Goal: Task Accomplishment & Management: Manage account settings

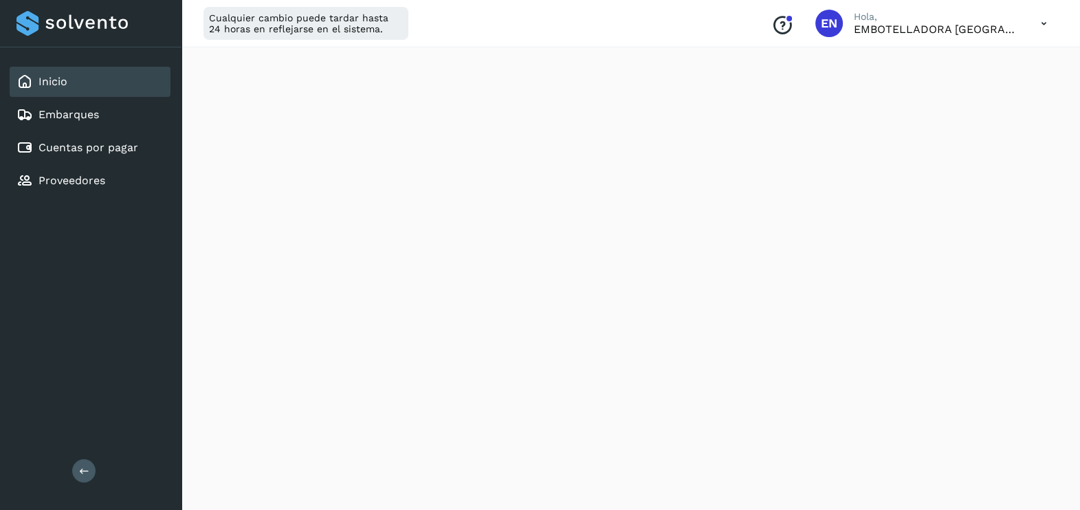
scroll to position [114, 0]
click at [110, 103] on div "Embarques" at bounding box center [90, 115] width 161 height 30
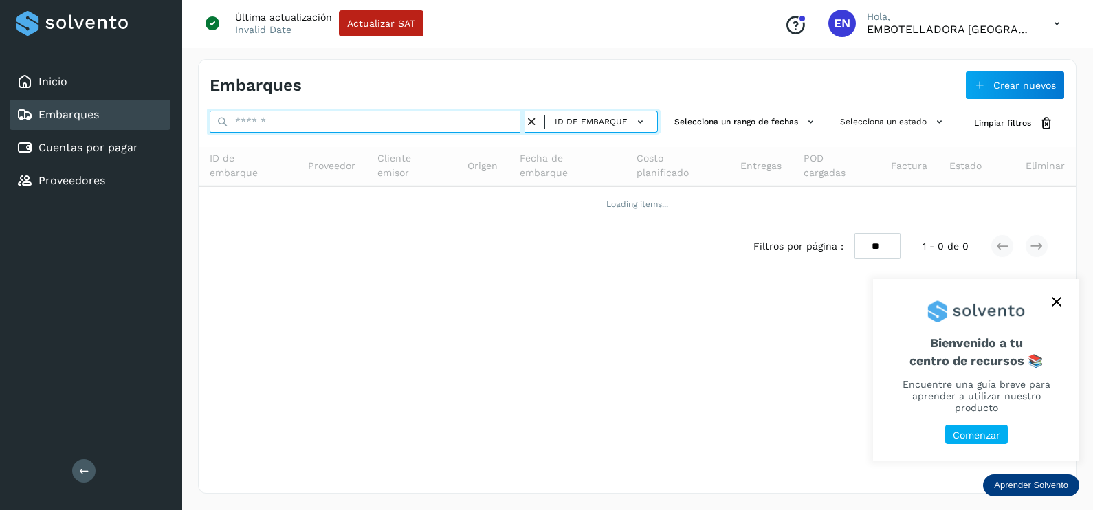
click at [299, 113] on input "text" at bounding box center [367, 122] width 315 height 22
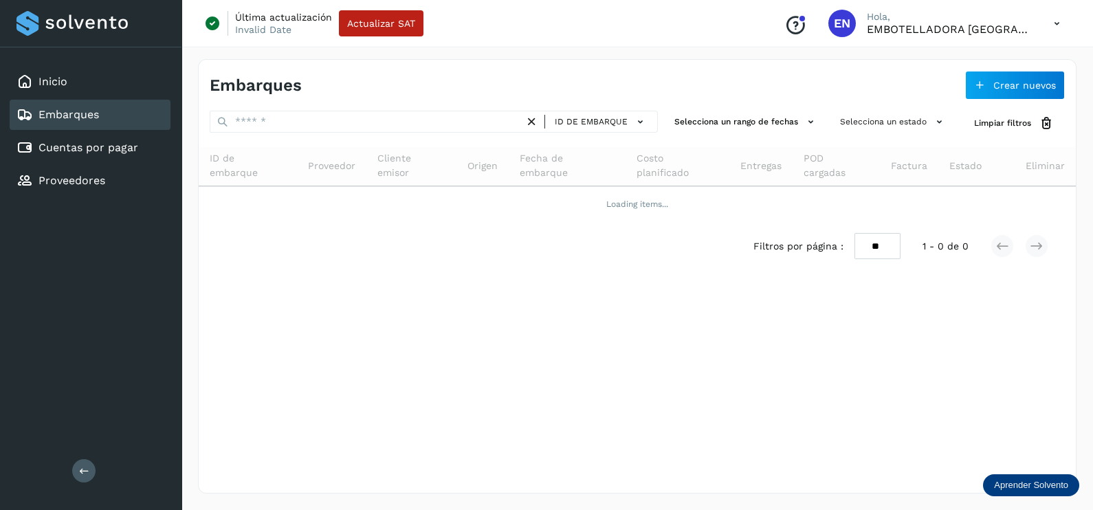
drag, startPoint x: 277, startPoint y: 103, endPoint x: 285, endPoint y: 115, distance: 14.3
click at [282, 112] on div "Embarques Crear nuevos ID de embarque Selecciona un rango de fechas Selecciona …" at bounding box center [637, 276] width 879 height 435
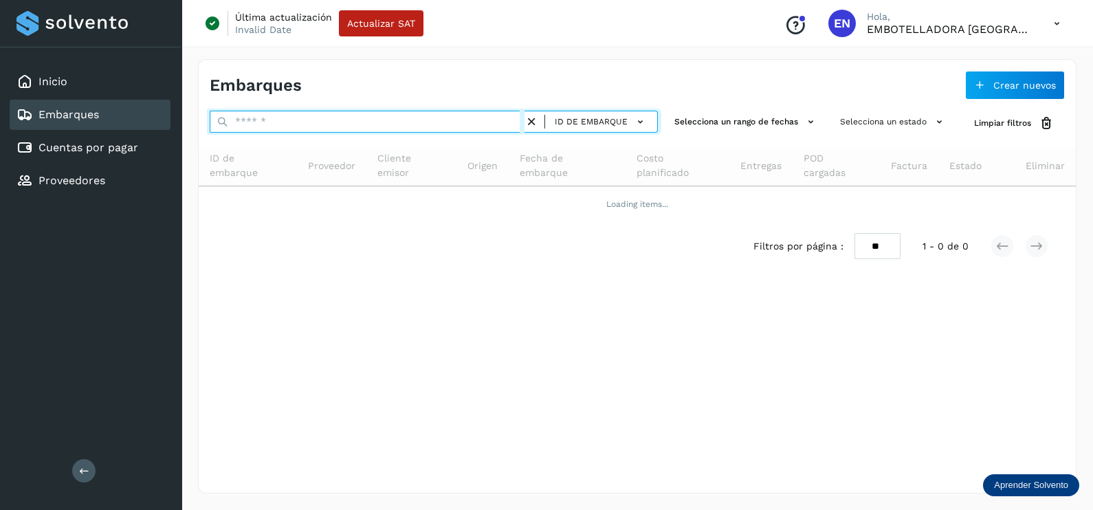
click at [291, 116] on input "text" at bounding box center [367, 122] width 315 height 22
paste input "**********"
type input "**********"
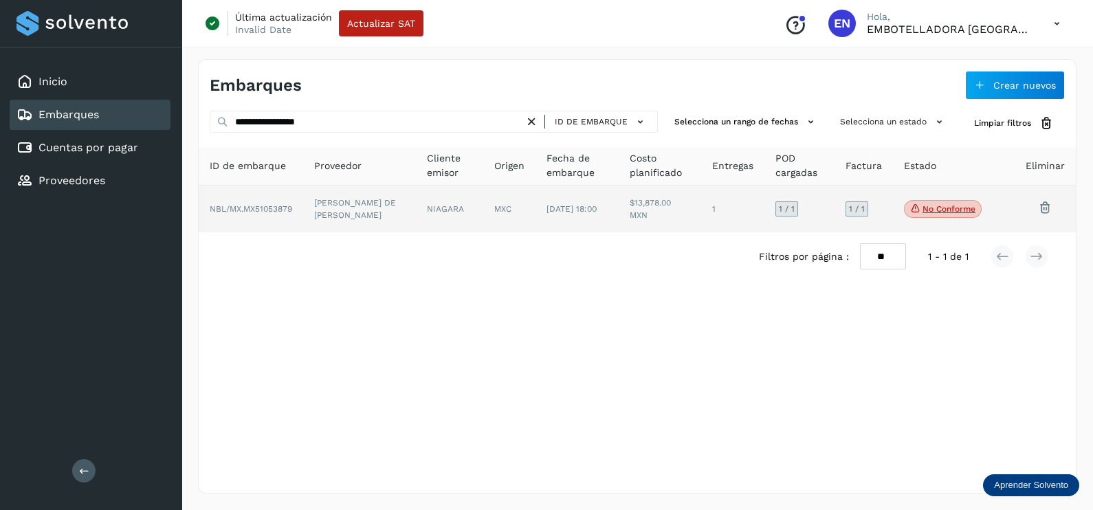
click at [416, 206] on td "[PERSON_NAME] DE [PERSON_NAME]" at bounding box center [450, 209] width 68 height 47
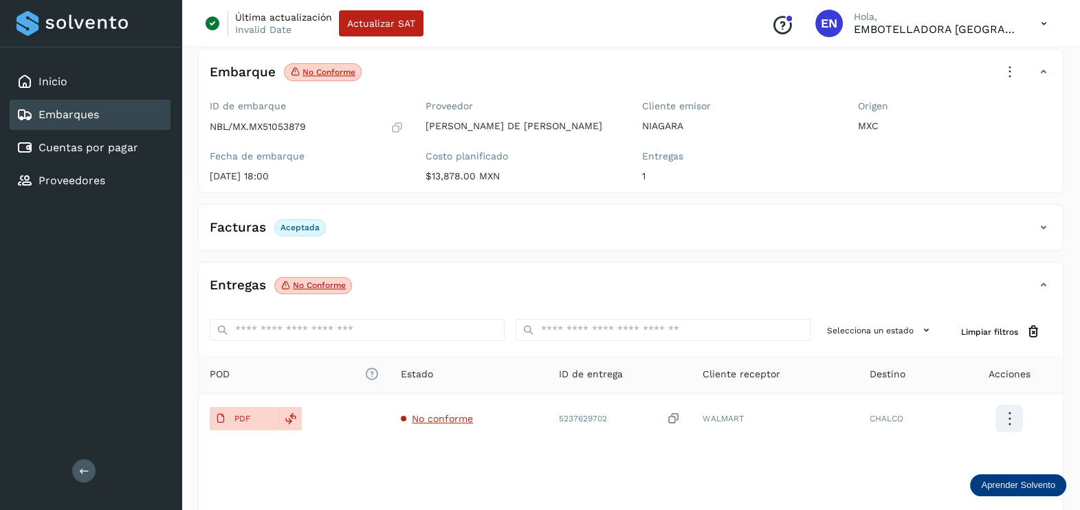
scroll to position [143, 0]
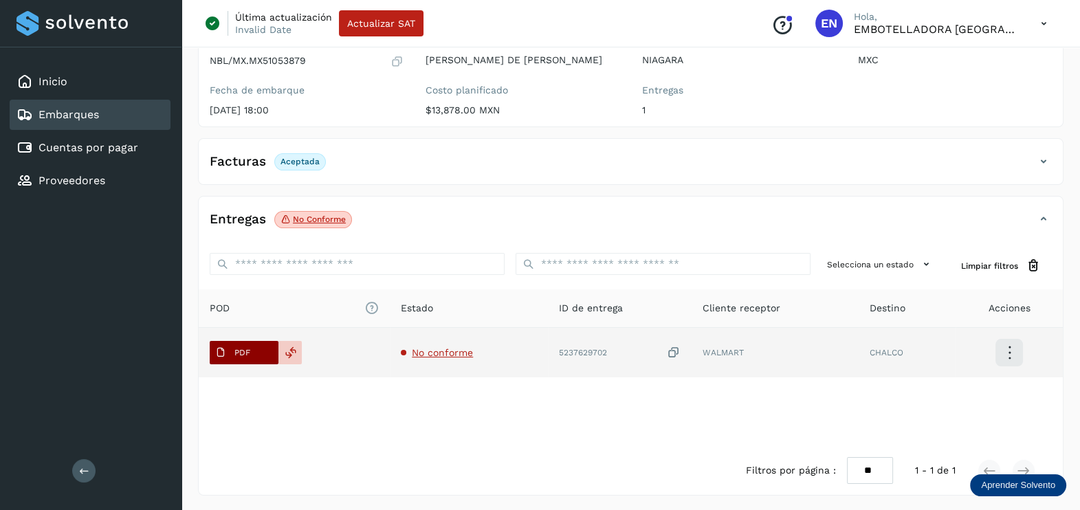
click at [232, 354] on span "PDF" at bounding box center [233, 353] width 46 height 22
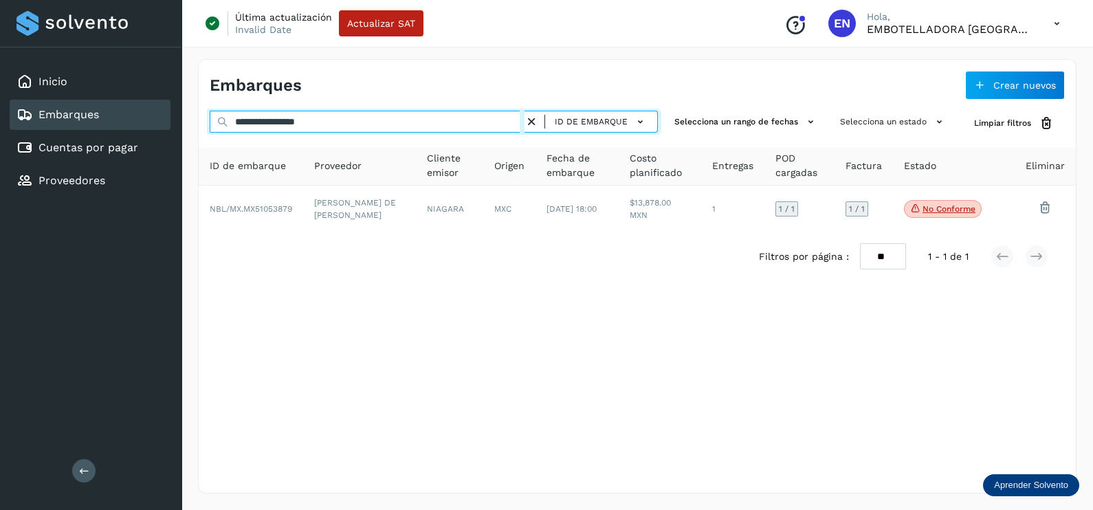
drag, startPoint x: 375, startPoint y: 120, endPoint x: 93, endPoint y: 127, distance: 282.0
click at [93, 127] on div "**********" at bounding box center [546, 255] width 1093 height 510
paste input "text"
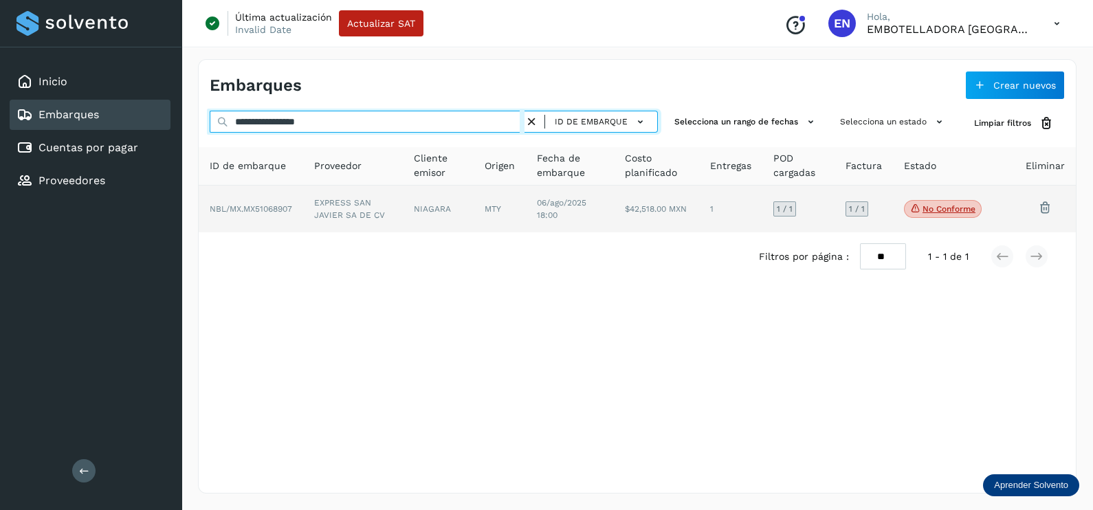
type input "**********"
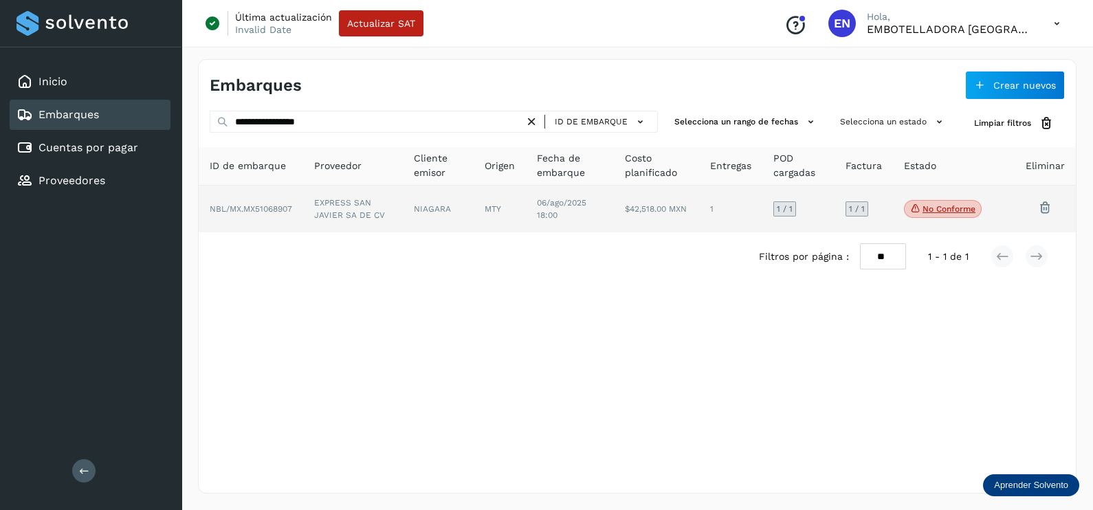
click at [474, 207] on td "NIAGARA" at bounding box center [500, 209] width 52 height 47
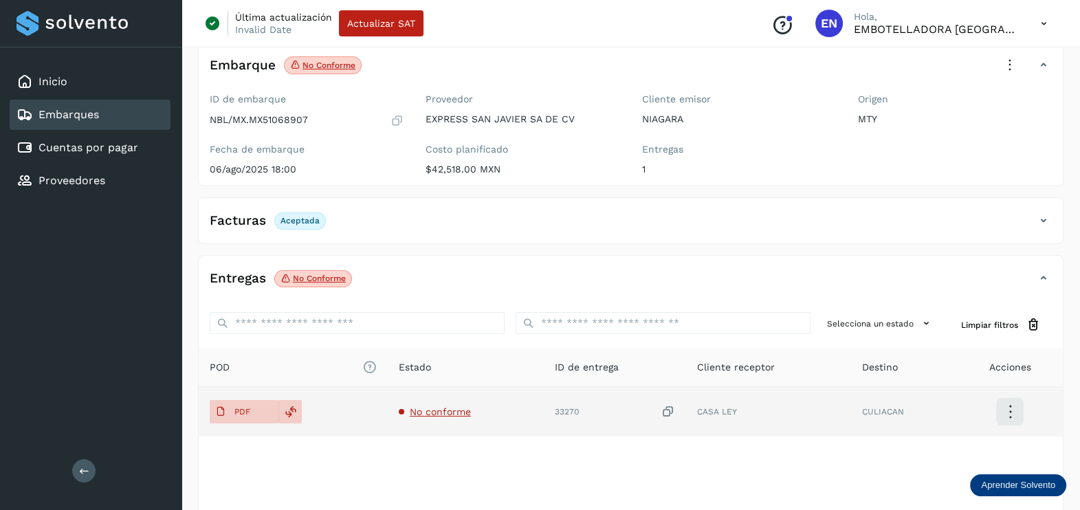
scroll to position [143, 0]
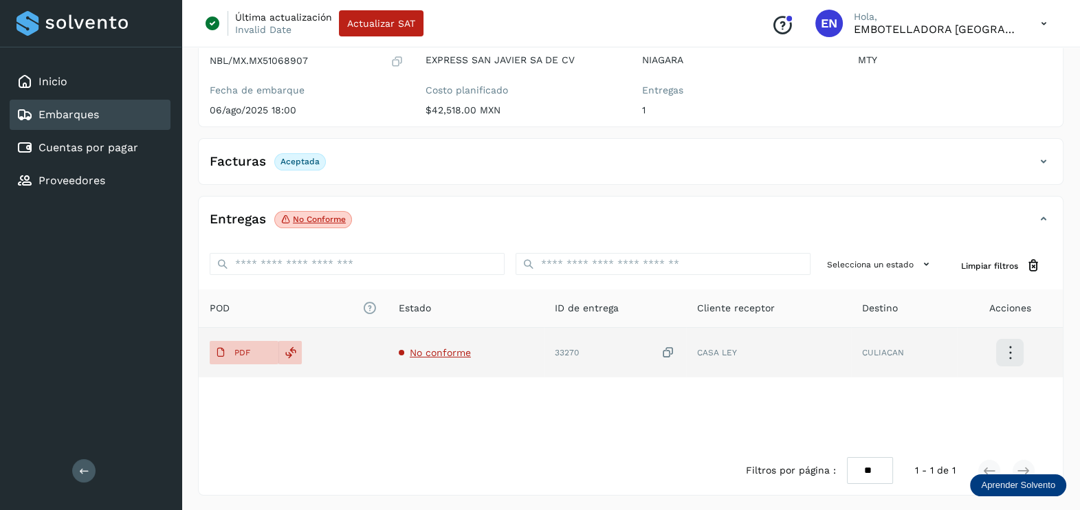
click at [410, 347] on span "No conforme" at bounding box center [440, 352] width 61 height 11
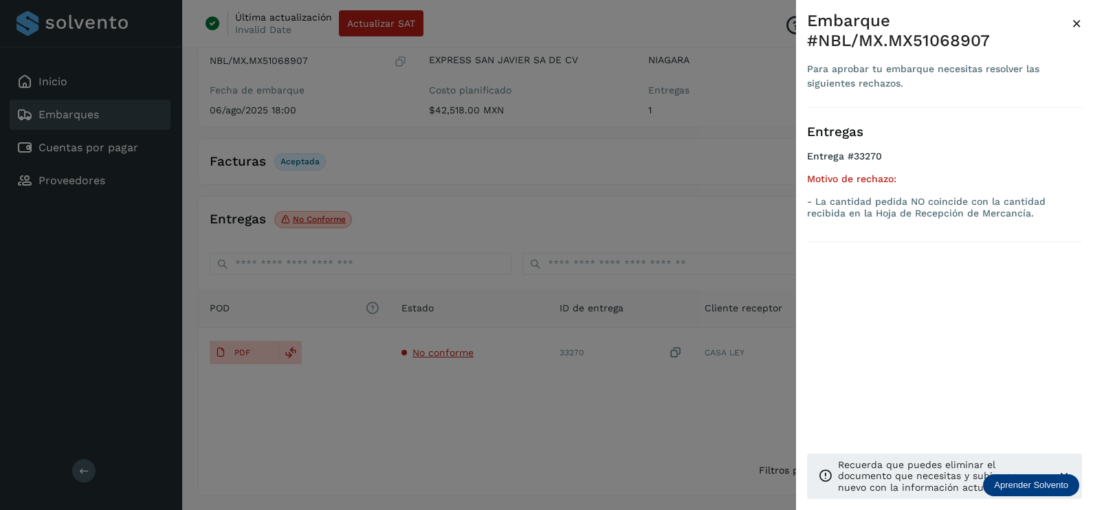
click at [441, 410] on div at bounding box center [546, 255] width 1093 height 510
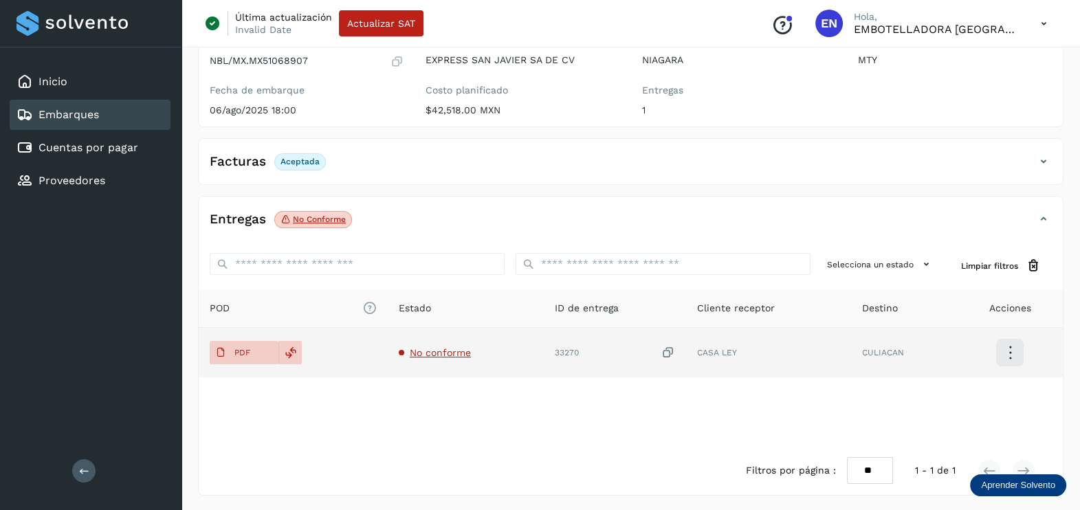
click at [674, 346] on icon at bounding box center [668, 353] width 14 height 14
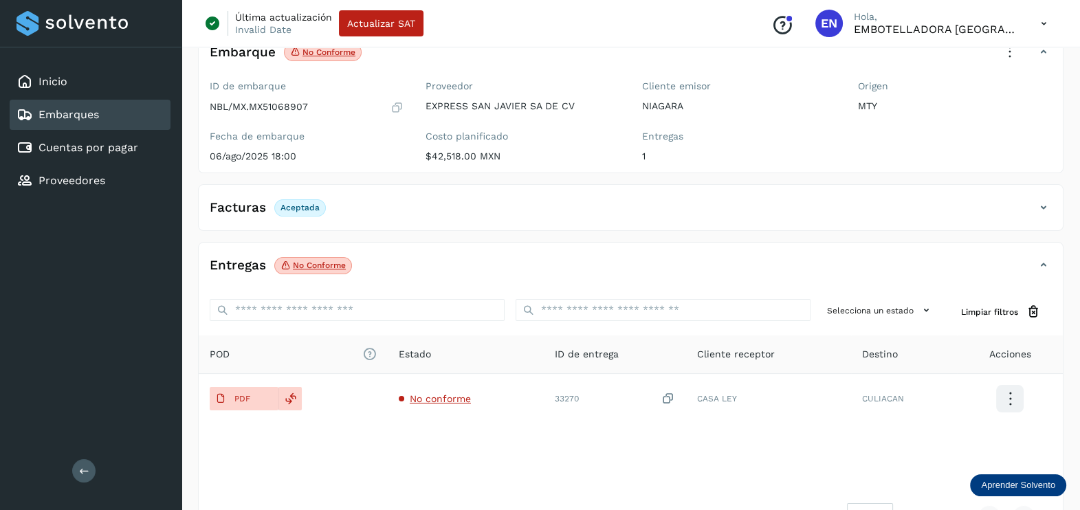
scroll to position [0, 0]
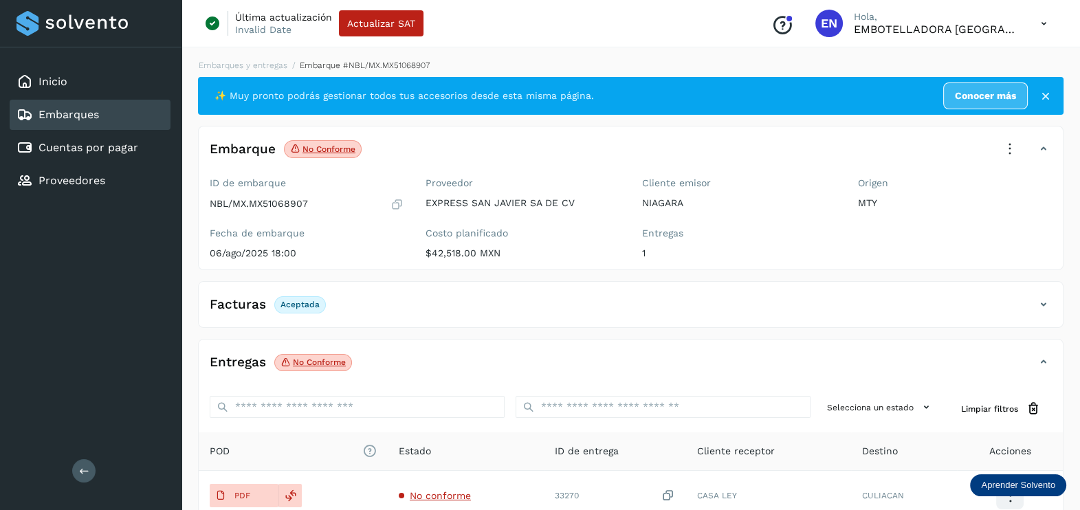
click at [1012, 146] on icon at bounding box center [1010, 149] width 30 height 30
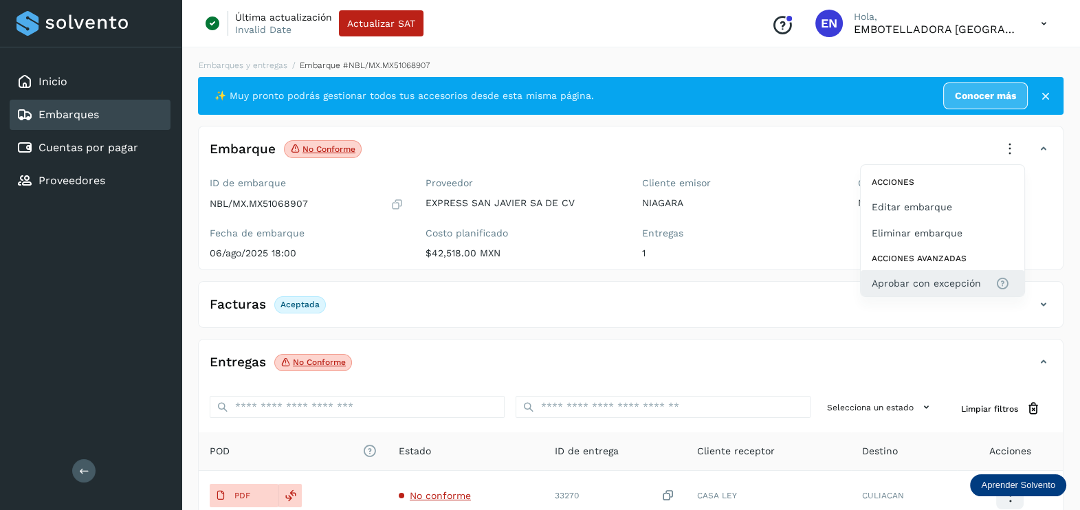
click at [911, 277] on span "Aprobar con excepción" at bounding box center [926, 283] width 109 height 15
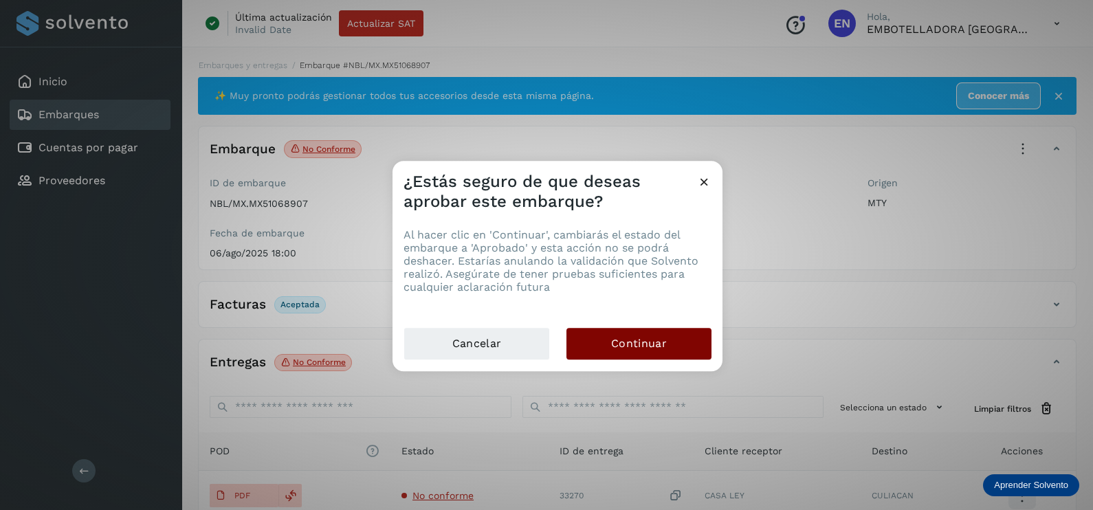
click at [680, 337] on button "Continuar" at bounding box center [639, 344] width 145 height 32
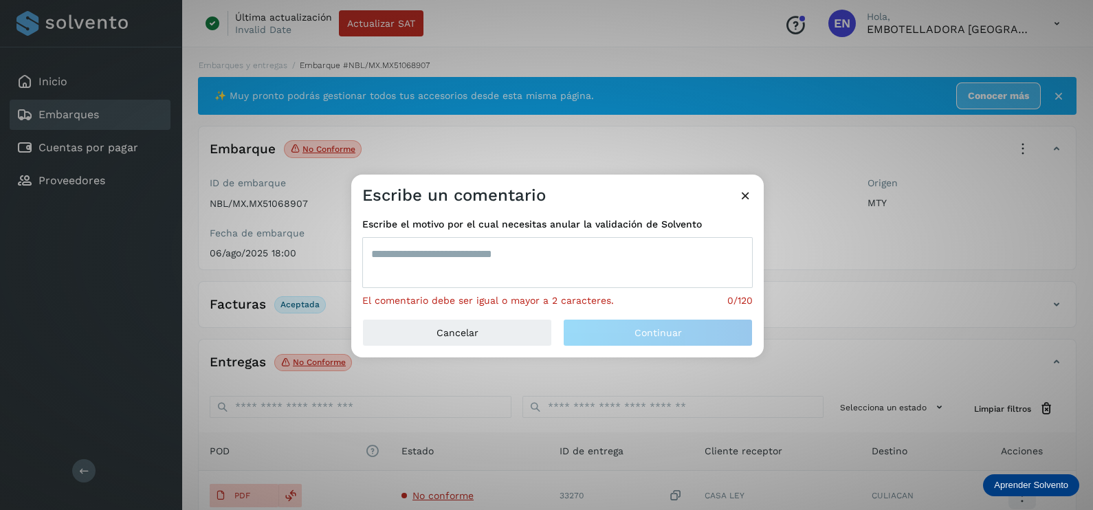
click at [537, 270] on textarea at bounding box center [557, 262] width 391 height 51
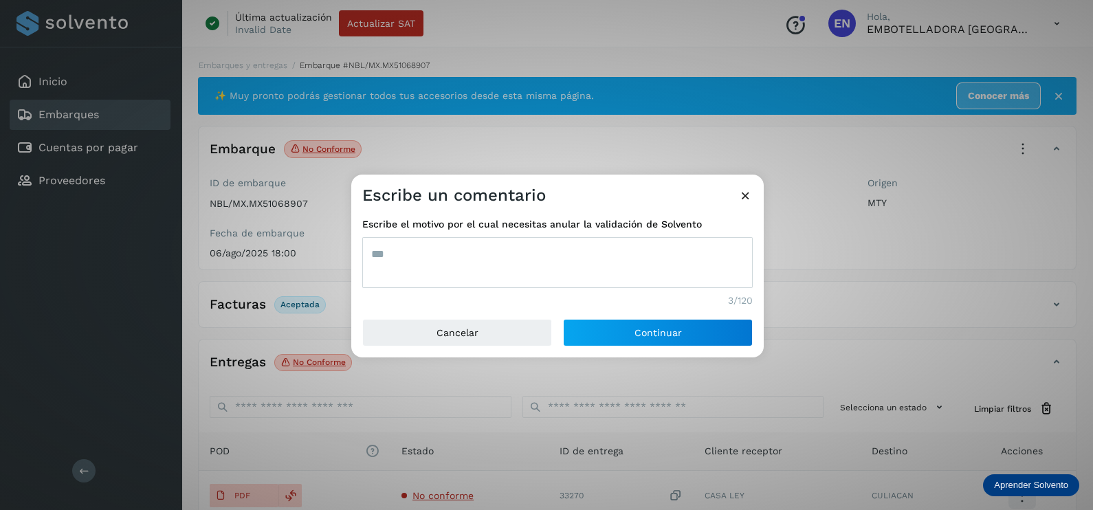
type textarea "***"
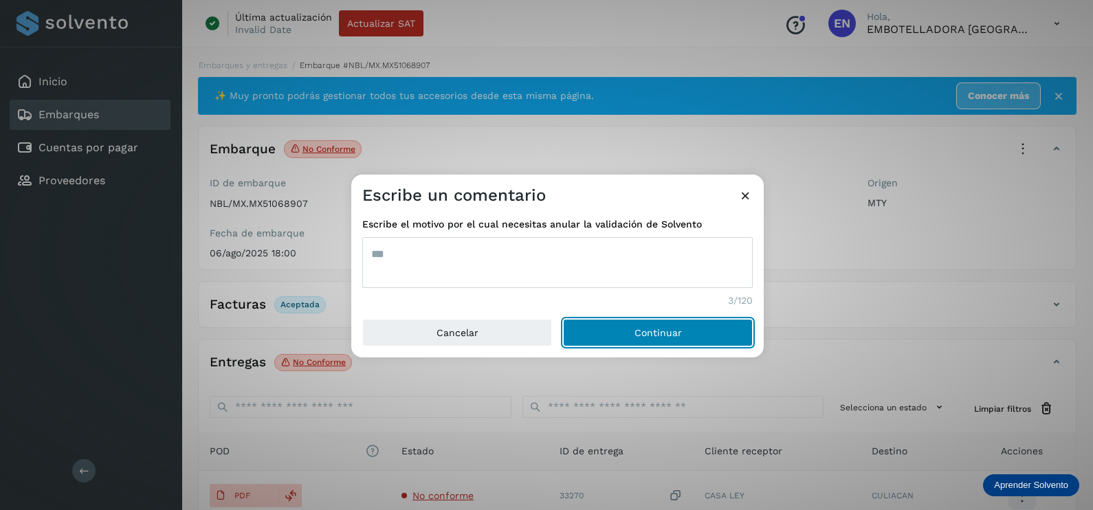
click at [563, 319] on button "Continuar" at bounding box center [658, 333] width 190 height 28
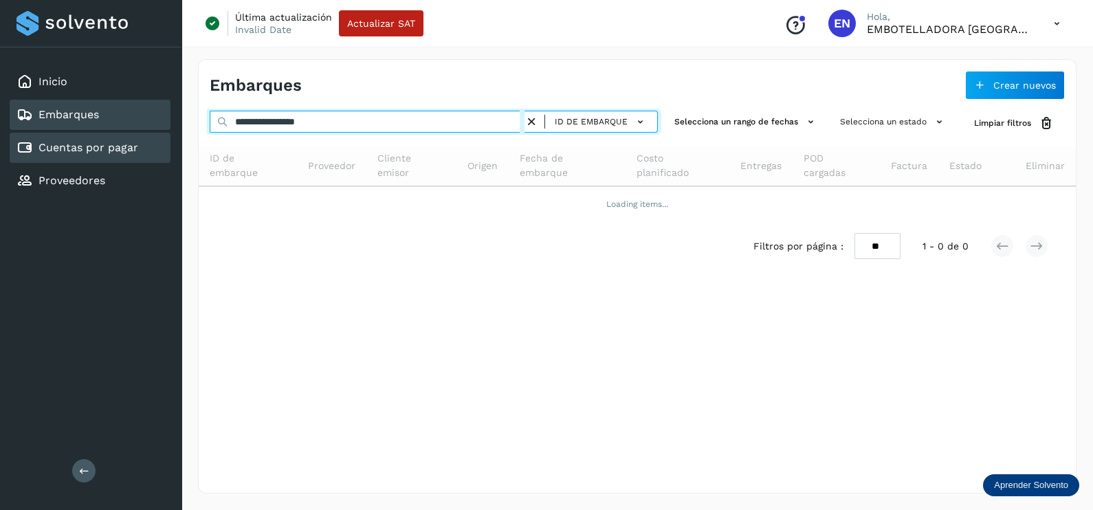
drag, startPoint x: 399, startPoint y: 128, endPoint x: 79, endPoint y: 140, distance: 319.9
click at [79, 140] on div "**********" at bounding box center [546, 255] width 1093 height 510
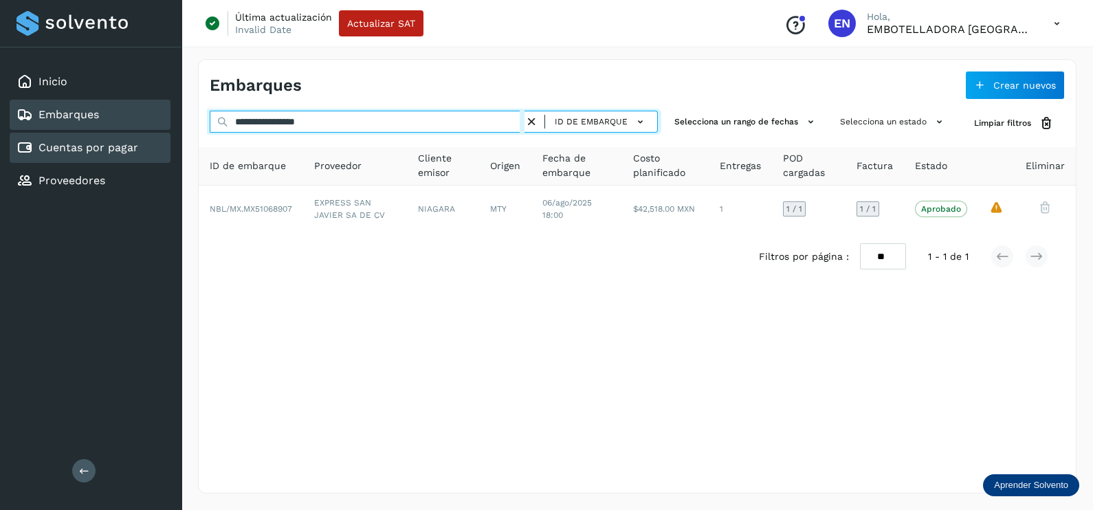
paste input "text"
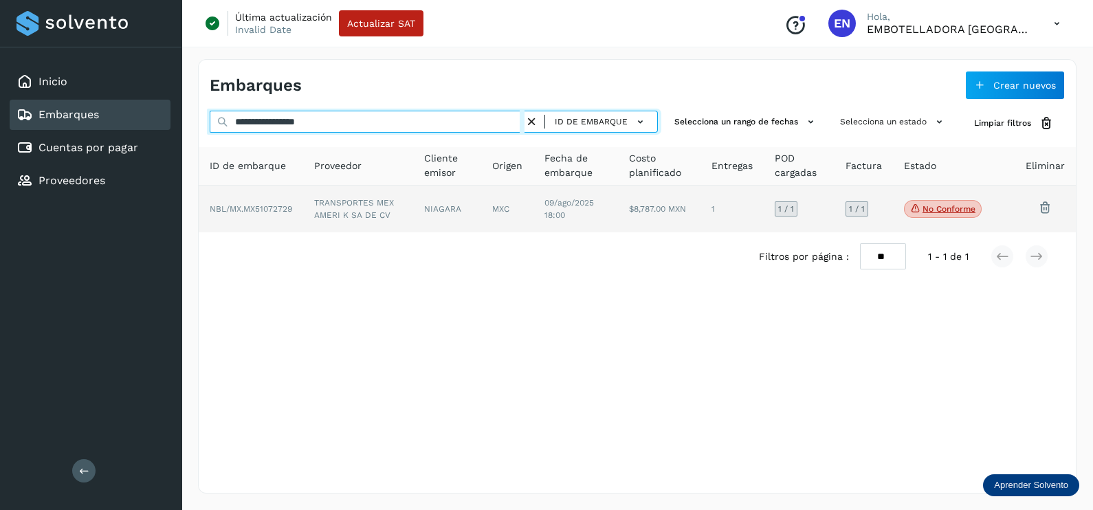
type input "**********"
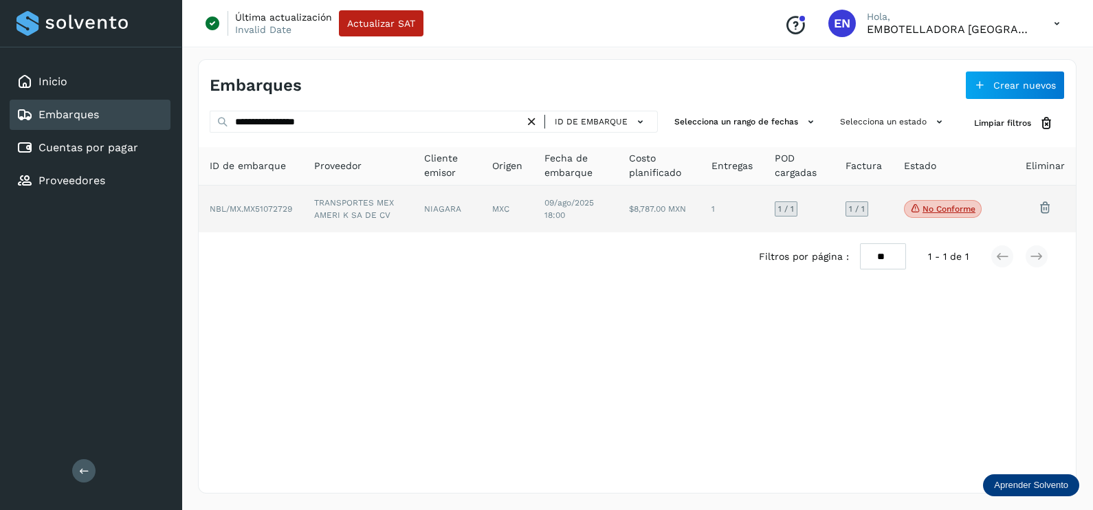
click at [303, 206] on td "NBL/MX.MX51072729" at bounding box center [358, 209] width 110 height 47
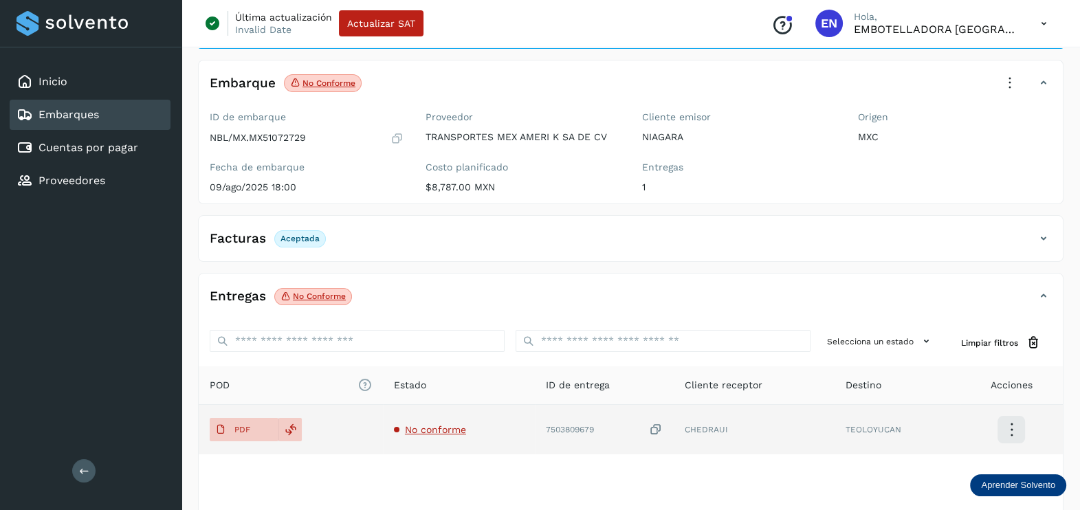
scroll to position [143, 0]
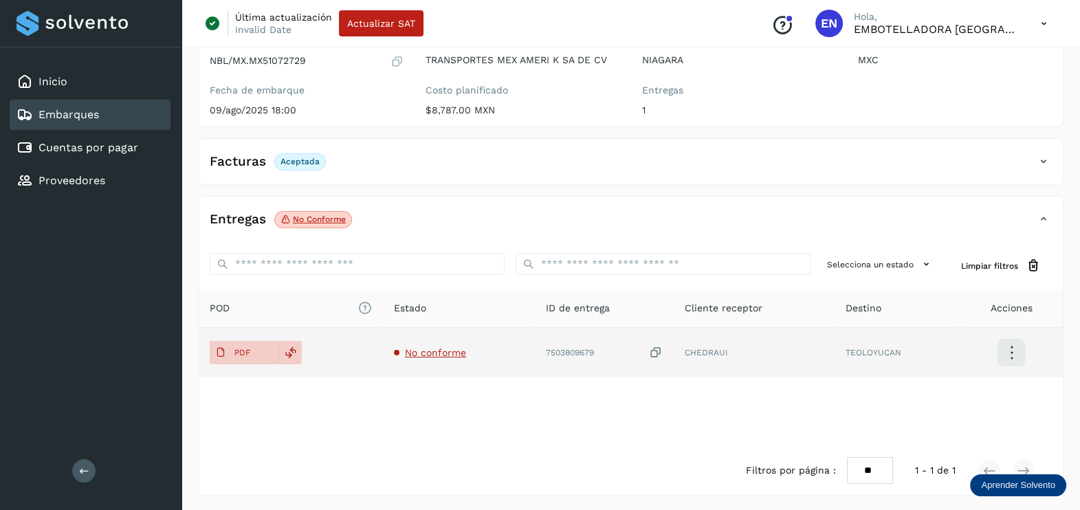
click at [441, 353] on span "No conforme" at bounding box center [435, 352] width 61 height 11
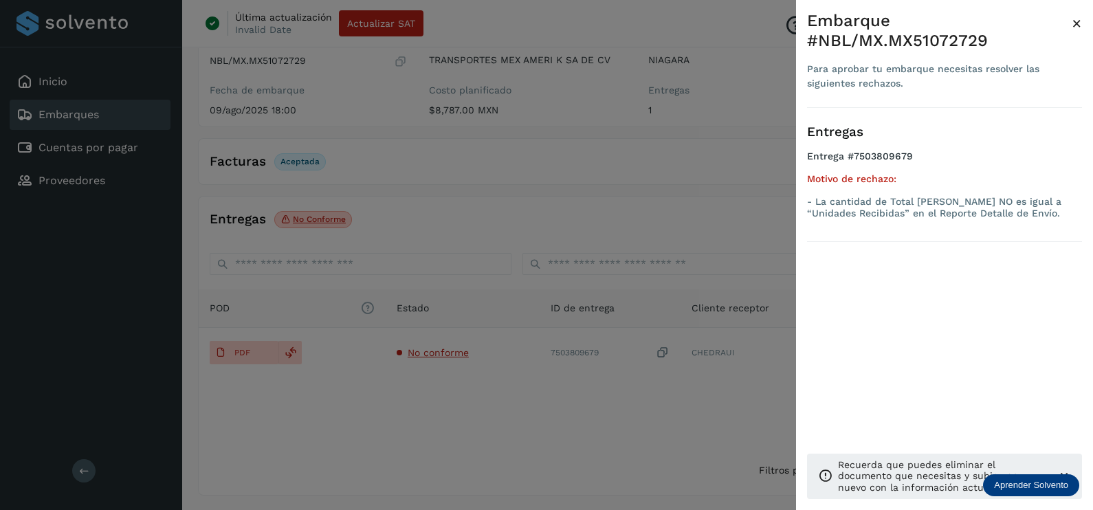
click at [551, 396] on div at bounding box center [546, 255] width 1093 height 510
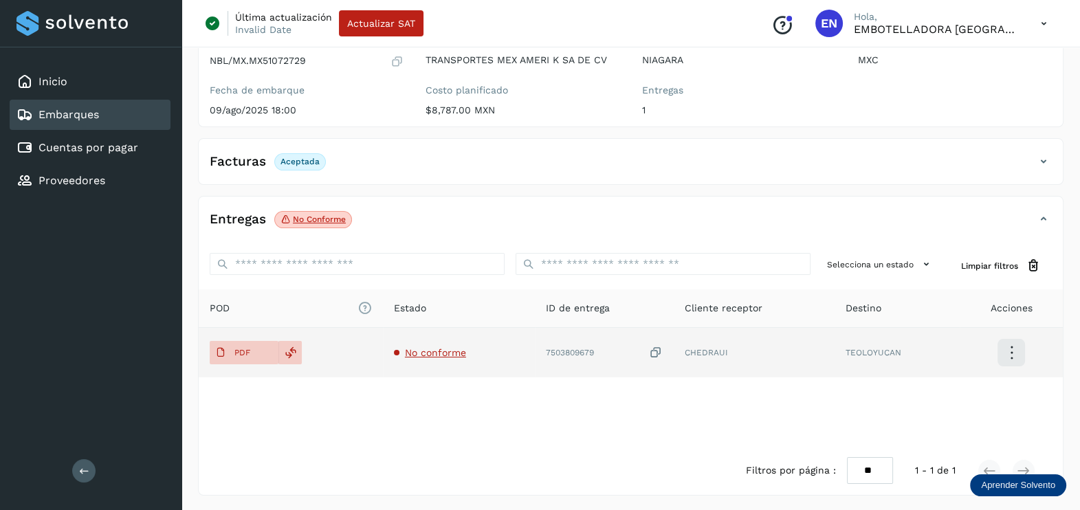
click at [658, 351] on icon at bounding box center [656, 353] width 14 height 14
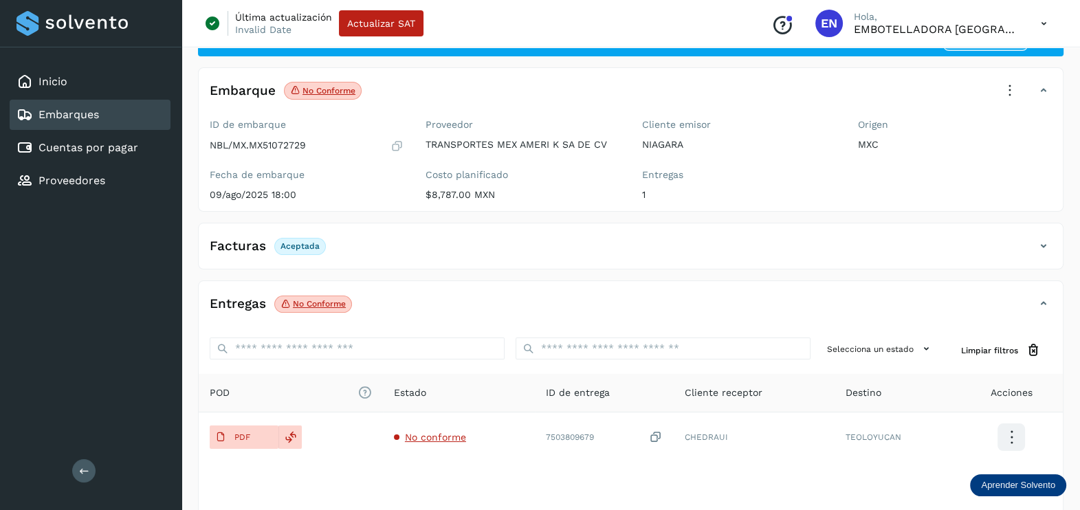
scroll to position [0, 0]
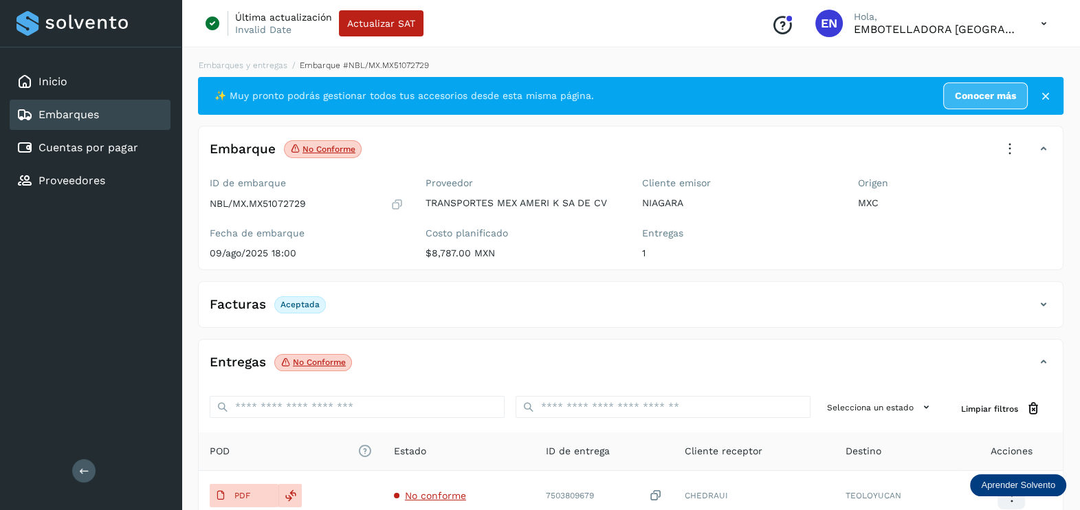
drag, startPoint x: 1002, startPoint y: 141, endPoint x: 1000, endPoint y: 148, distance: 7.0
click at [1002, 142] on icon at bounding box center [1010, 149] width 30 height 30
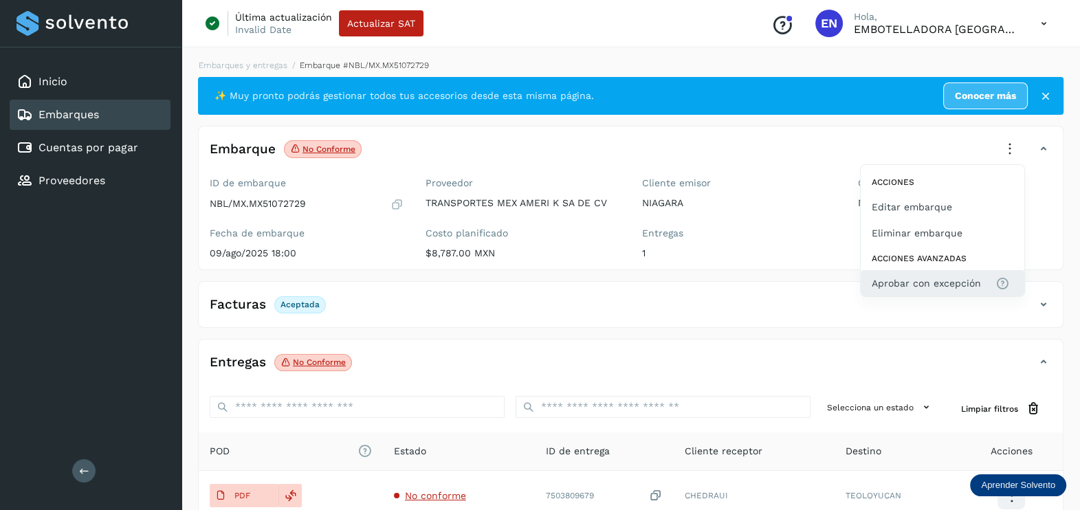
click at [932, 274] on button "Aprobar con excepción" at bounding box center [943, 283] width 164 height 26
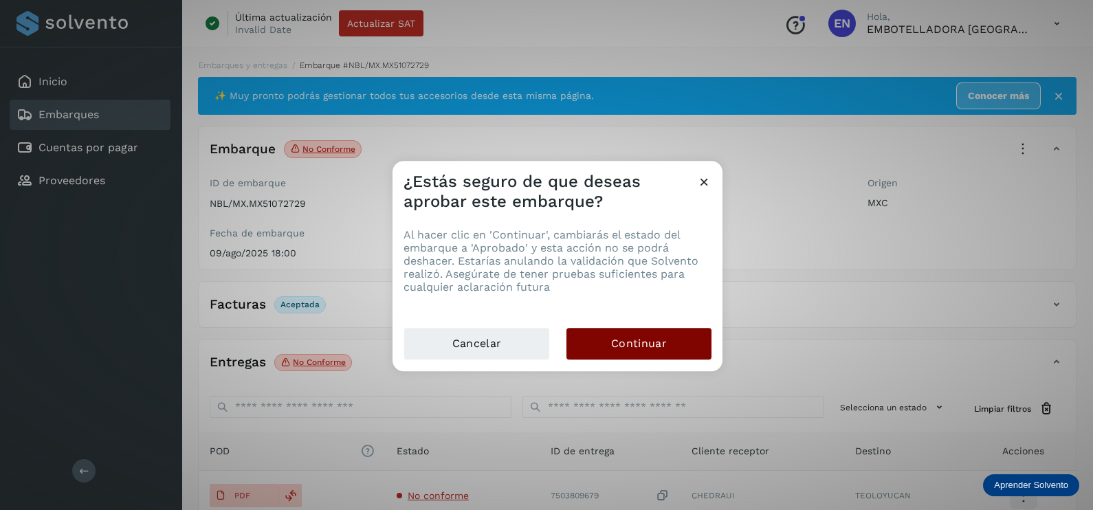
click at [646, 342] on span "Continuar" at bounding box center [639, 343] width 56 height 15
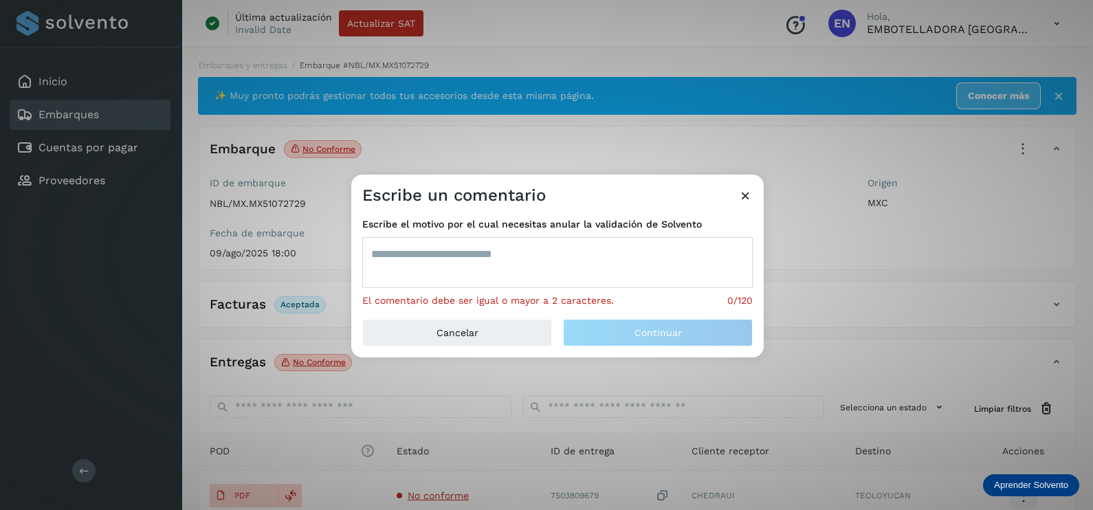
click at [461, 273] on textarea at bounding box center [557, 262] width 391 height 51
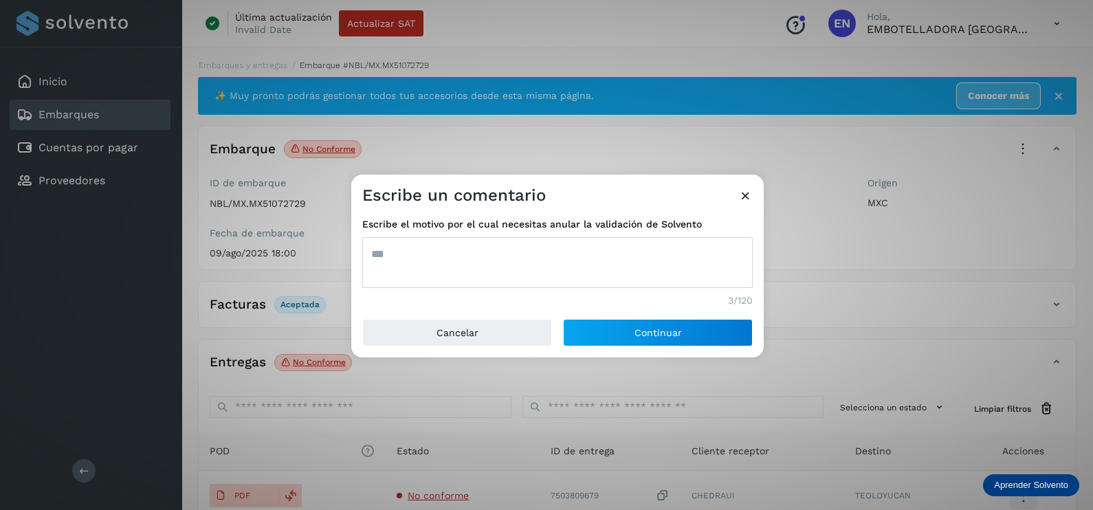
type textarea "***"
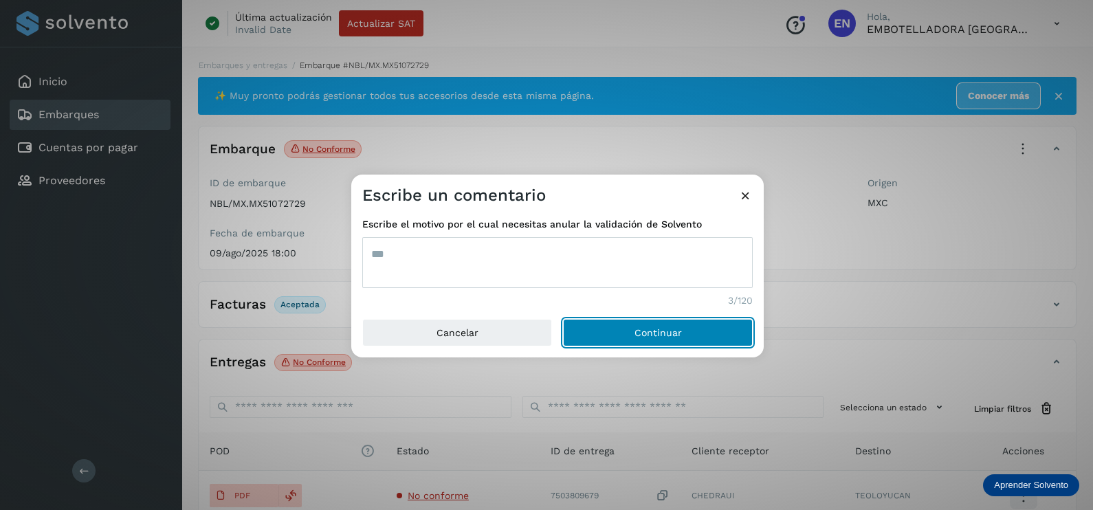
click at [563, 319] on button "Continuar" at bounding box center [658, 333] width 190 height 28
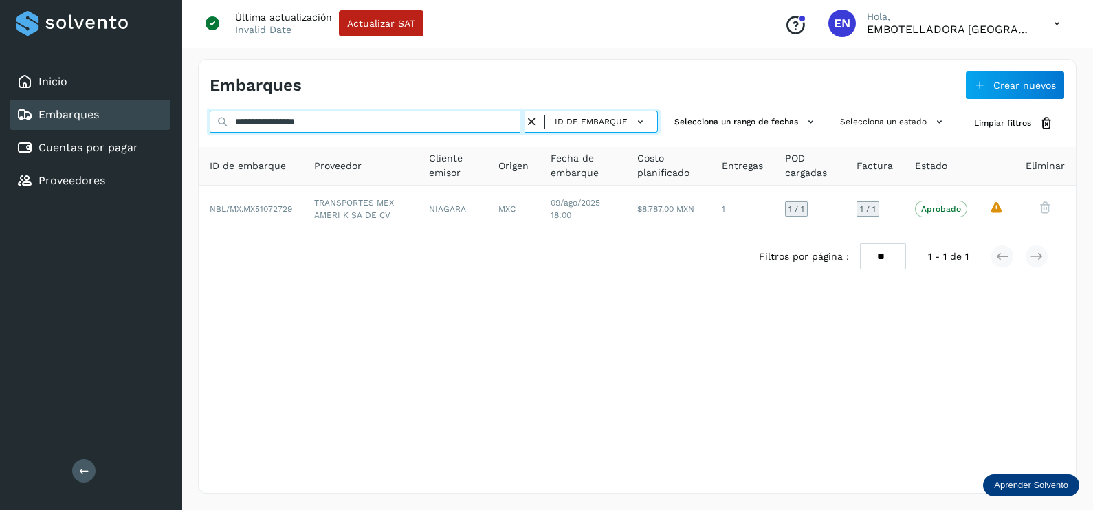
drag, startPoint x: 230, startPoint y: 125, endPoint x: 217, endPoint y: 125, distance: 13.8
click at [224, 125] on div "**********" at bounding box center [434, 123] width 448 height 25
paste input "text"
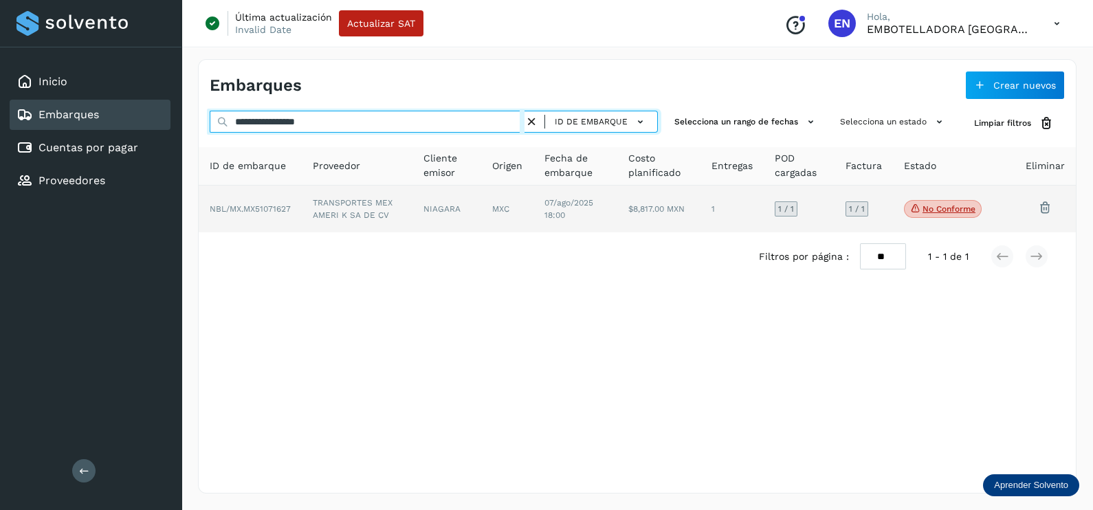
type input "**********"
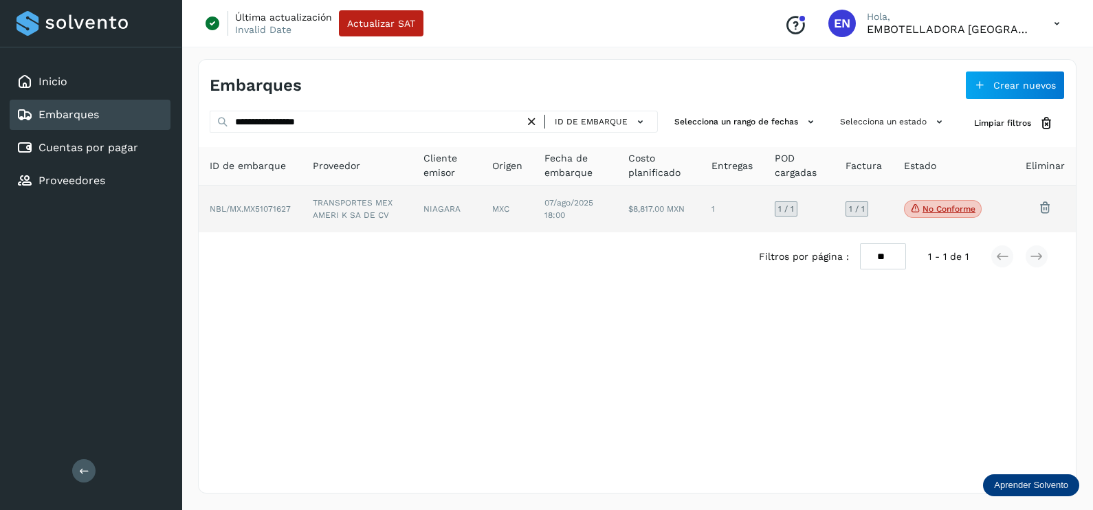
click at [413, 202] on td "TRANSPORTES MEX AMERI K SA DE CV" at bounding box center [447, 209] width 68 height 47
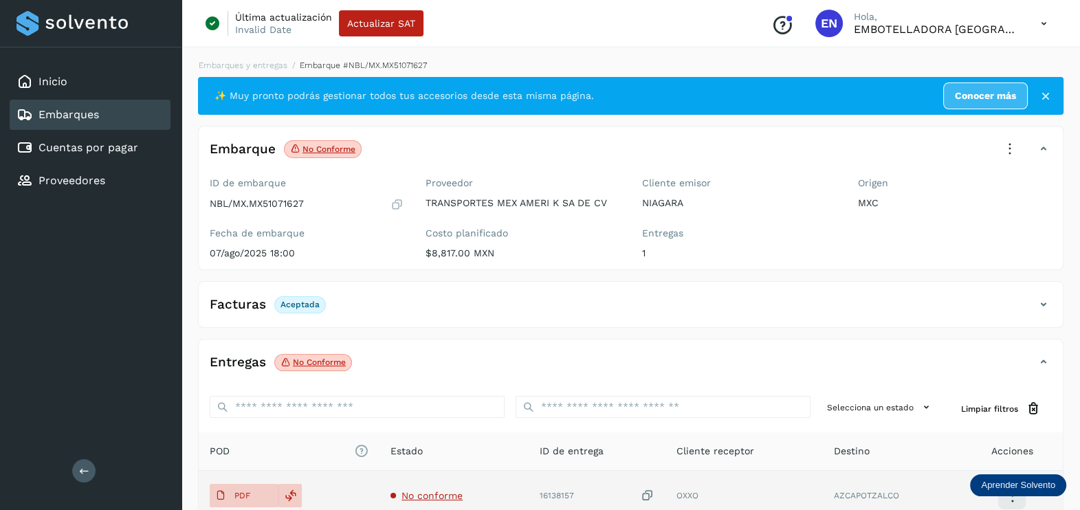
scroll to position [143, 0]
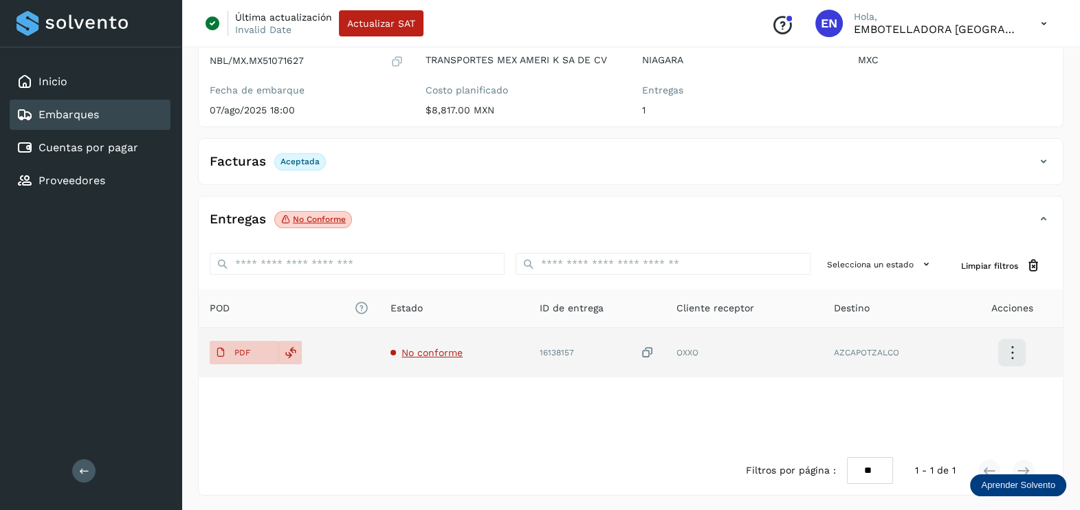
click at [421, 351] on span "No conforme" at bounding box center [432, 352] width 61 height 11
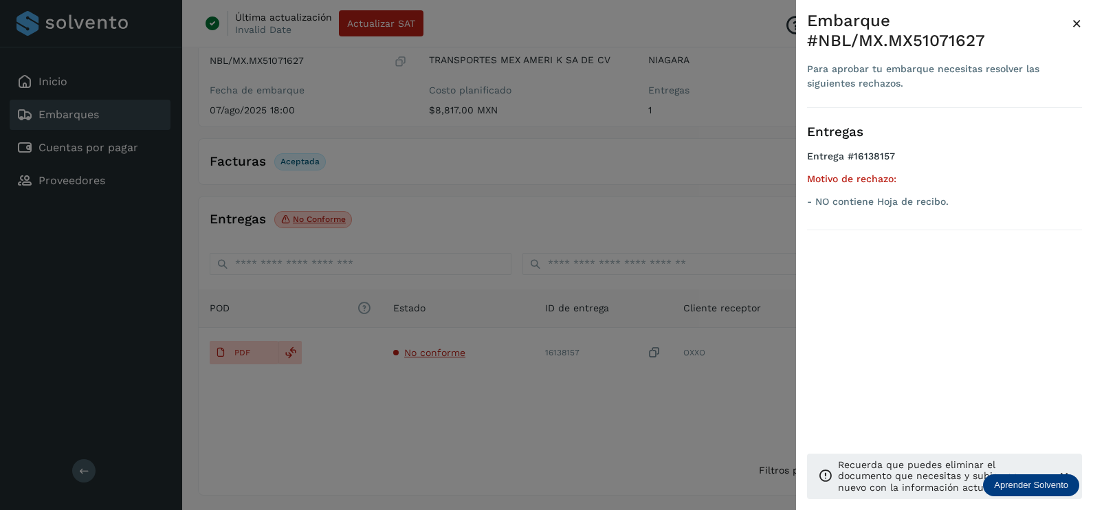
click at [457, 419] on div at bounding box center [546, 255] width 1093 height 510
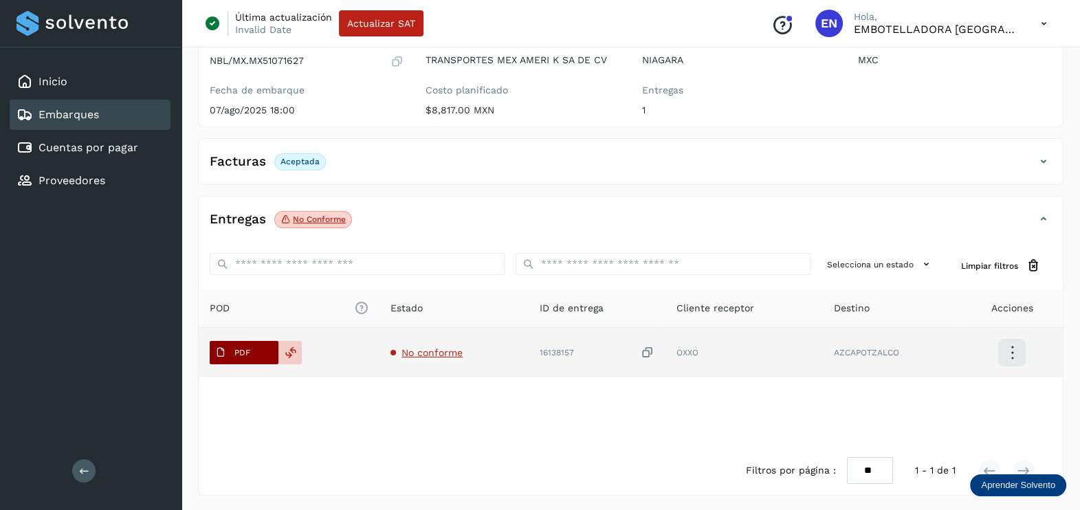
click at [242, 348] on p "PDF" at bounding box center [242, 353] width 16 height 10
click at [644, 352] on icon at bounding box center [647, 353] width 14 height 14
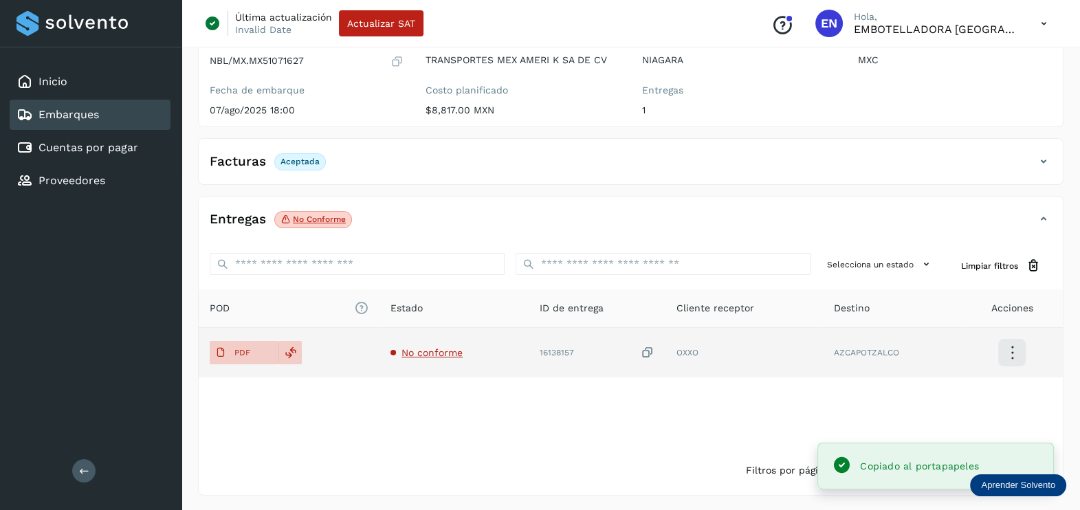
click at [646, 351] on icon at bounding box center [647, 353] width 14 height 14
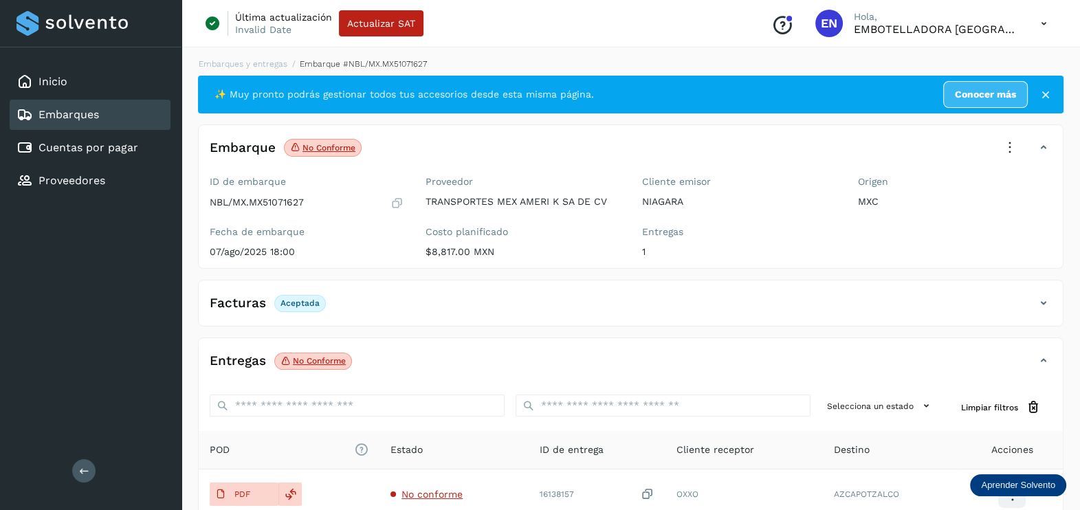
scroll to position [0, 0]
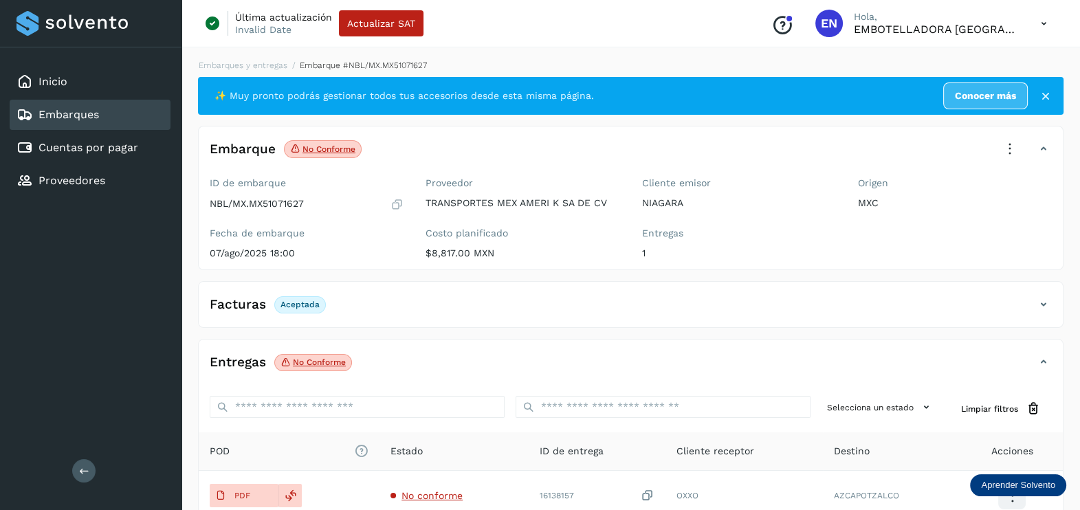
click at [1004, 149] on icon at bounding box center [1010, 149] width 30 height 30
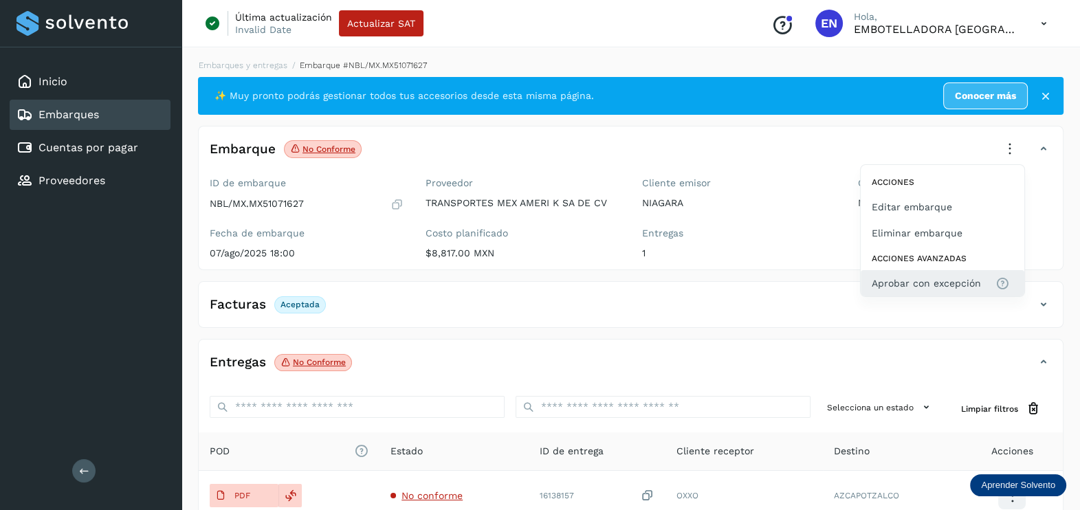
click at [912, 286] on span "Aprobar con excepción" at bounding box center [926, 283] width 109 height 15
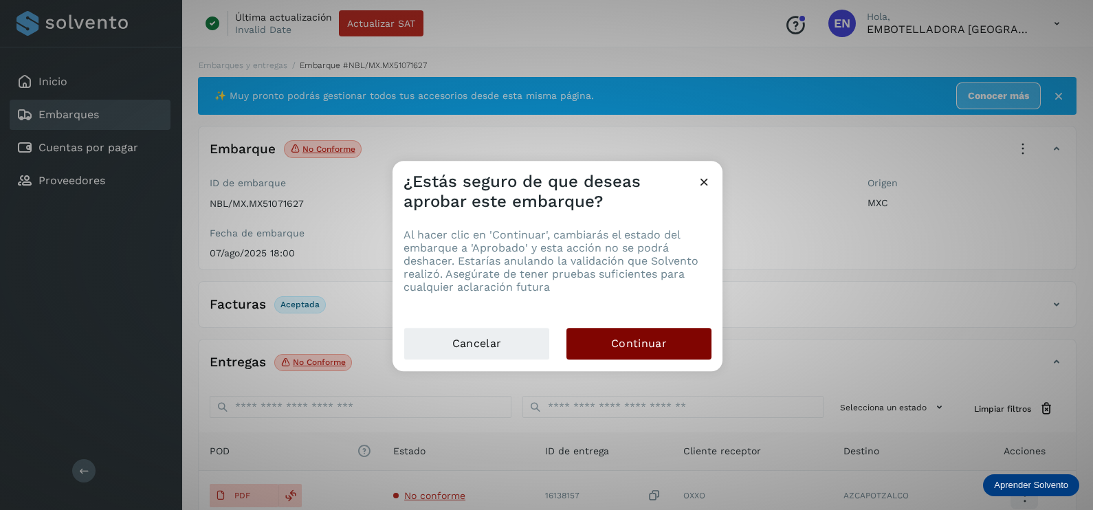
click at [659, 347] on span "Continuar" at bounding box center [639, 343] width 56 height 15
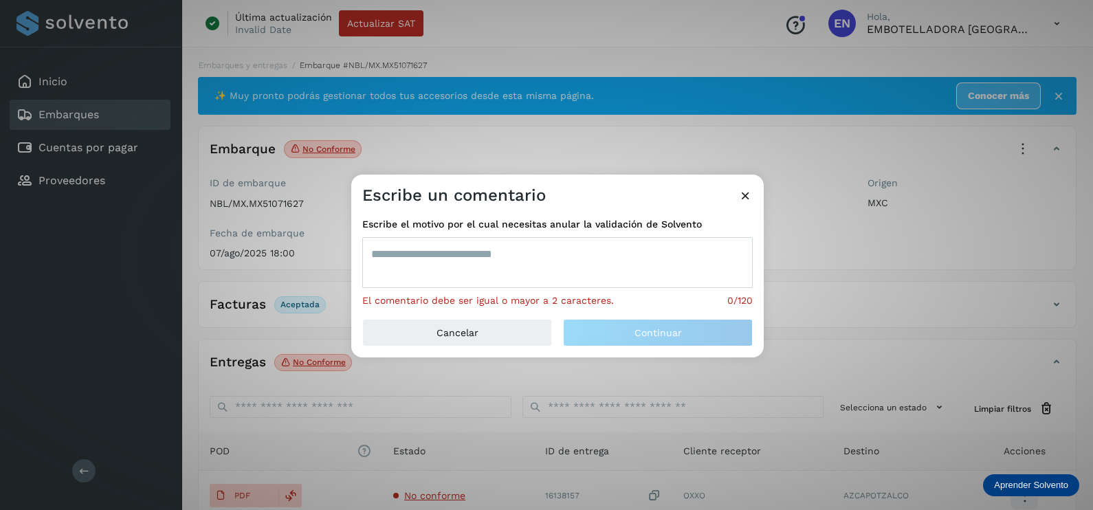
click at [485, 267] on textarea at bounding box center [557, 262] width 391 height 51
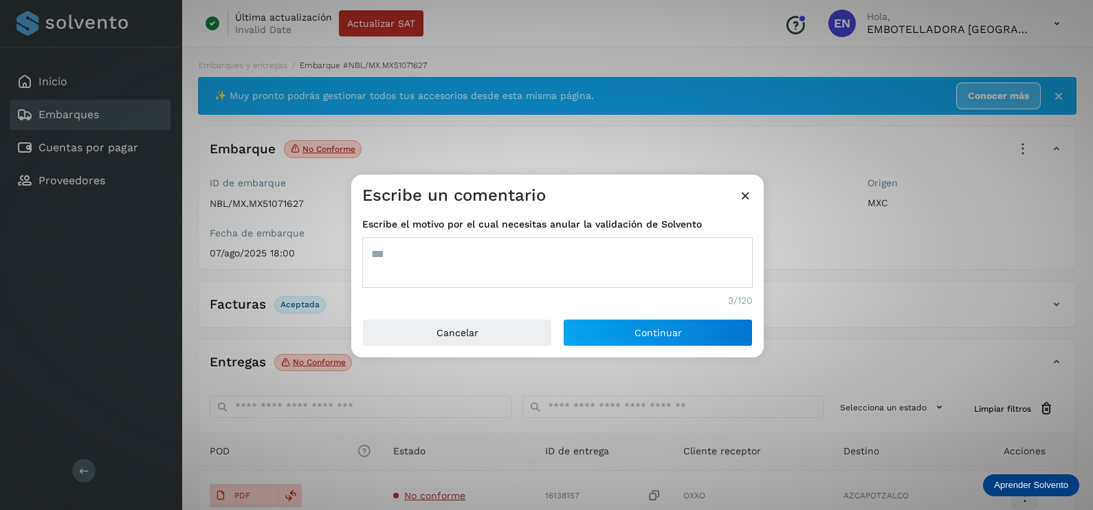
type textarea "***"
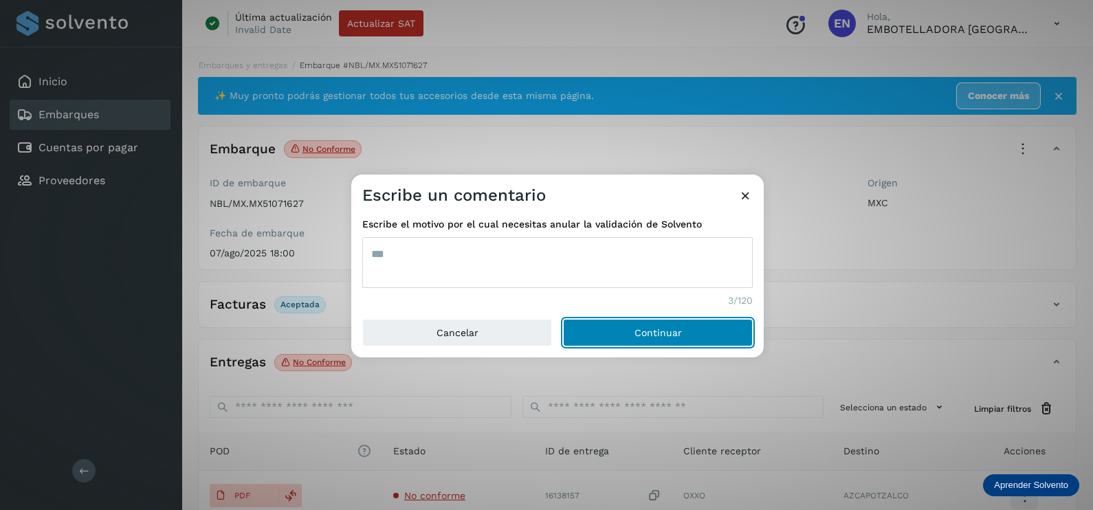
click at [563, 319] on button "Continuar" at bounding box center [658, 333] width 190 height 28
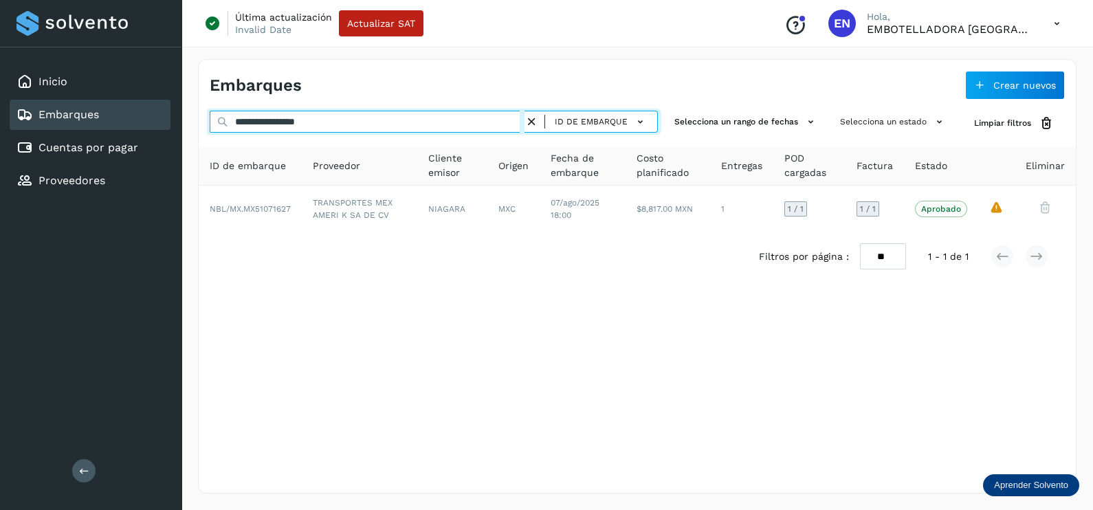
drag, startPoint x: 369, startPoint y: 124, endPoint x: 148, endPoint y: 124, distance: 221.4
click at [153, 124] on div "**********" at bounding box center [546, 255] width 1093 height 510
paste input "text"
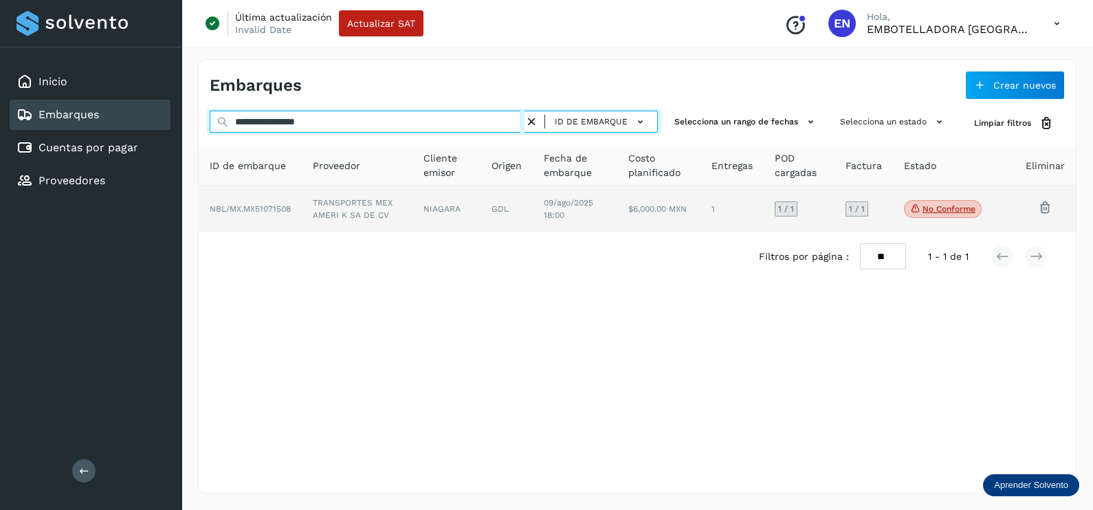
type input "**********"
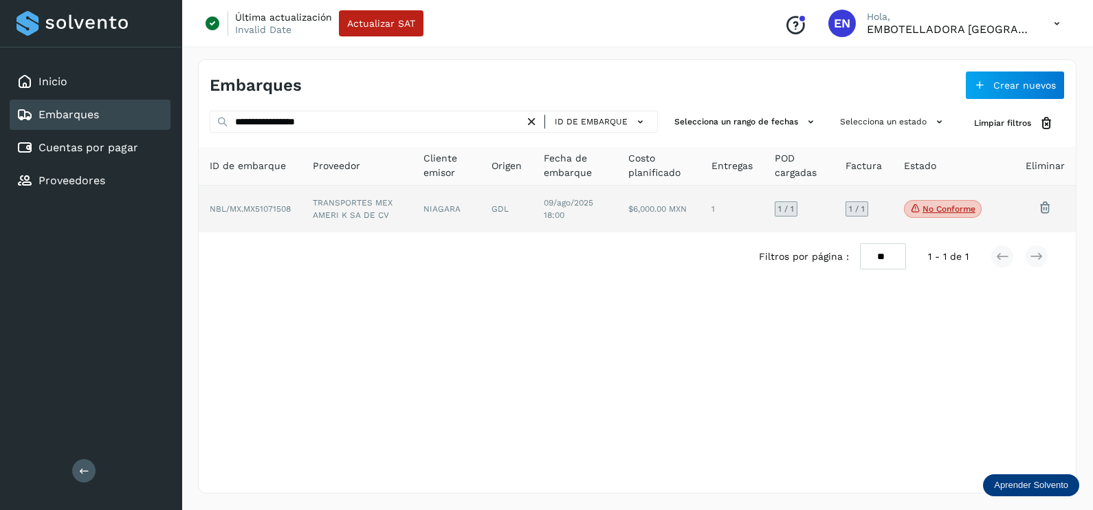
click at [413, 219] on td "TRANSPORTES MEX AMERI K SA DE CV" at bounding box center [447, 209] width 68 height 47
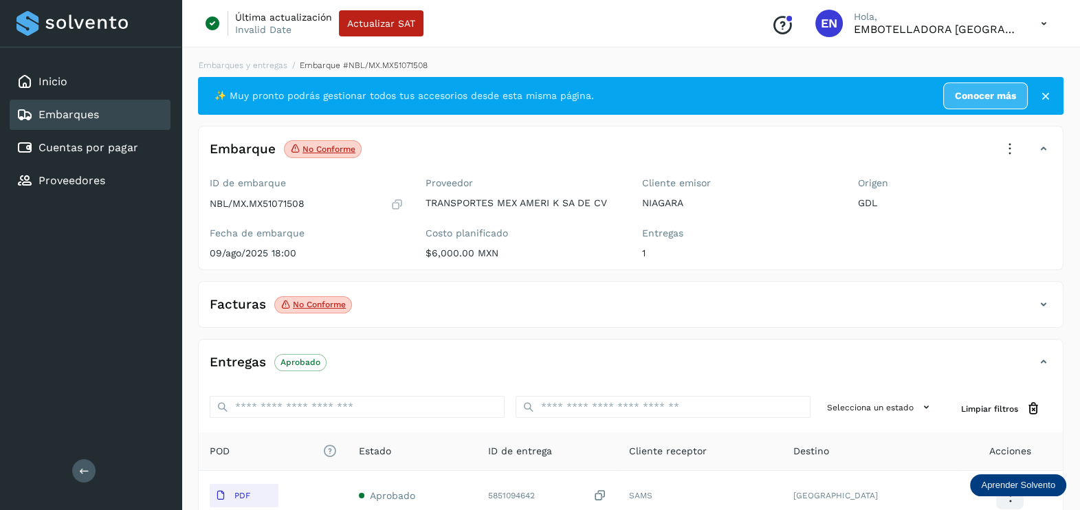
click at [1001, 150] on icon at bounding box center [1010, 149] width 30 height 30
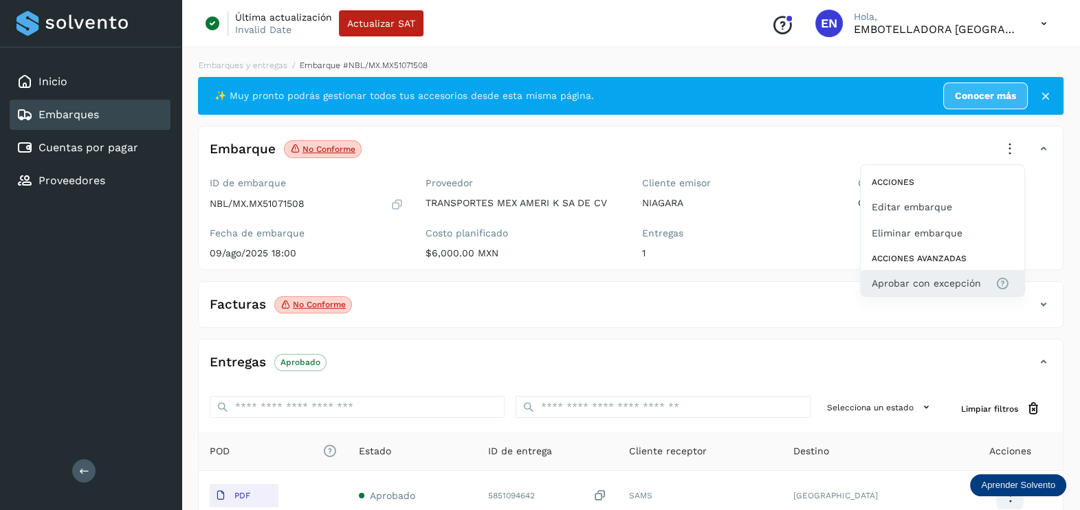
click at [965, 278] on span "Aprobar con excepción" at bounding box center [926, 283] width 109 height 15
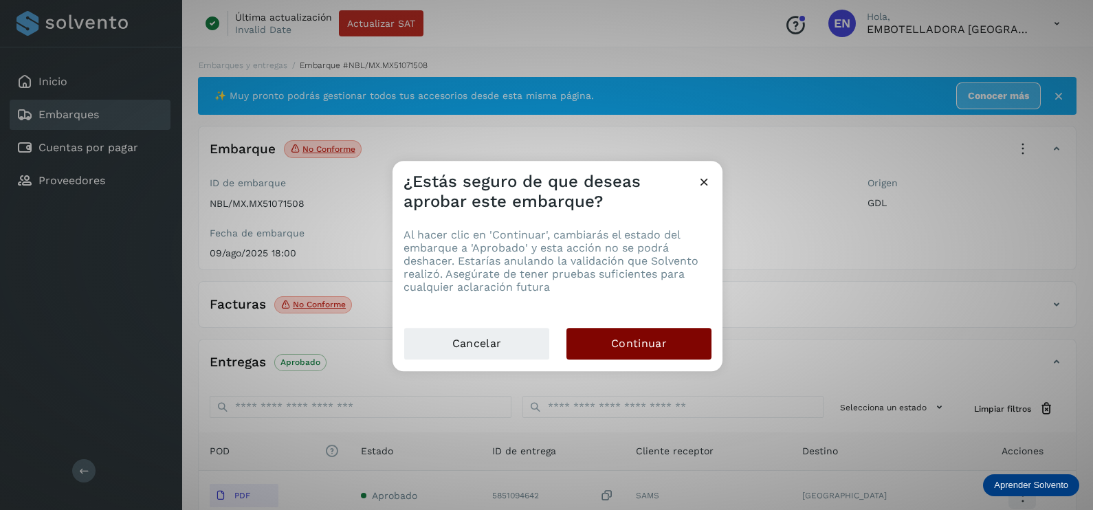
click at [649, 346] on span "Continuar" at bounding box center [639, 343] width 56 height 15
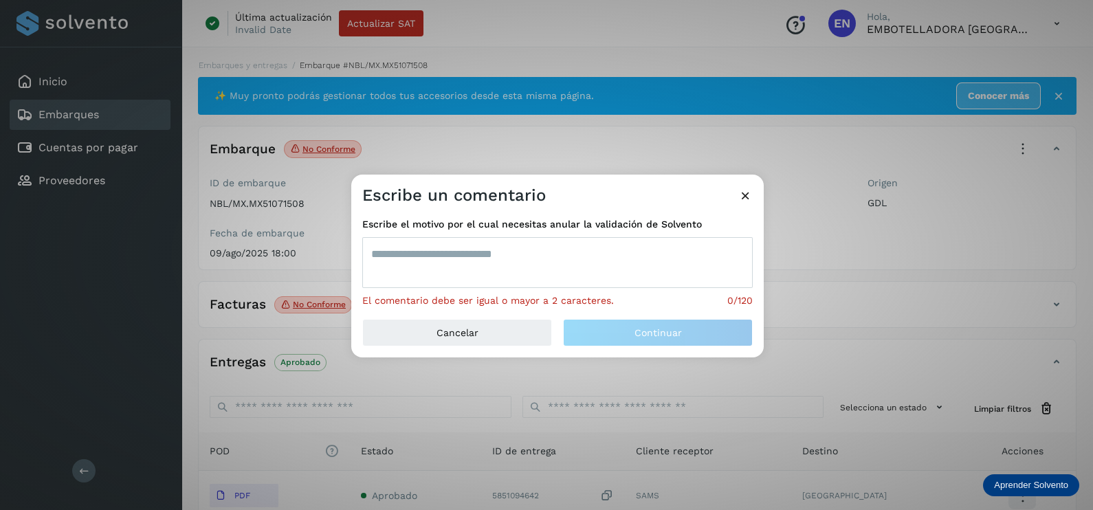
click at [523, 232] on div "Escribe el motivo por el cual necesitas anular la validación de Solvento El com…" at bounding box center [557, 262] width 391 height 91
click at [526, 256] on textarea at bounding box center [557, 262] width 391 height 51
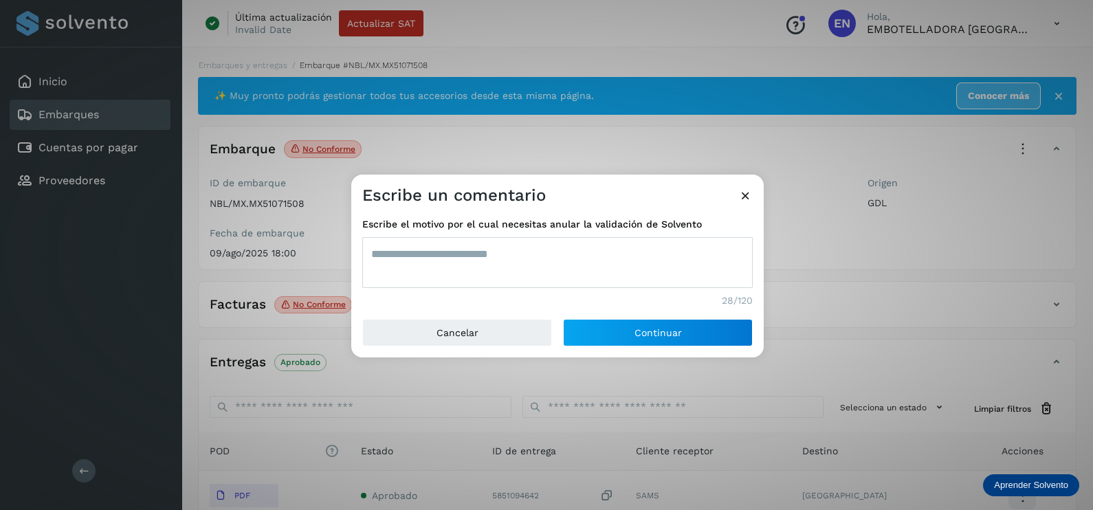
type textarea "**********"
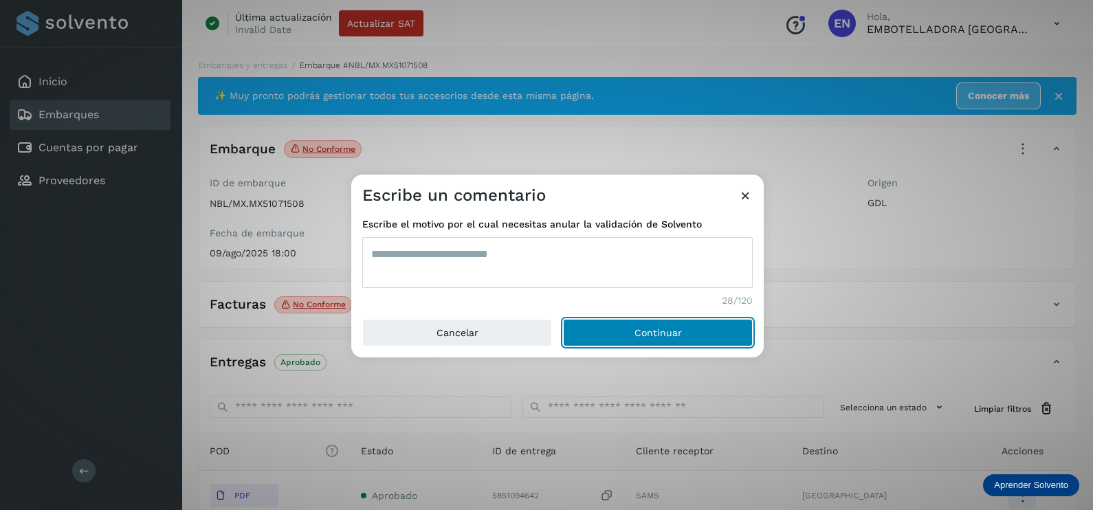
click at [563, 319] on button "Continuar" at bounding box center [658, 333] width 190 height 28
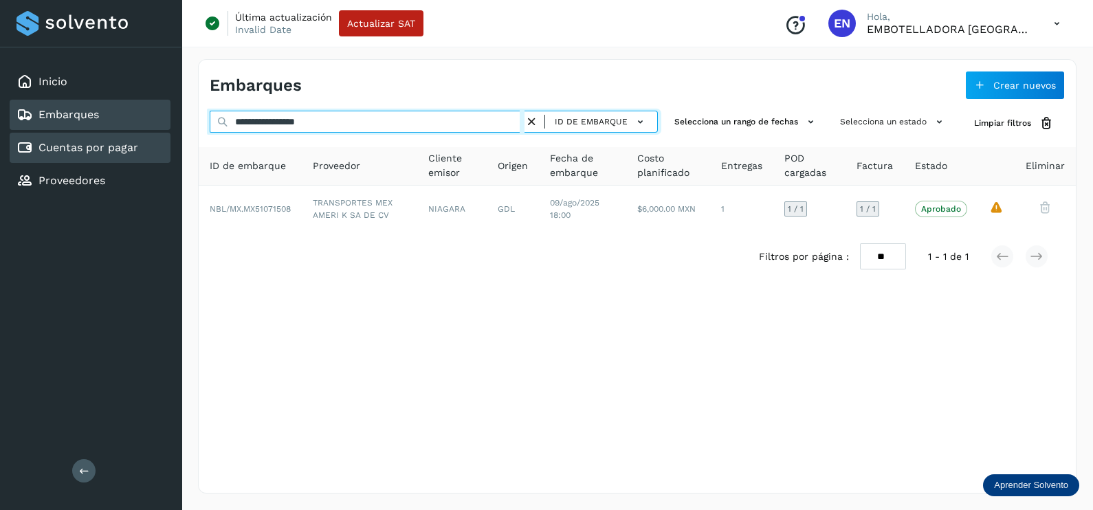
click at [88, 137] on div "**********" at bounding box center [546, 255] width 1093 height 510
paste input "text"
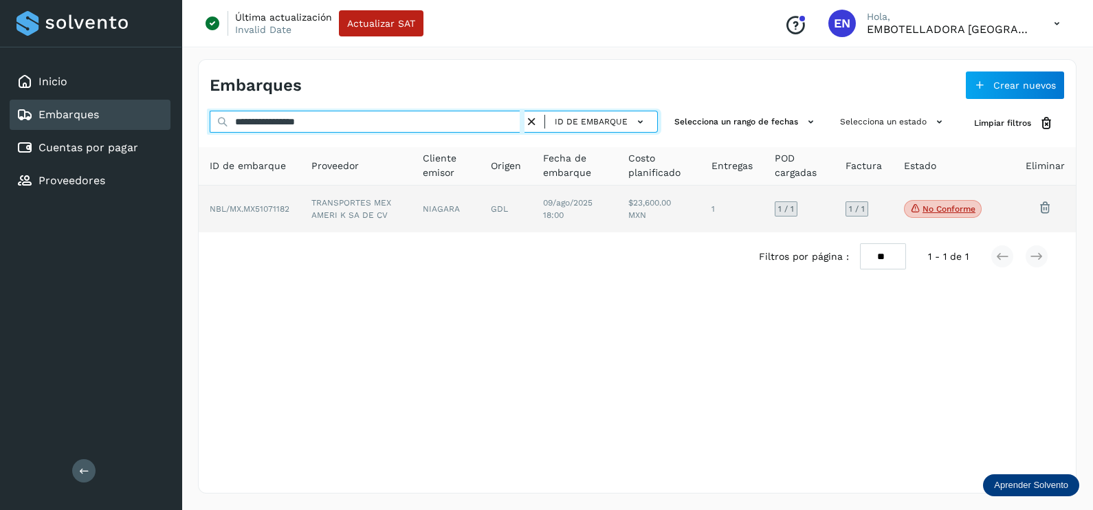
type input "**********"
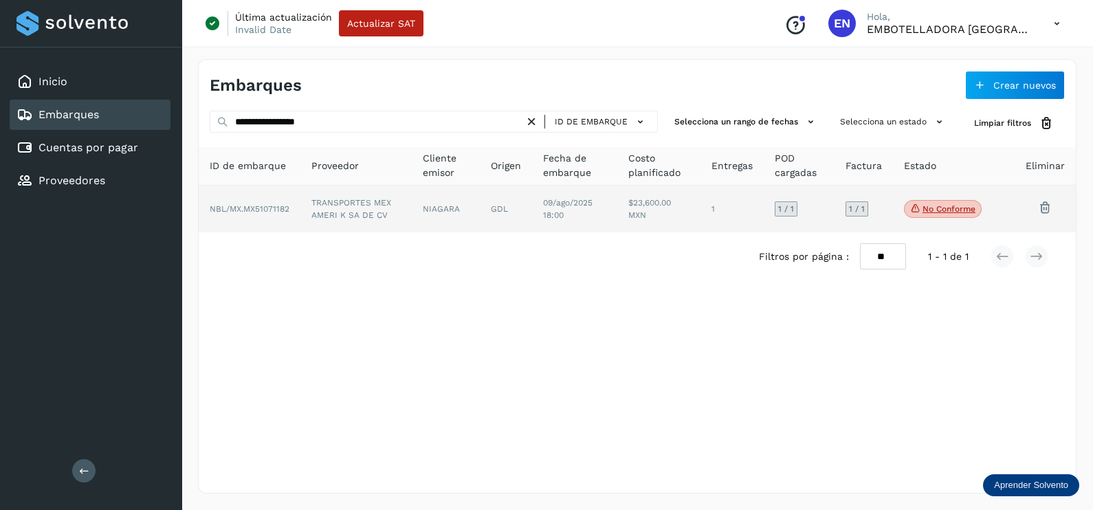
click at [412, 205] on td "TRANSPORTES MEX AMERI K SA DE CV" at bounding box center [446, 209] width 69 height 47
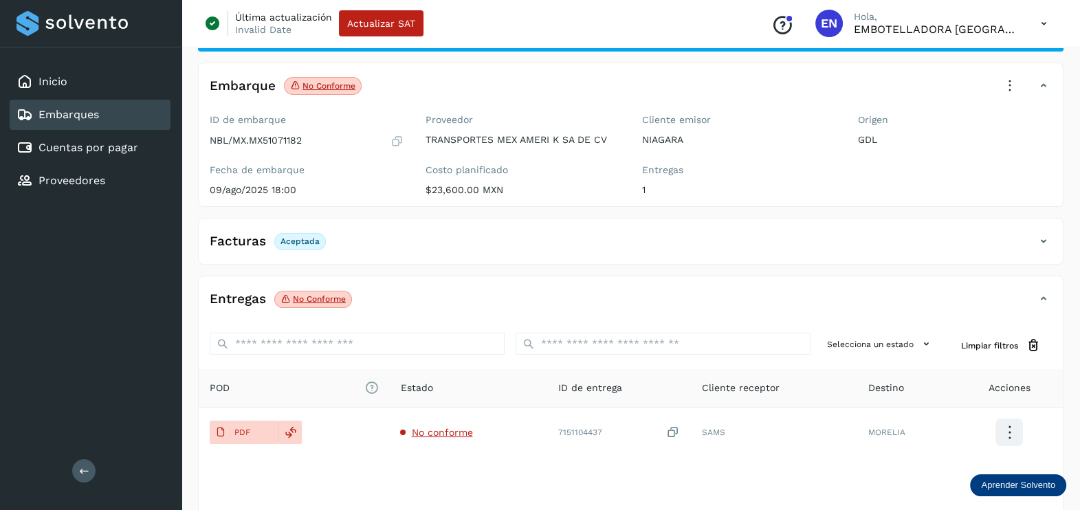
scroll to position [143, 0]
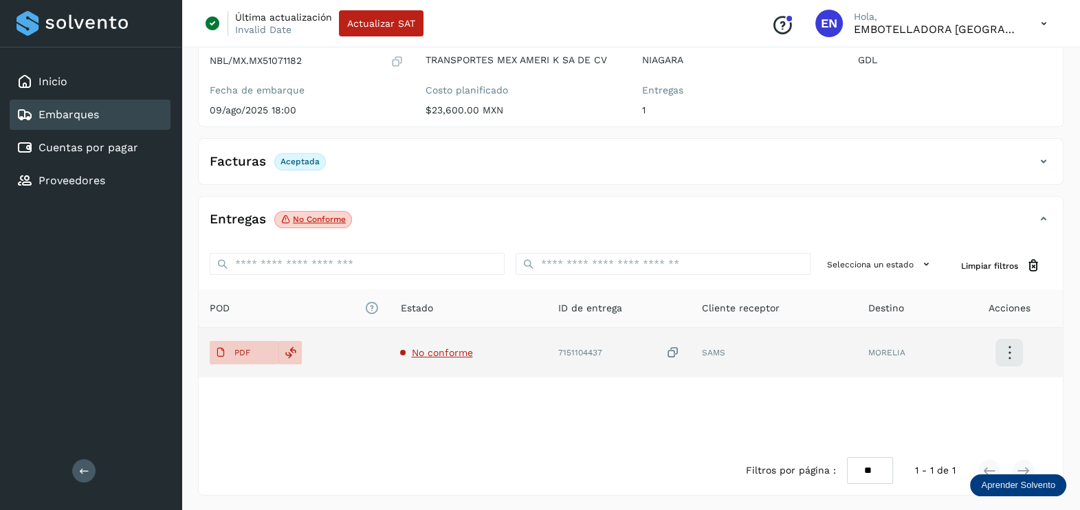
click at [457, 353] on span "No conforme" at bounding box center [441, 352] width 61 height 11
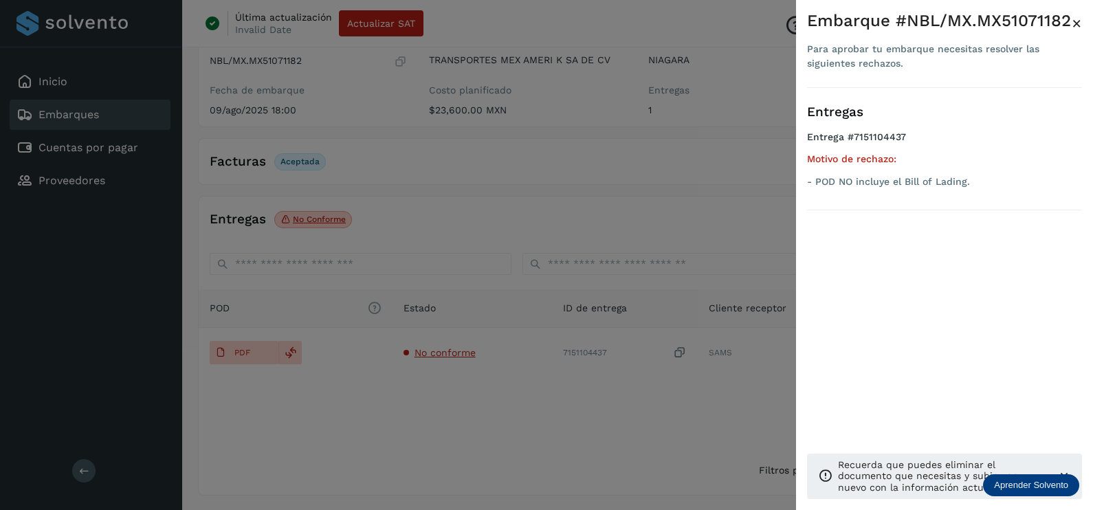
click at [468, 397] on div at bounding box center [546, 255] width 1093 height 510
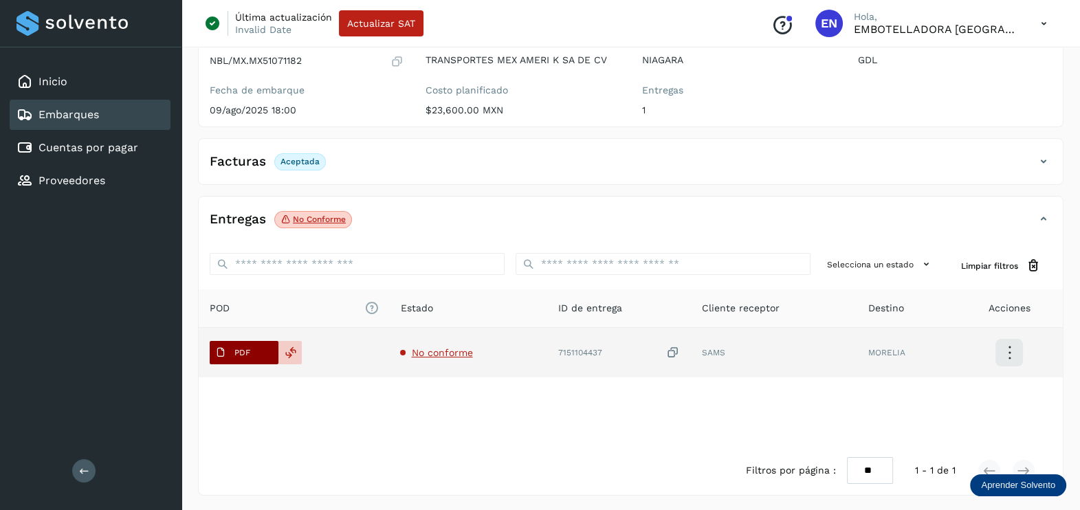
click at [259, 355] on button "PDF" at bounding box center [244, 352] width 69 height 23
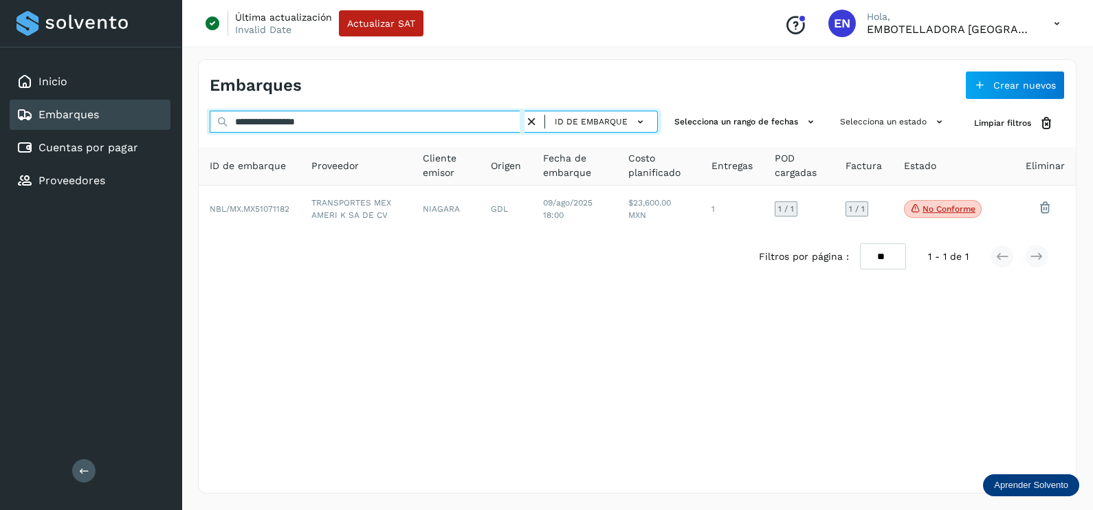
drag, startPoint x: 355, startPoint y: 127, endPoint x: 93, endPoint y: 123, distance: 262.7
click at [93, 123] on div "**********" at bounding box center [546, 255] width 1093 height 510
paste input "text"
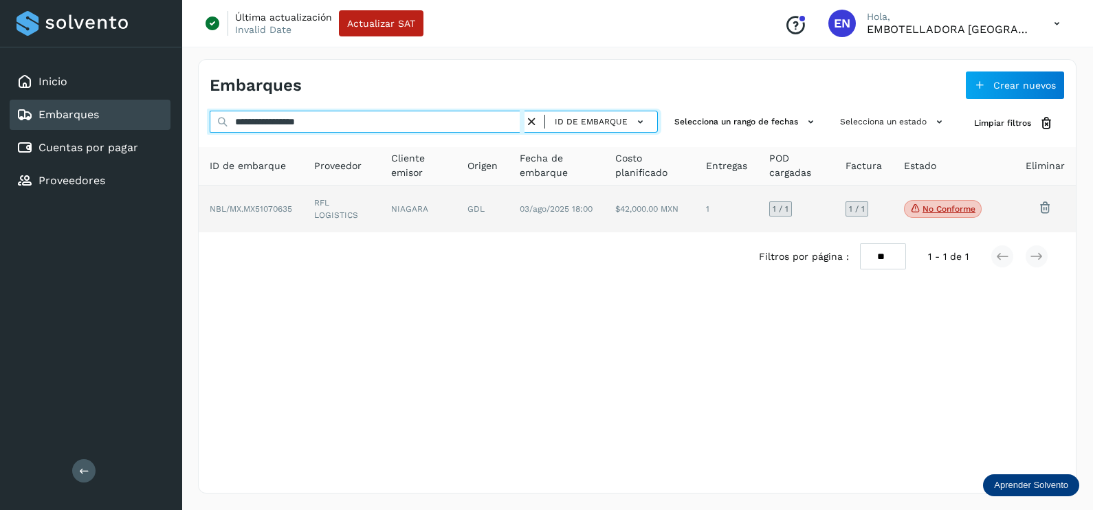
type input "**********"
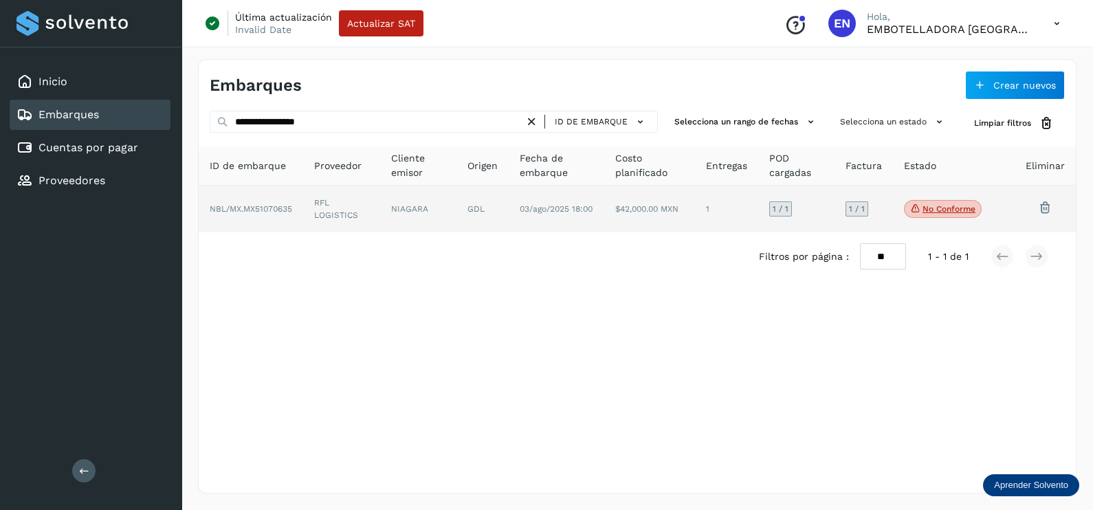
click at [303, 218] on td "NBL/MX.MX51070635" at bounding box center [341, 209] width 77 height 47
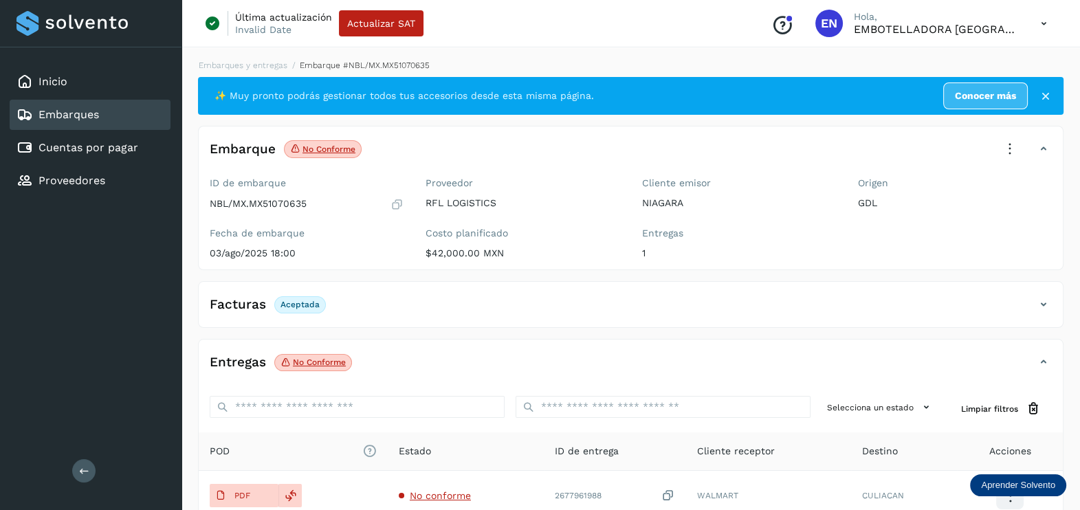
scroll to position [143, 0]
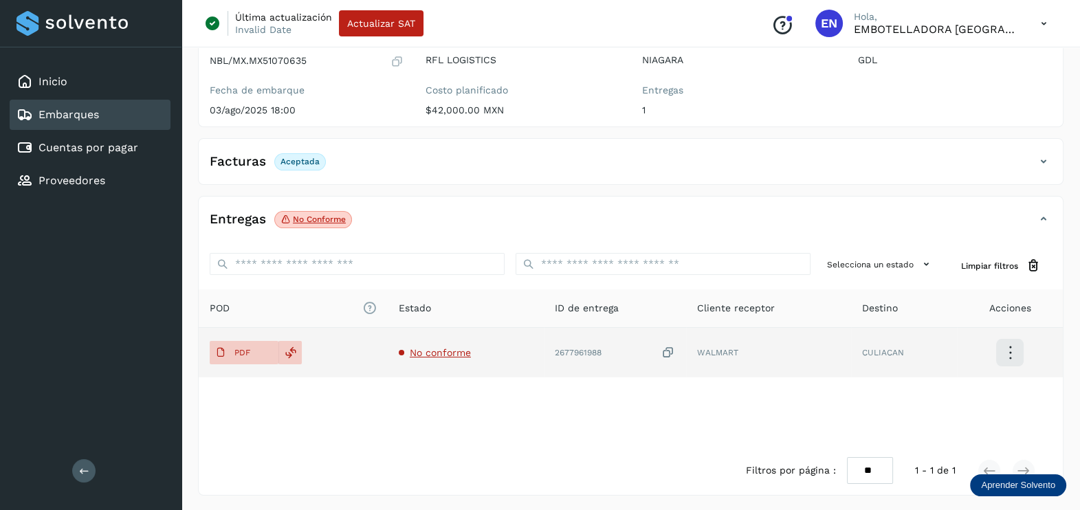
click at [454, 355] on span "No conforme" at bounding box center [440, 352] width 61 height 11
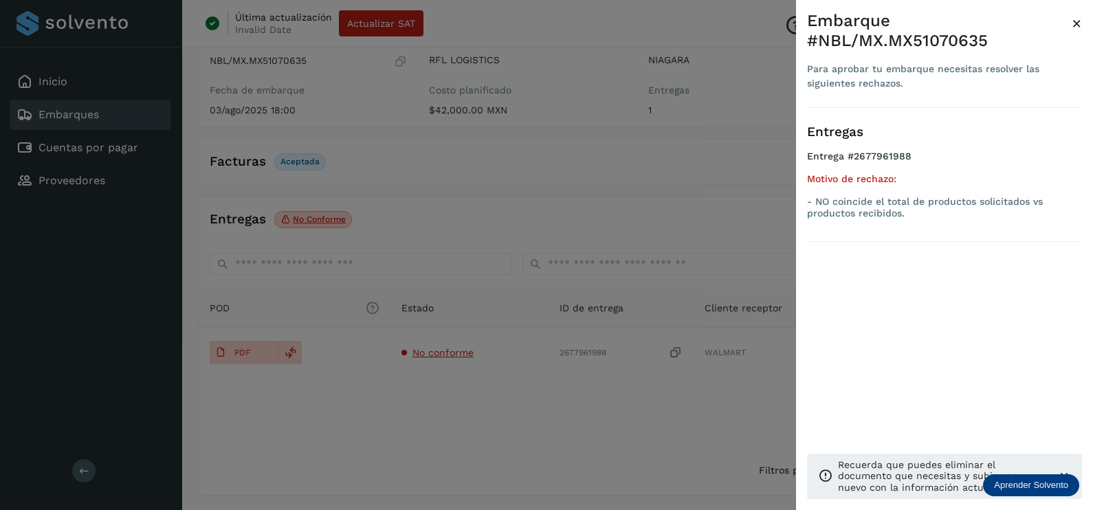
click at [565, 391] on div at bounding box center [546, 255] width 1093 height 510
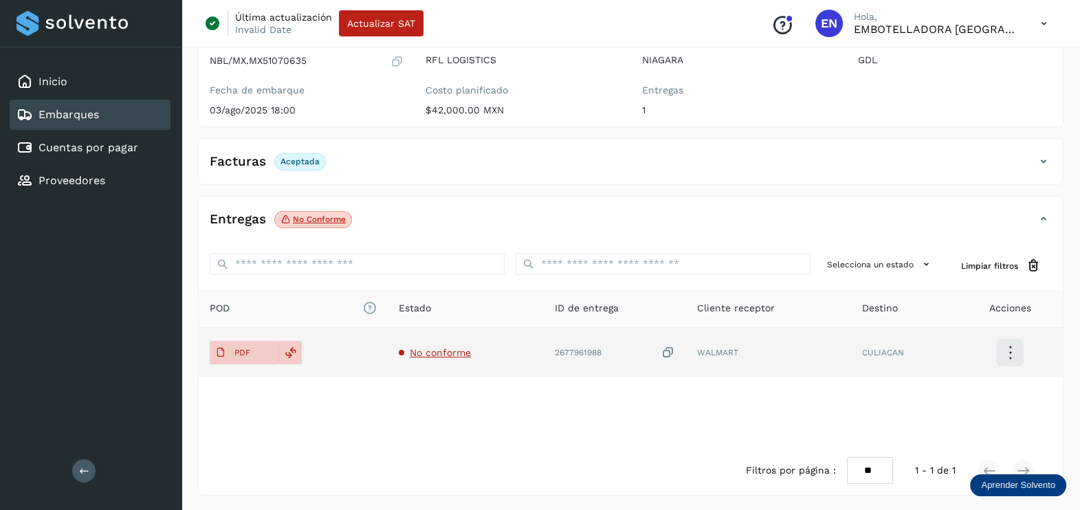
click at [674, 351] on icon at bounding box center [668, 353] width 14 height 14
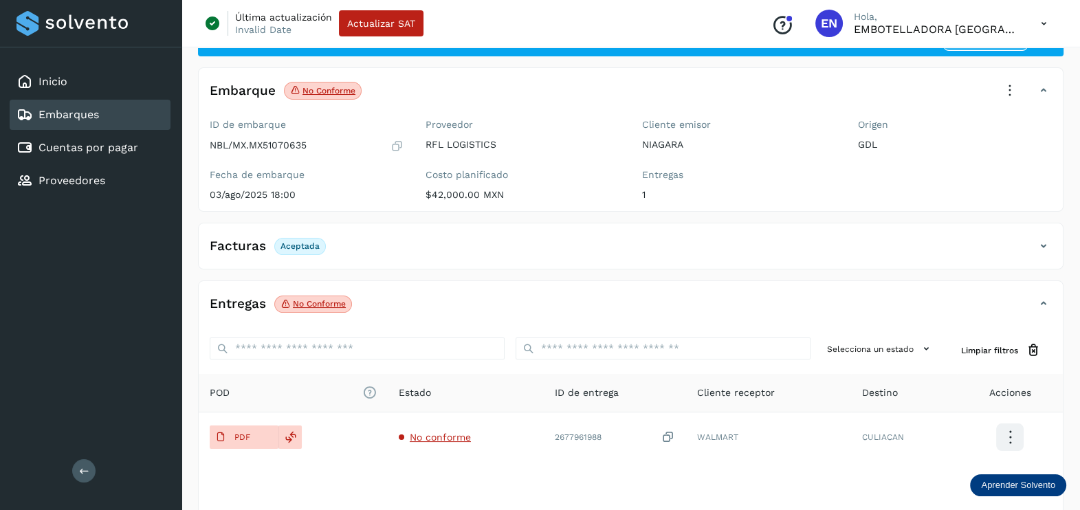
scroll to position [0, 0]
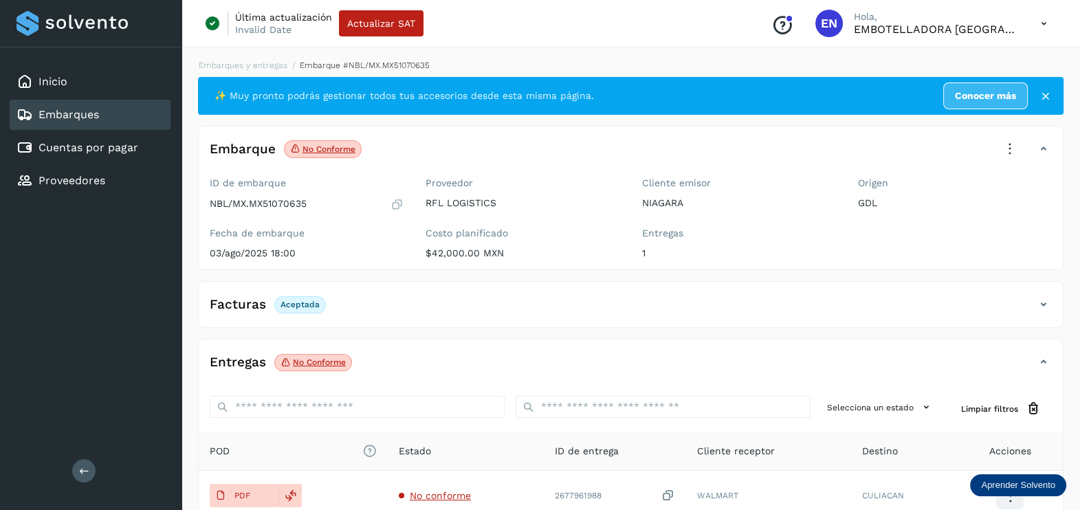
click at [1011, 140] on icon at bounding box center [1010, 149] width 30 height 30
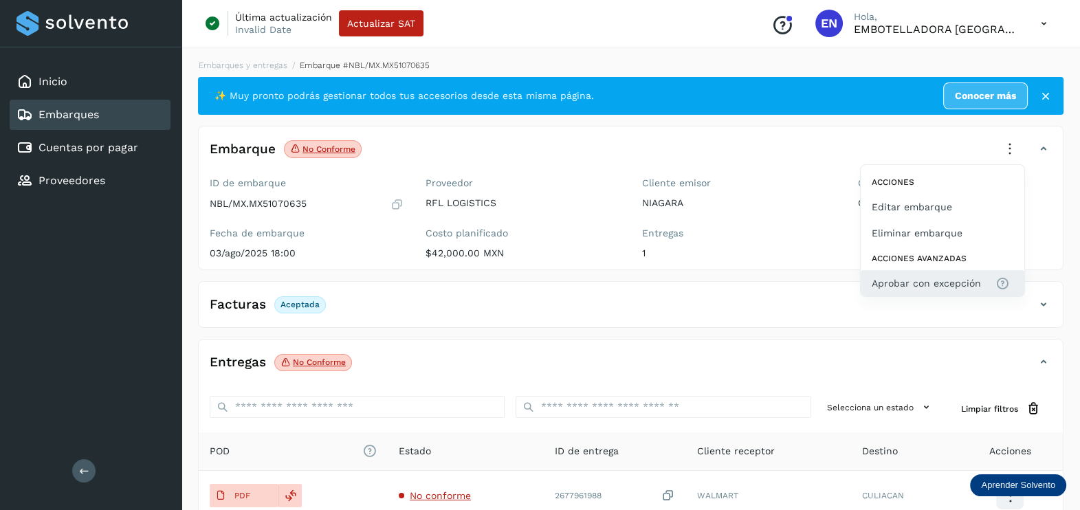
click at [938, 287] on span "Aprobar con excepción" at bounding box center [926, 283] width 109 height 15
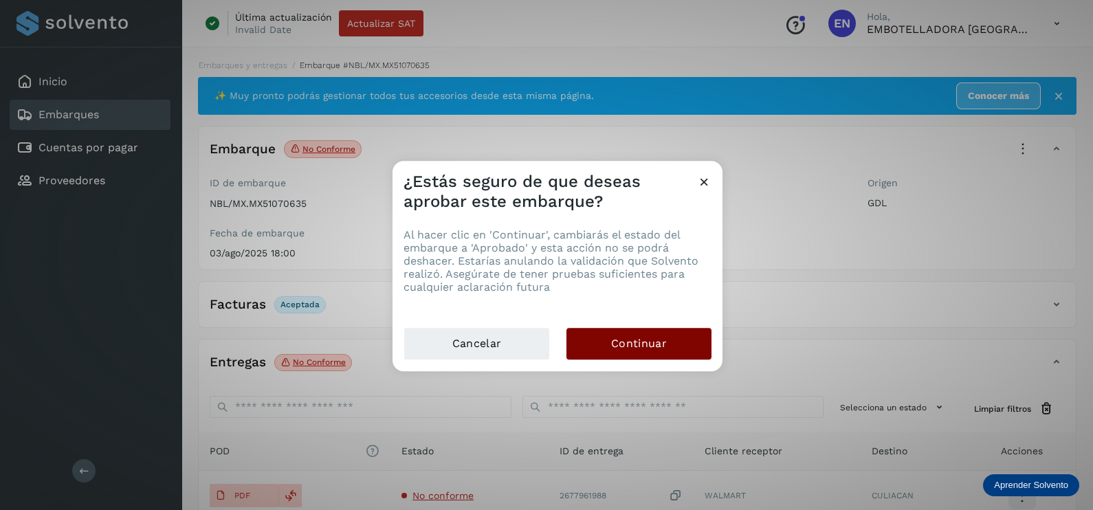
click at [637, 344] on span "Continuar" at bounding box center [639, 343] width 56 height 15
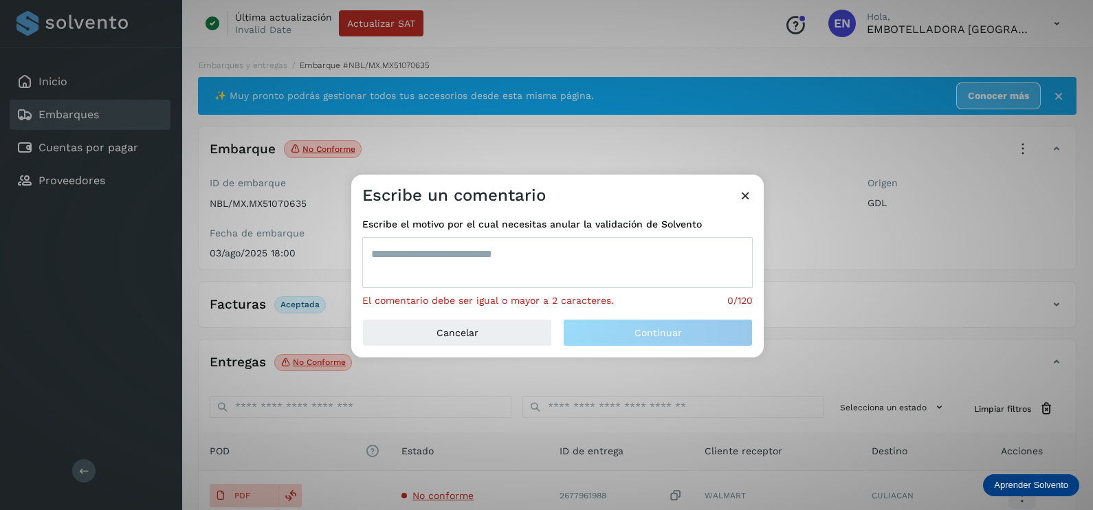
click at [504, 265] on textarea at bounding box center [557, 262] width 391 height 51
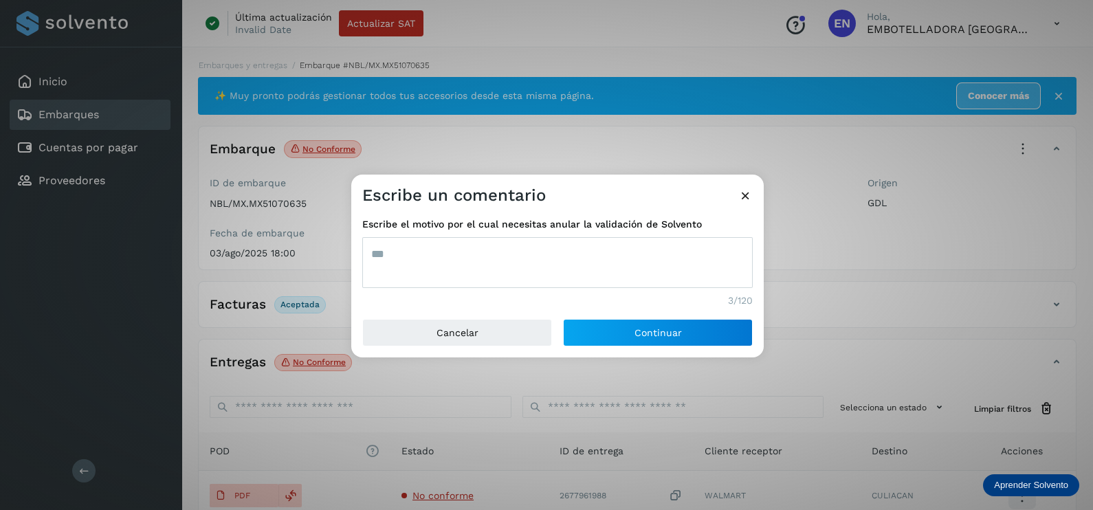
type textarea "***"
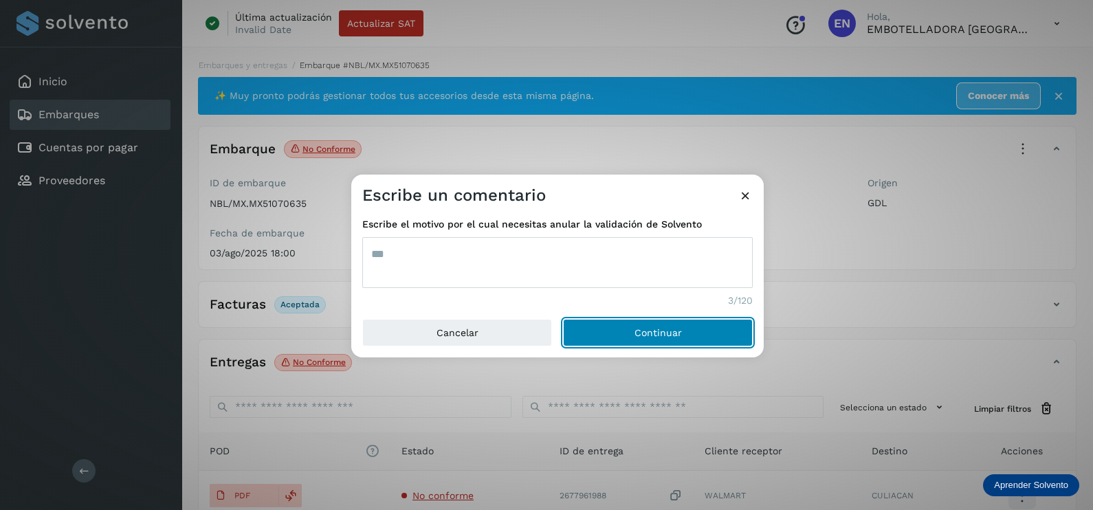
click at [563, 319] on button "Continuar" at bounding box center [658, 333] width 190 height 28
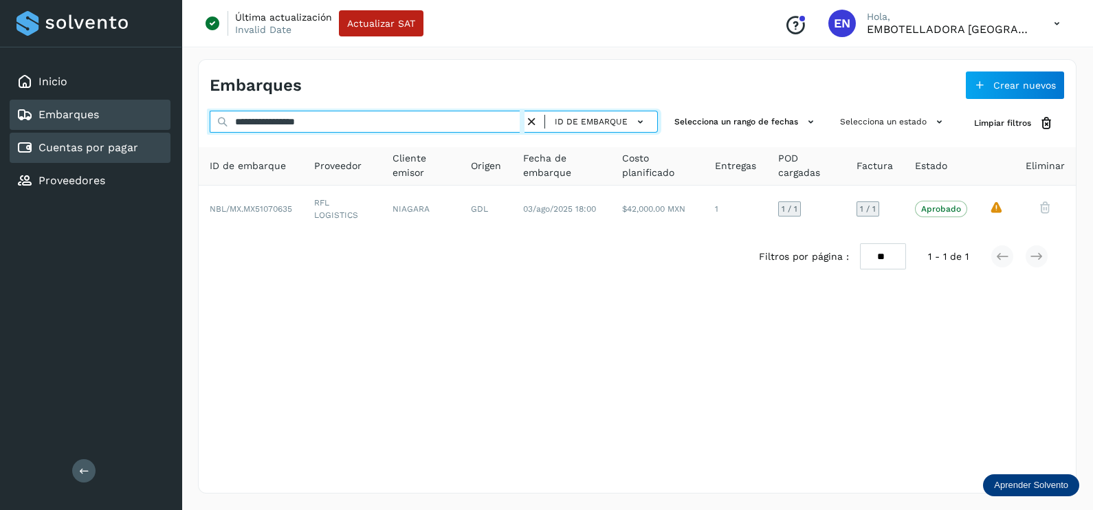
drag, startPoint x: 267, startPoint y: 133, endPoint x: 77, endPoint y: 135, distance: 190.5
click at [77, 135] on div "**********" at bounding box center [546, 255] width 1093 height 510
paste input "text"
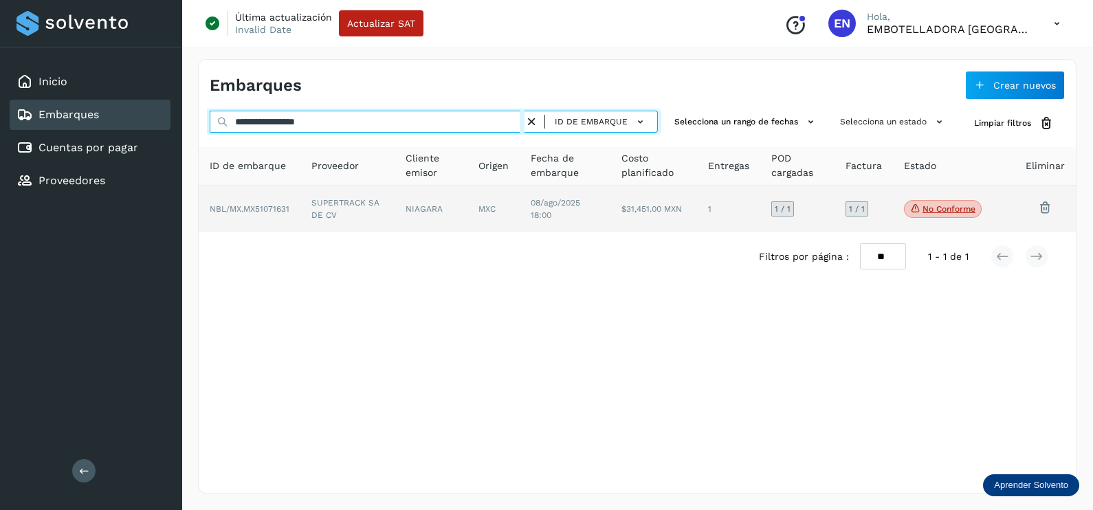
type input "**********"
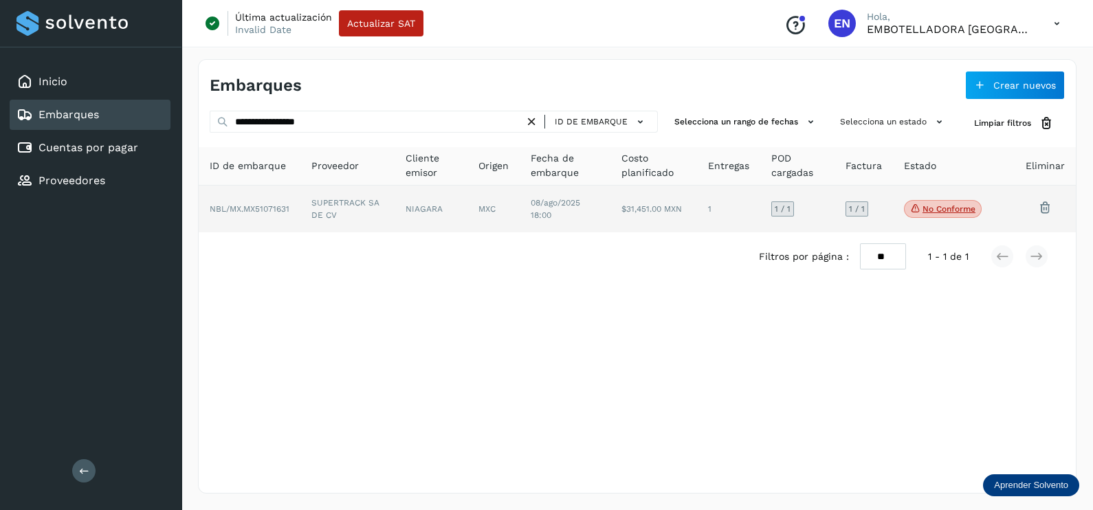
click at [300, 213] on td "NBL/MX.MX51071631" at bounding box center [347, 209] width 94 height 47
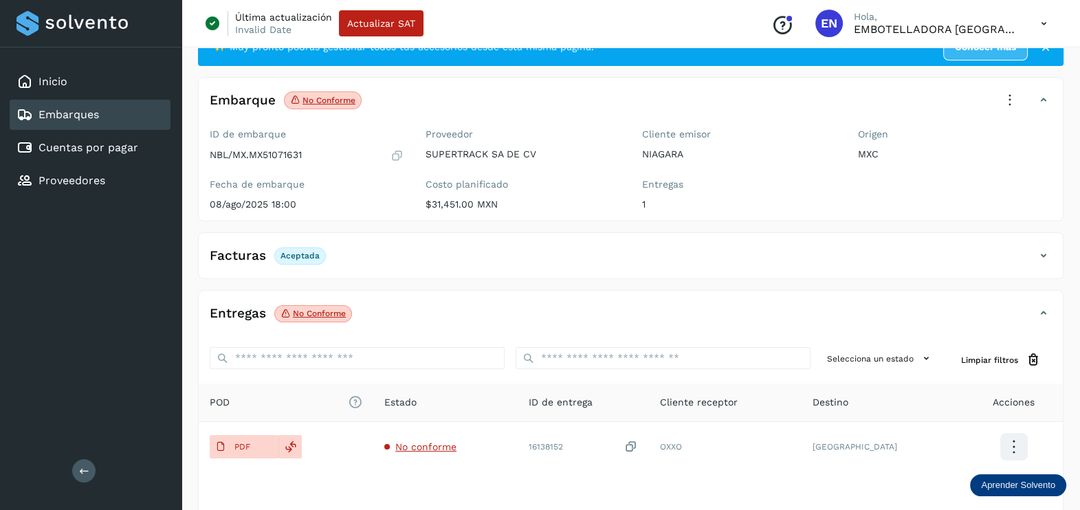
scroll to position [85, 0]
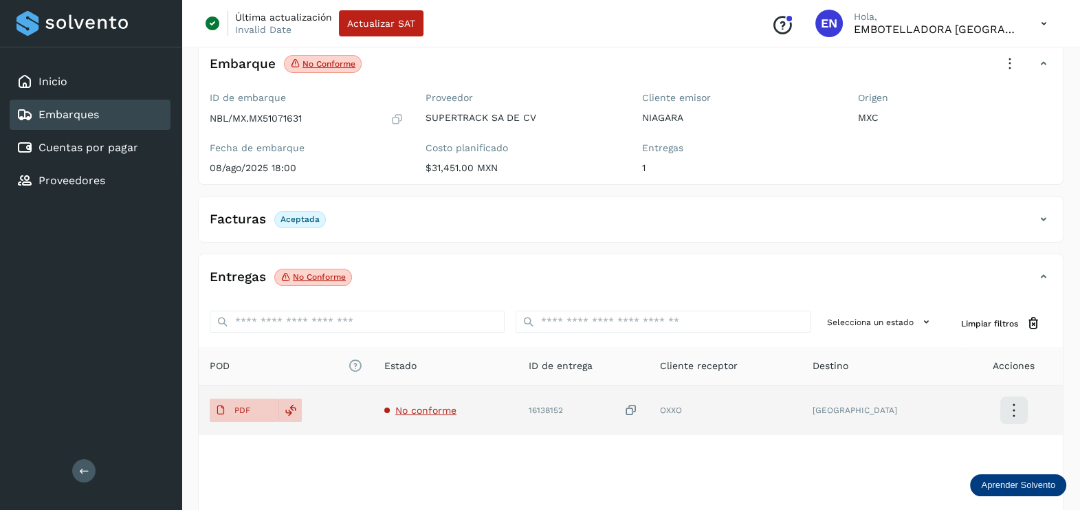
click at [455, 407] on span "No conforme" at bounding box center [425, 410] width 61 height 11
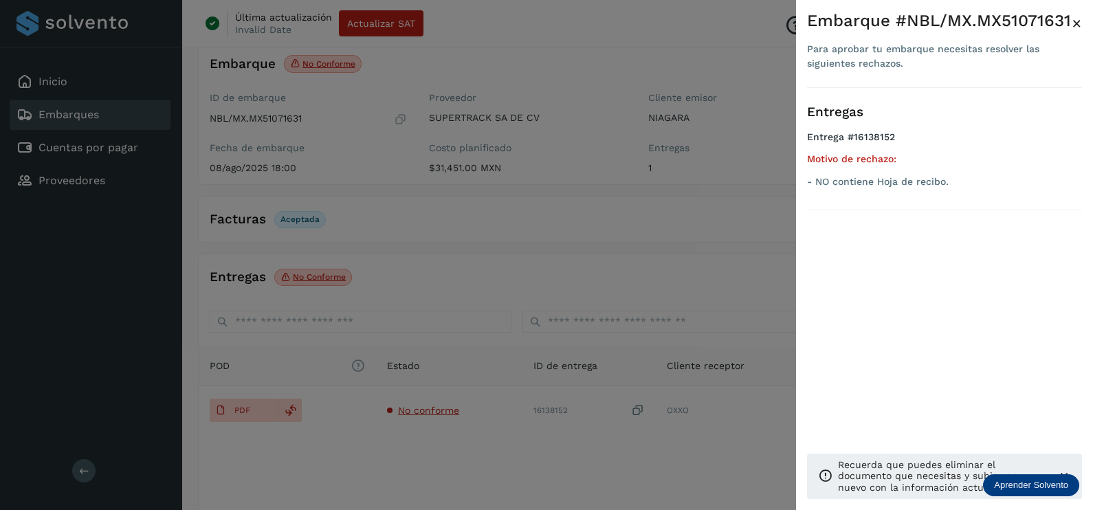
click at [486, 455] on div at bounding box center [546, 255] width 1093 height 510
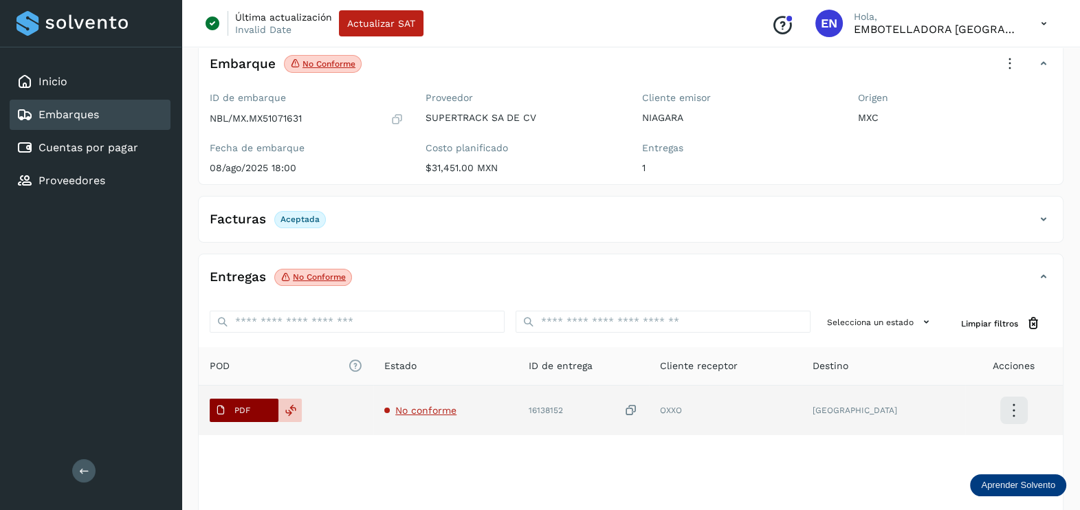
click at [248, 399] on span "PDF" at bounding box center [233, 410] width 46 height 22
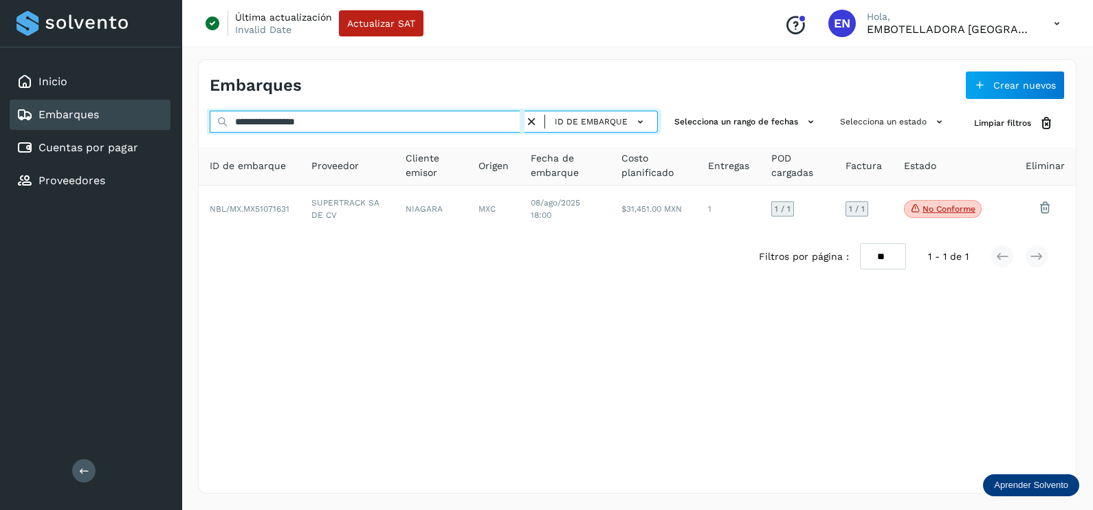
drag, startPoint x: 412, startPoint y: 129, endPoint x: 151, endPoint y: 127, distance: 261.3
click at [151, 127] on div "**********" at bounding box center [546, 255] width 1093 height 510
paste input "text"
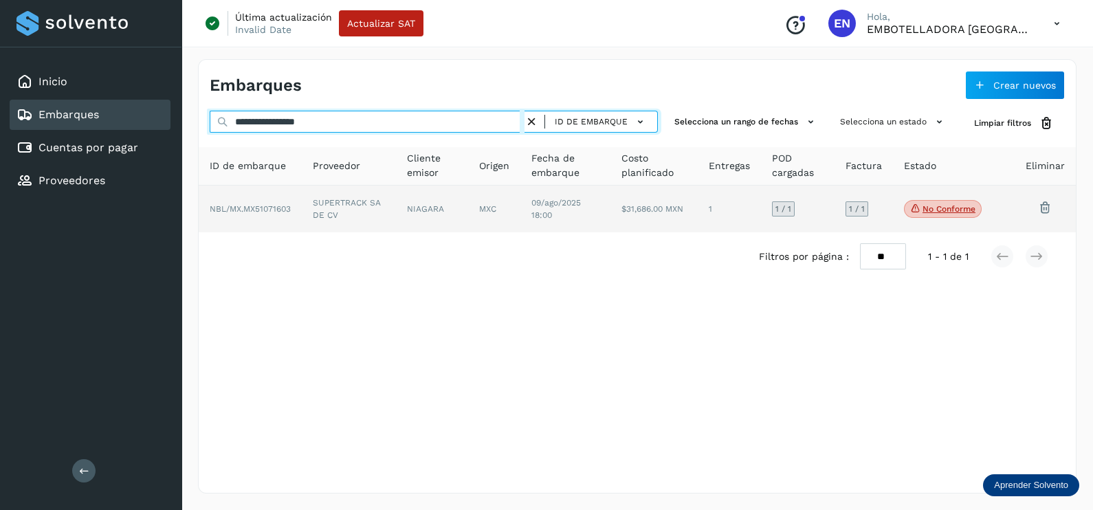
type input "**********"
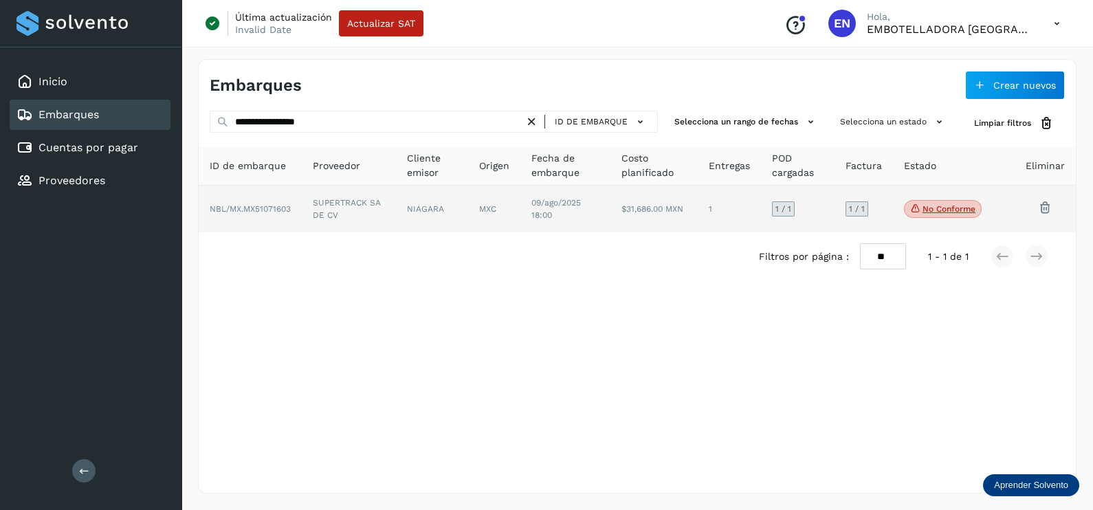
click at [396, 213] on td "SUPERTRACK SA DE CV" at bounding box center [432, 209] width 72 height 47
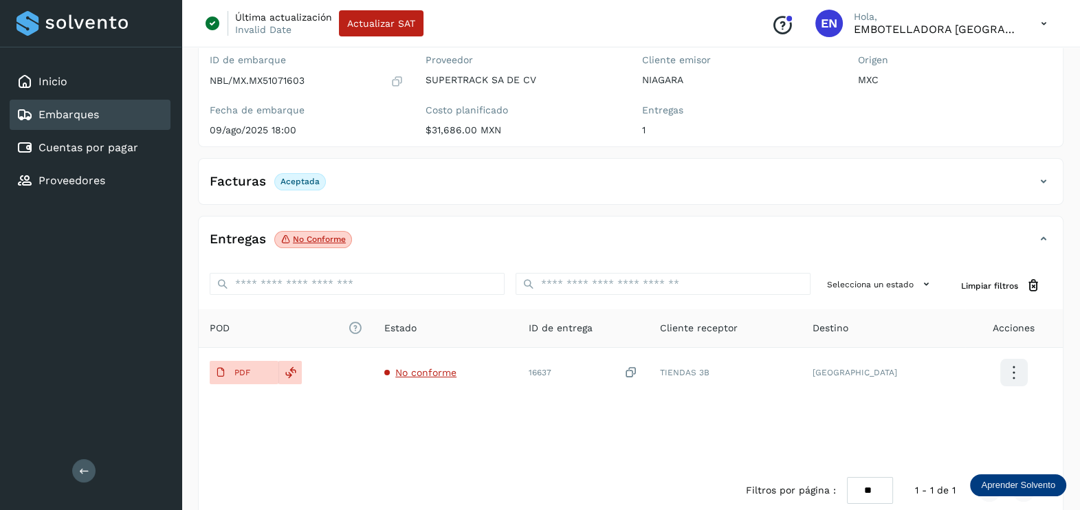
scroll to position [143, 0]
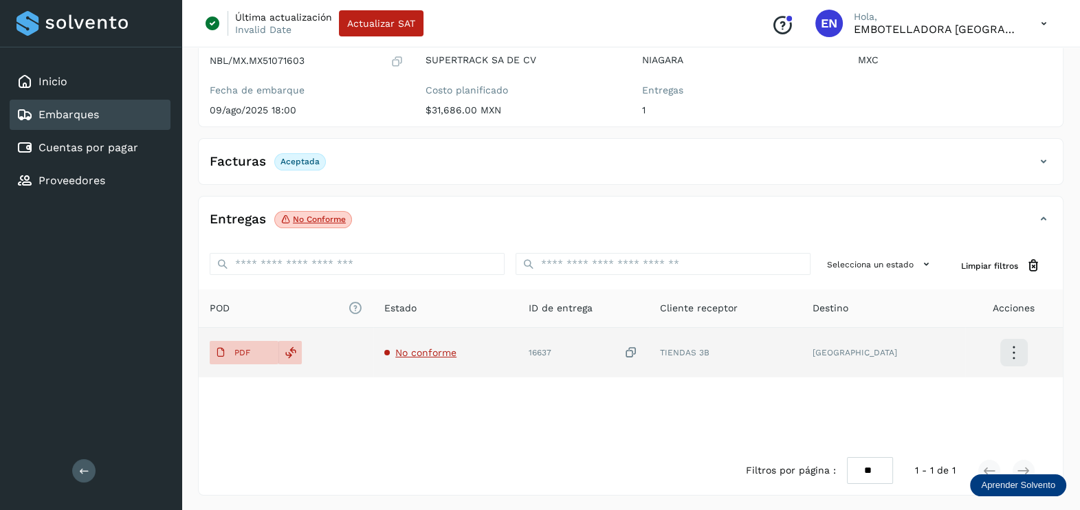
click at [437, 351] on span "No conforme" at bounding box center [425, 352] width 61 height 11
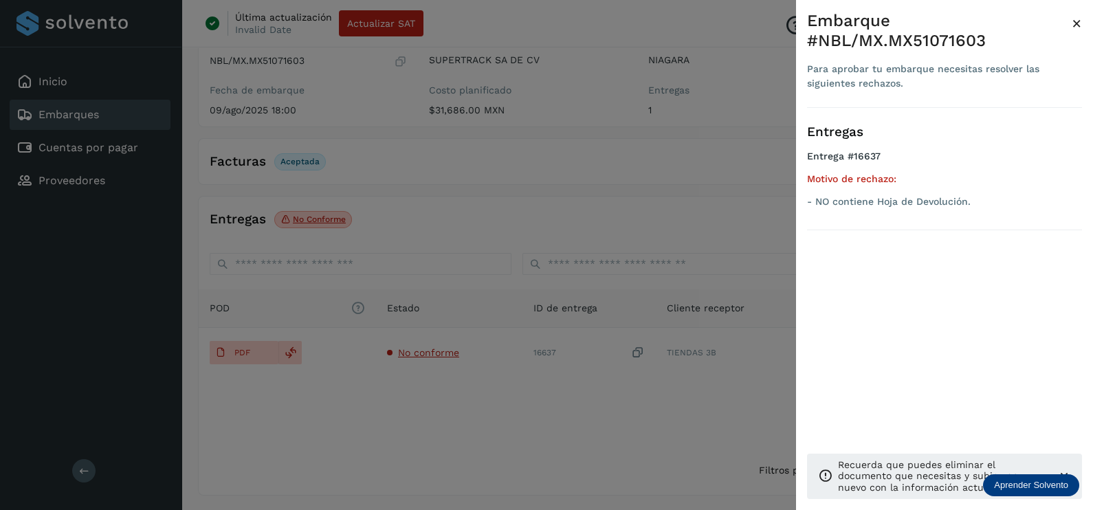
click at [473, 388] on div at bounding box center [546, 255] width 1093 height 510
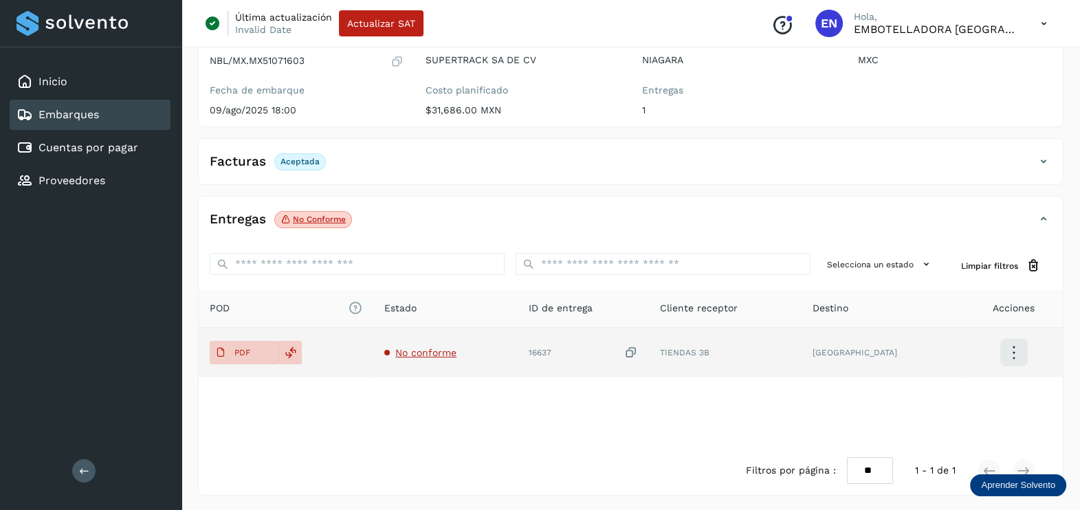
click at [638, 353] on icon at bounding box center [631, 353] width 14 height 14
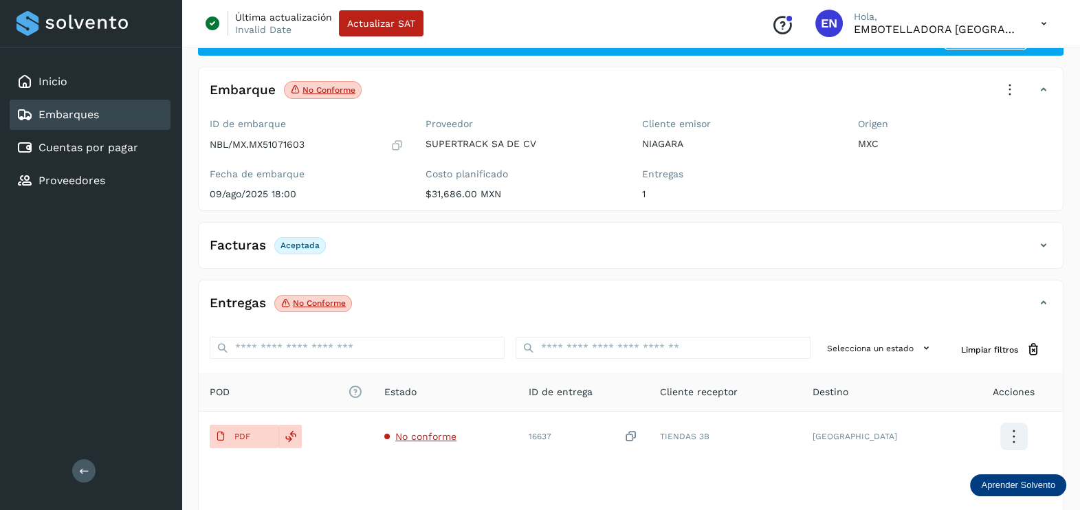
scroll to position [0, 0]
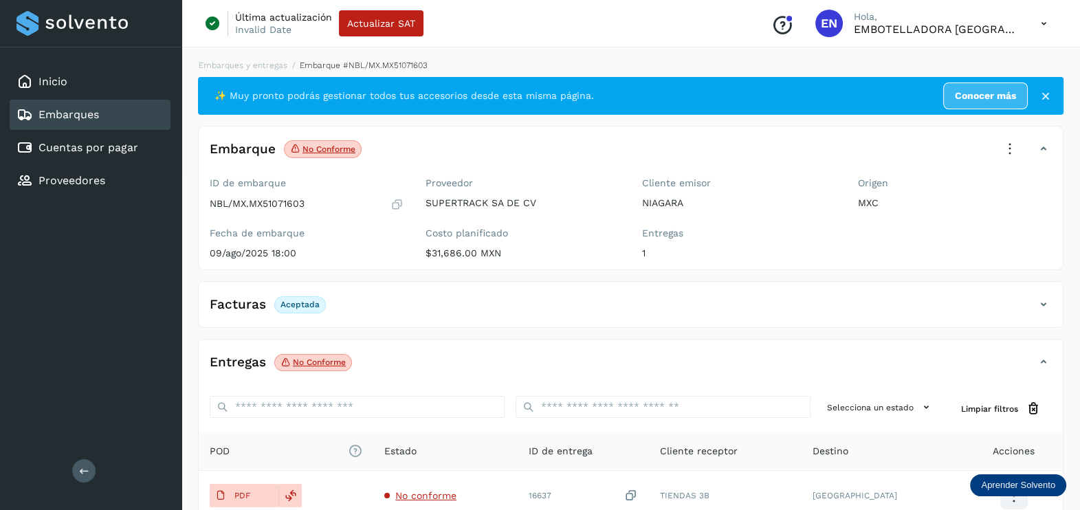
click at [1009, 149] on icon at bounding box center [1010, 149] width 30 height 30
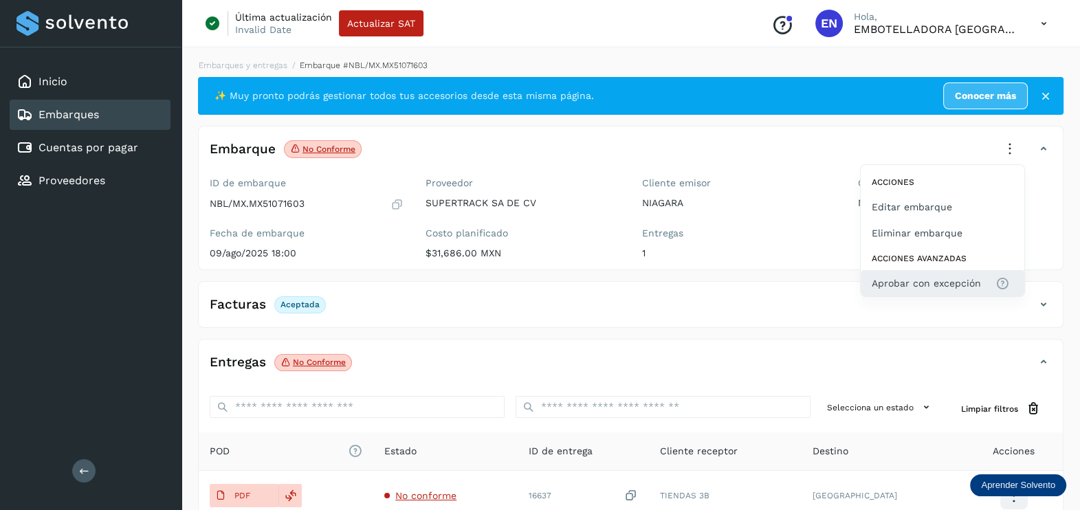
click at [923, 285] on span "Aprobar con excepción" at bounding box center [926, 283] width 109 height 15
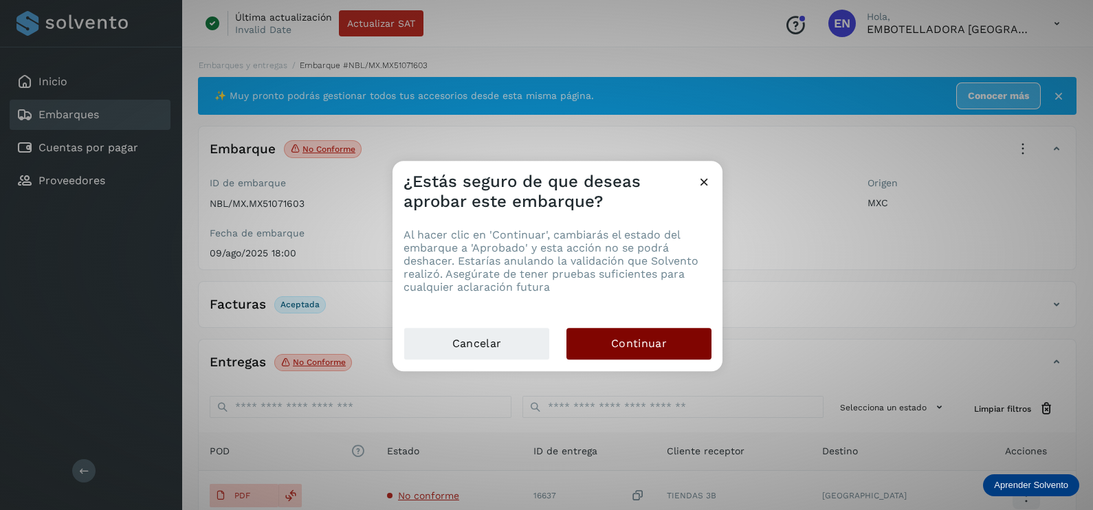
click at [701, 348] on button "Continuar" at bounding box center [639, 344] width 145 height 32
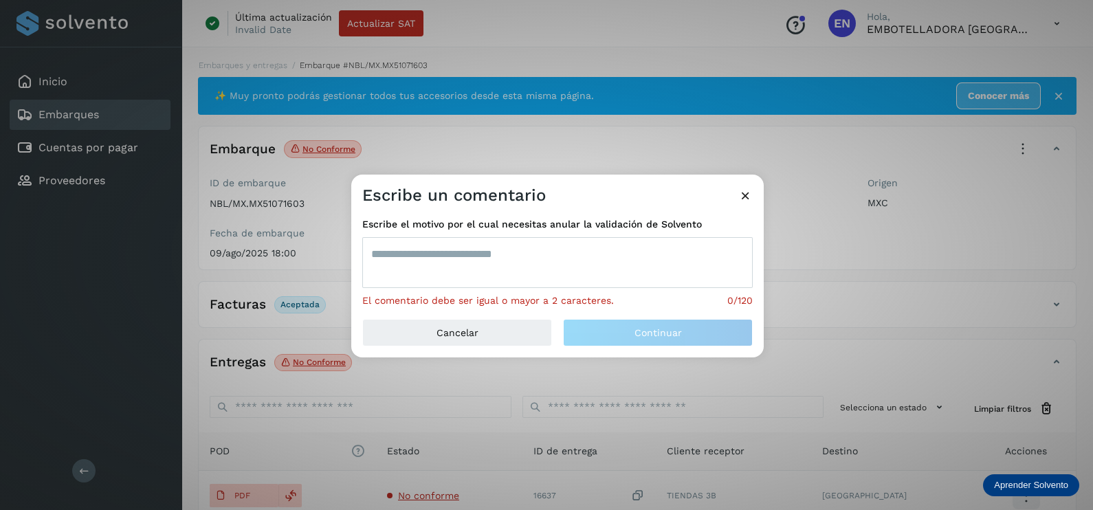
drag, startPoint x: 560, startPoint y: 280, endPoint x: 560, endPoint y: 268, distance: 11.7
click at [558, 277] on textarea at bounding box center [557, 262] width 391 height 51
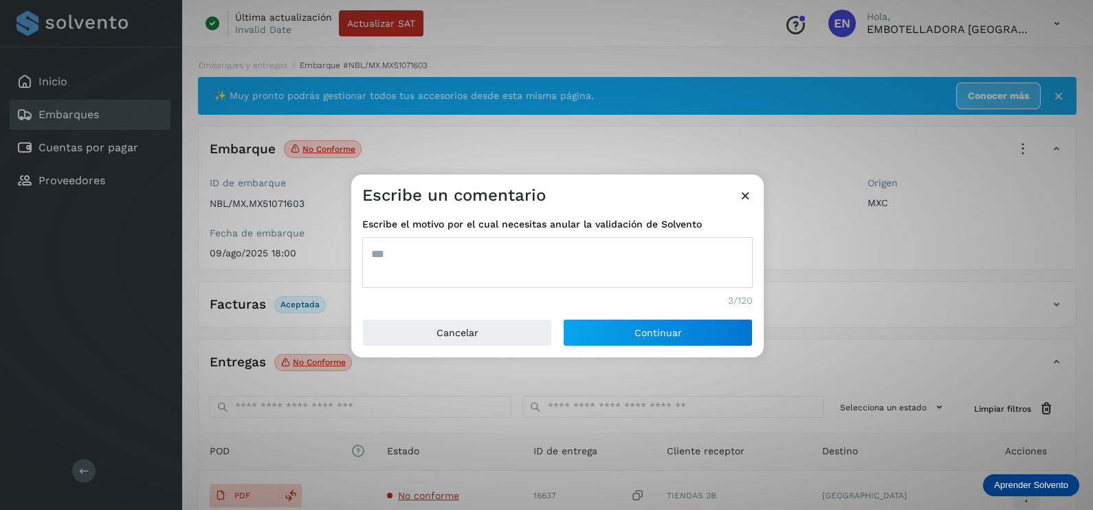
type textarea "***"
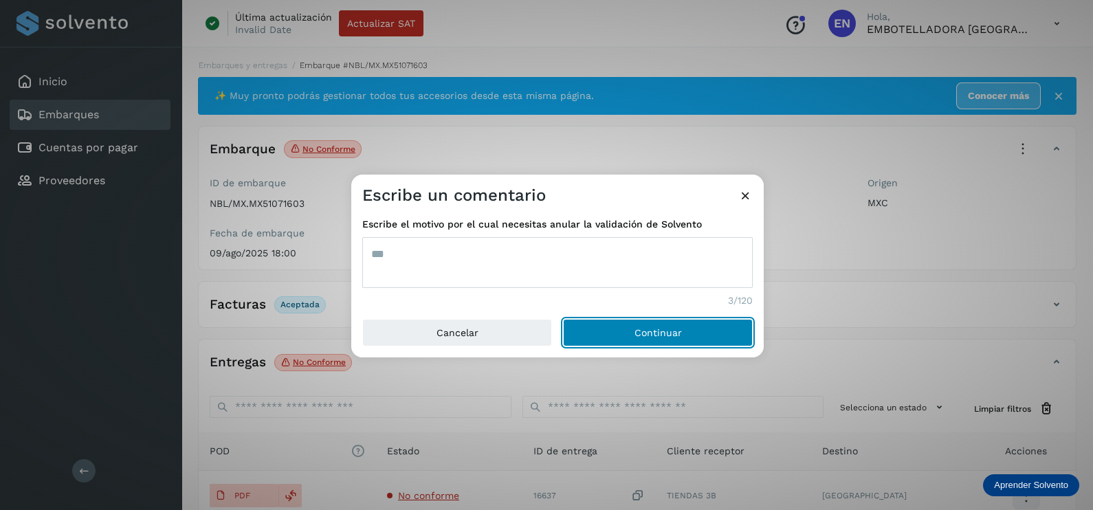
click at [563, 319] on button "Continuar" at bounding box center [658, 333] width 190 height 28
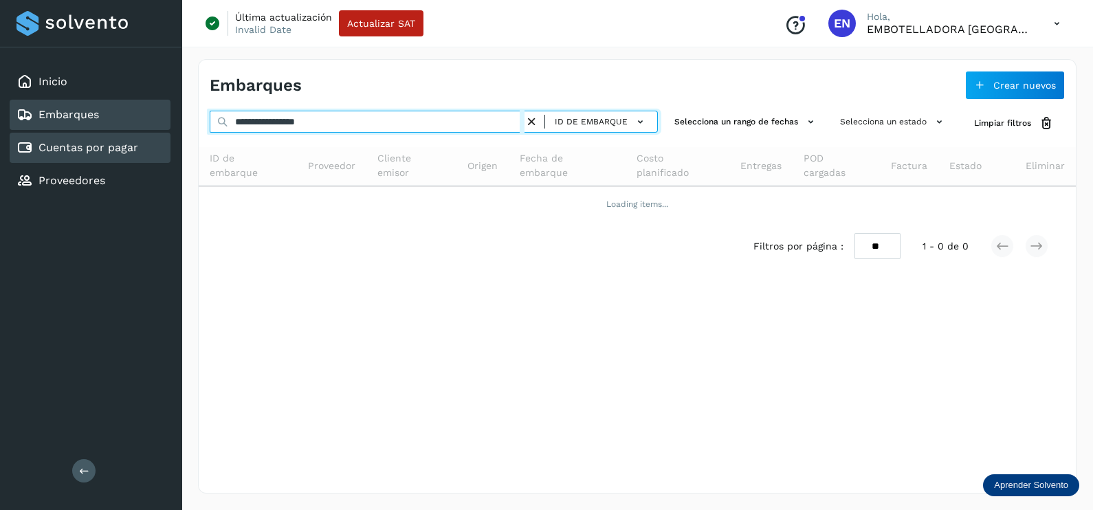
click at [80, 148] on div "**********" at bounding box center [546, 255] width 1093 height 510
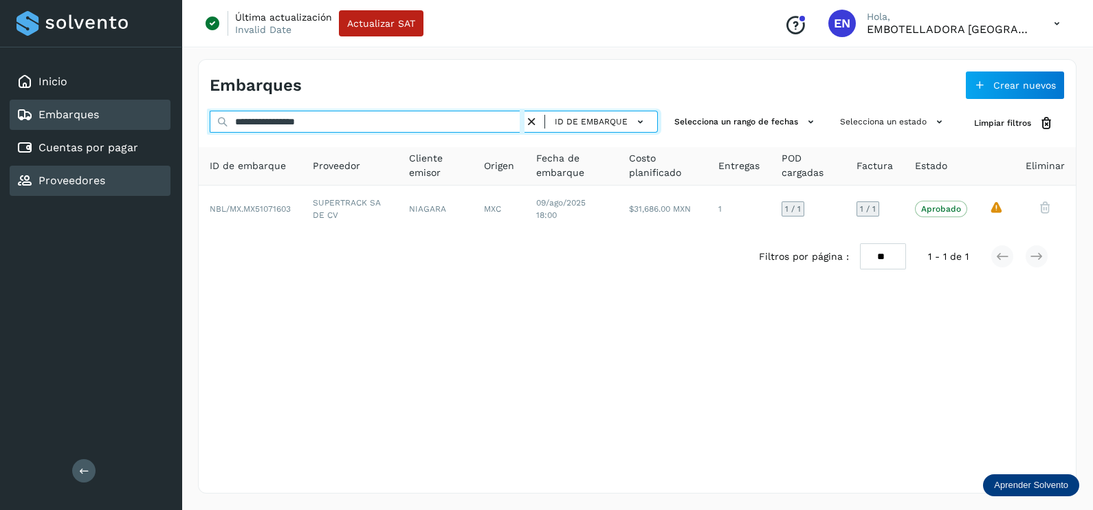
paste input "text"
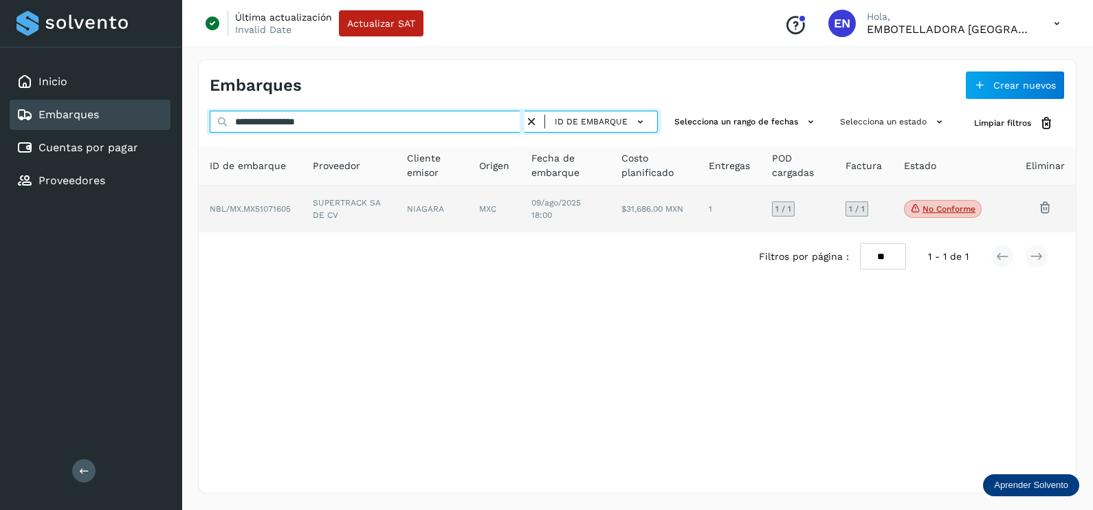
type input "**********"
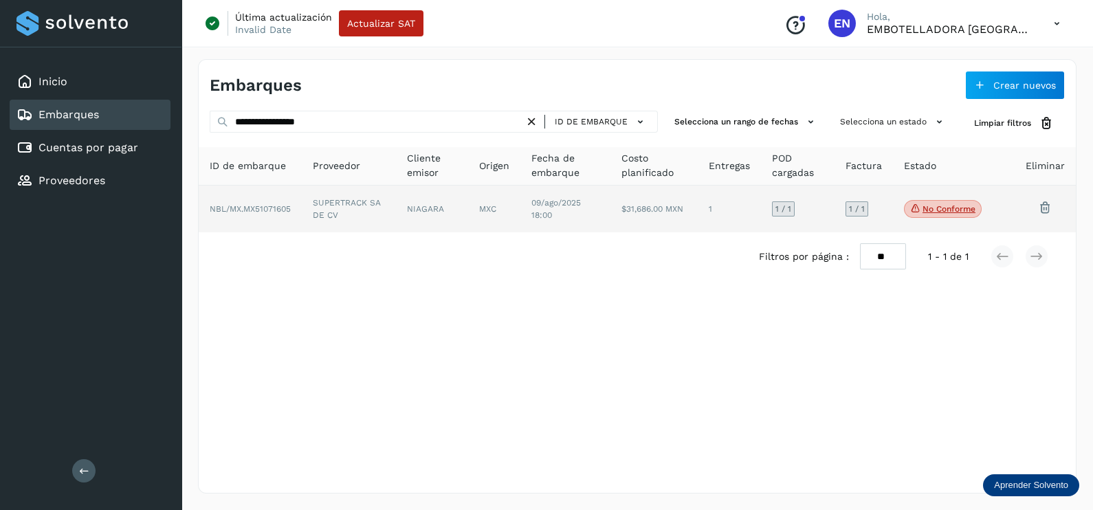
click at [468, 212] on td "NIAGARA" at bounding box center [494, 209] width 52 height 47
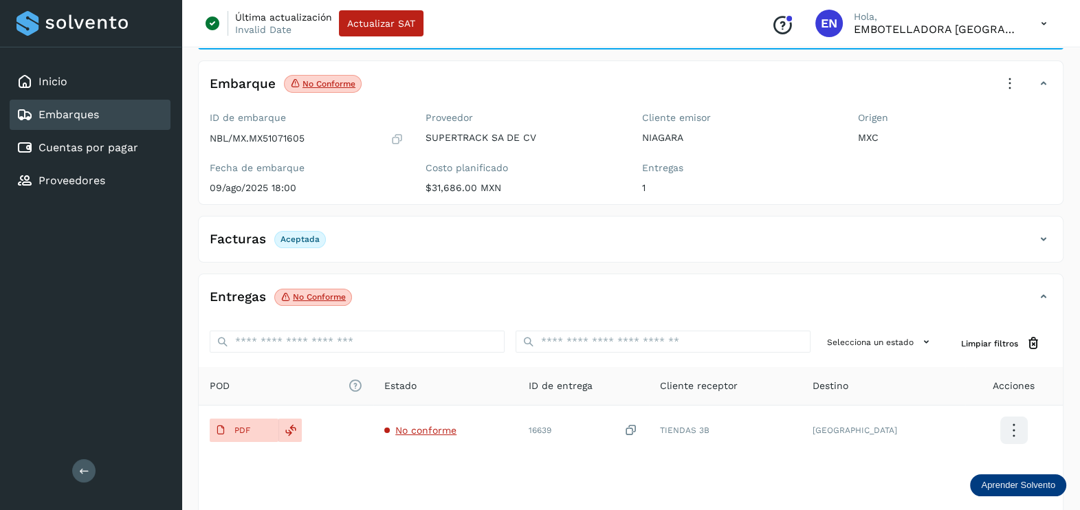
scroll to position [143, 0]
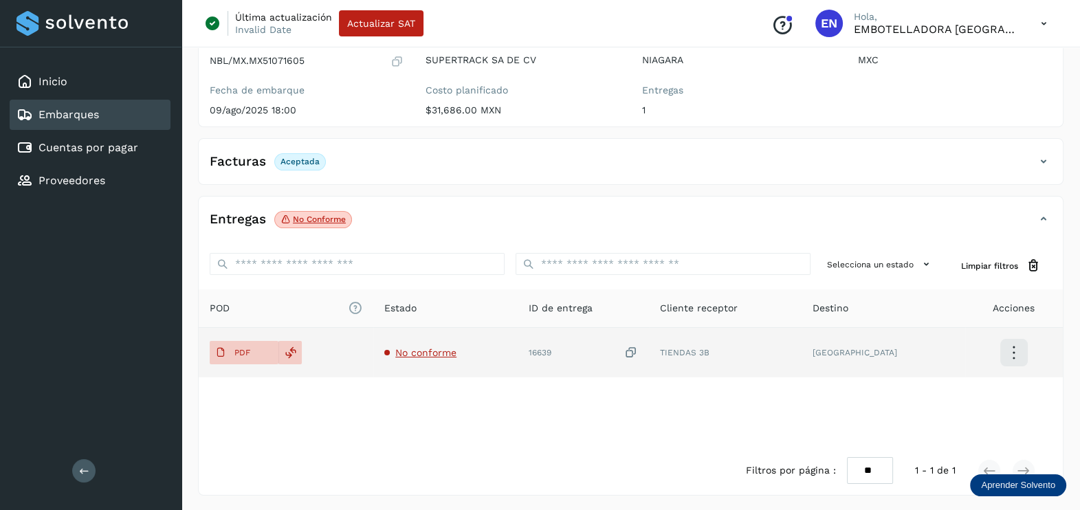
click at [440, 354] on span "No conforme" at bounding box center [425, 352] width 61 height 11
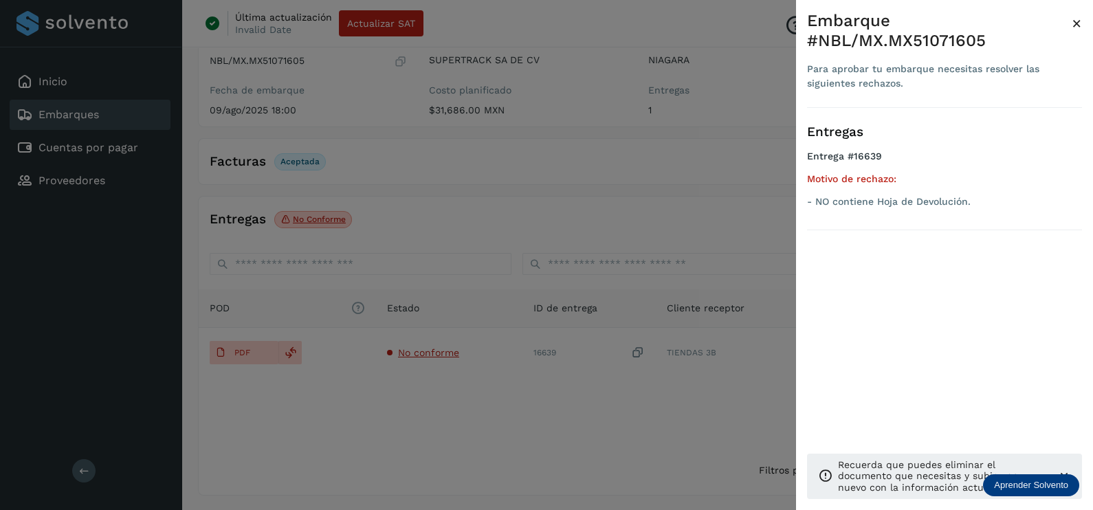
click at [666, 393] on div at bounding box center [546, 255] width 1093 height 510
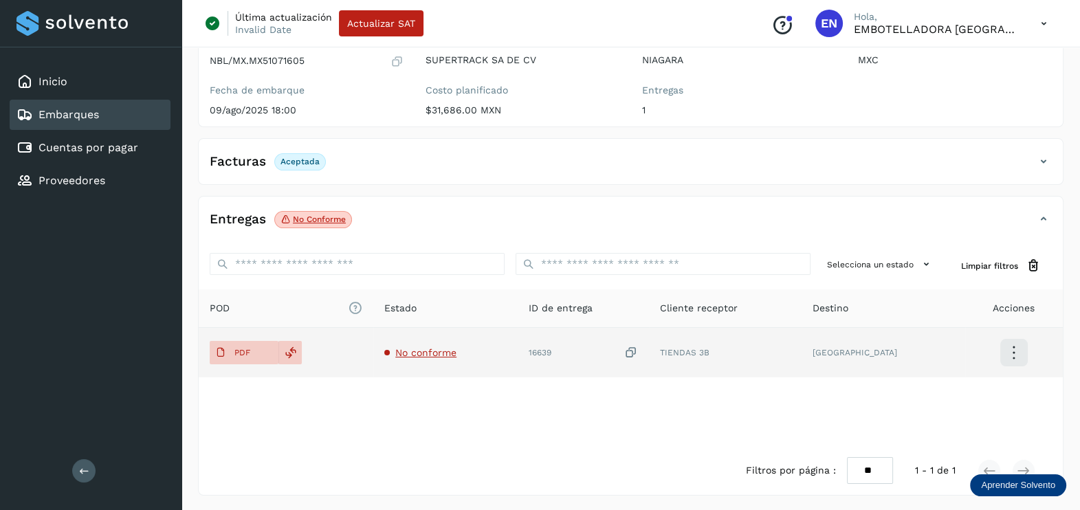
click at [638, 349] on icon at bounding box center [631, 353] width 14 height 14
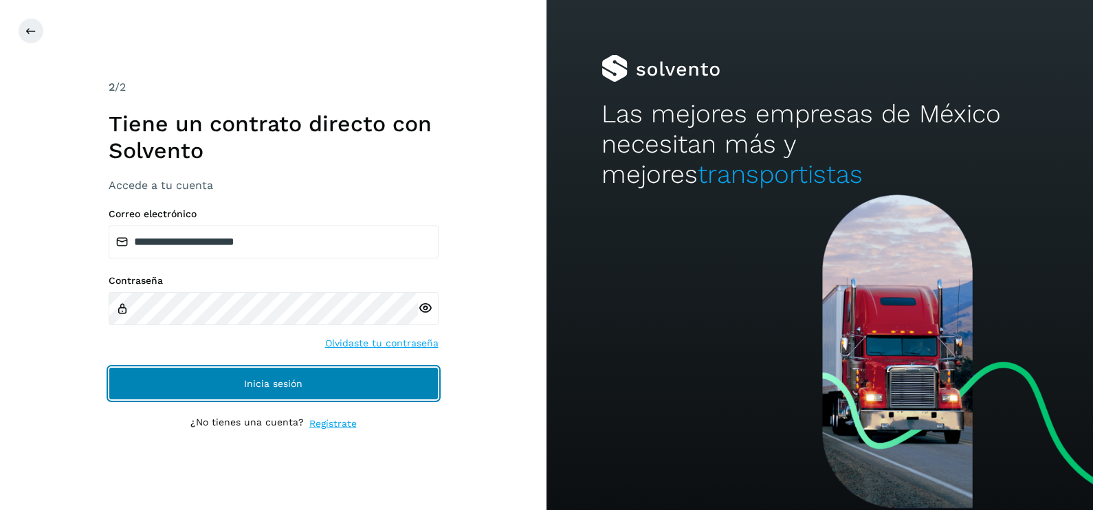
click at [278, 382] on span "Inicia sesión" at bounding box center [273, 384] width 58 height 10
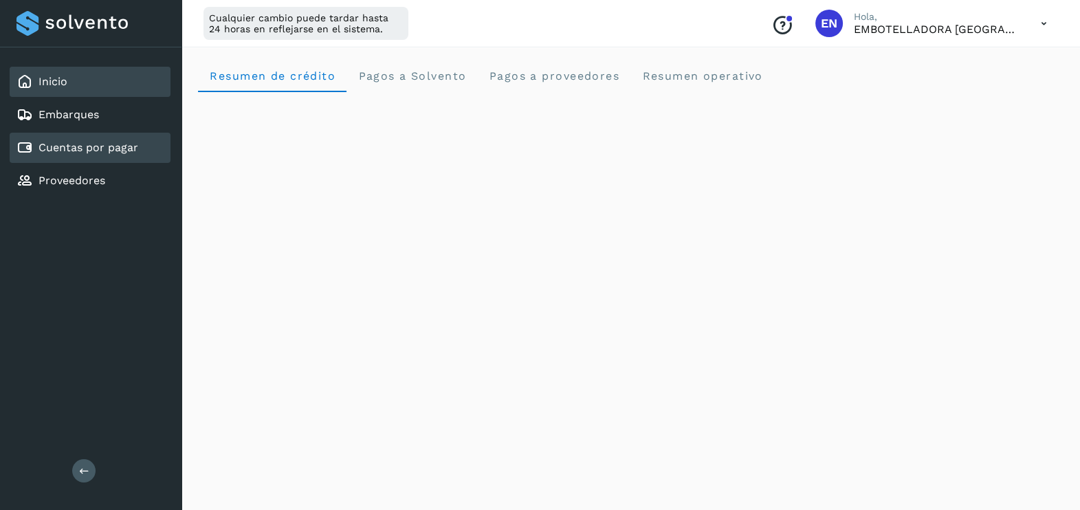
click at [109, 149] on div "Cuentas por pagar" at bounding box center [78, 148] width 122 height 17
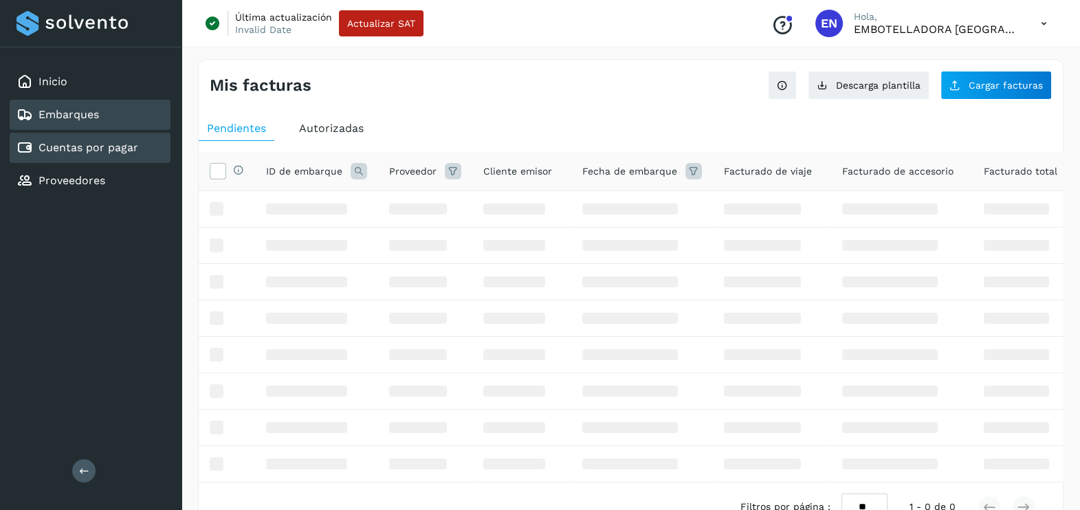
click at [94, 110] on link "Embarques" at bounding box center [69, 114] width 61 height 13
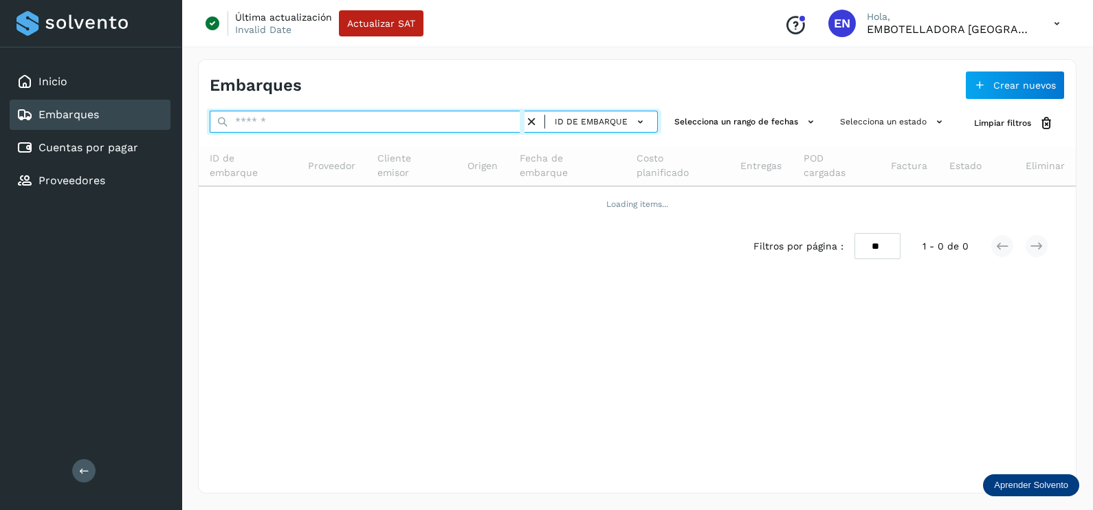
click at [331, 113] on input "text" at bounding box center [367, 122] width 315 height 22
paste input "**********"
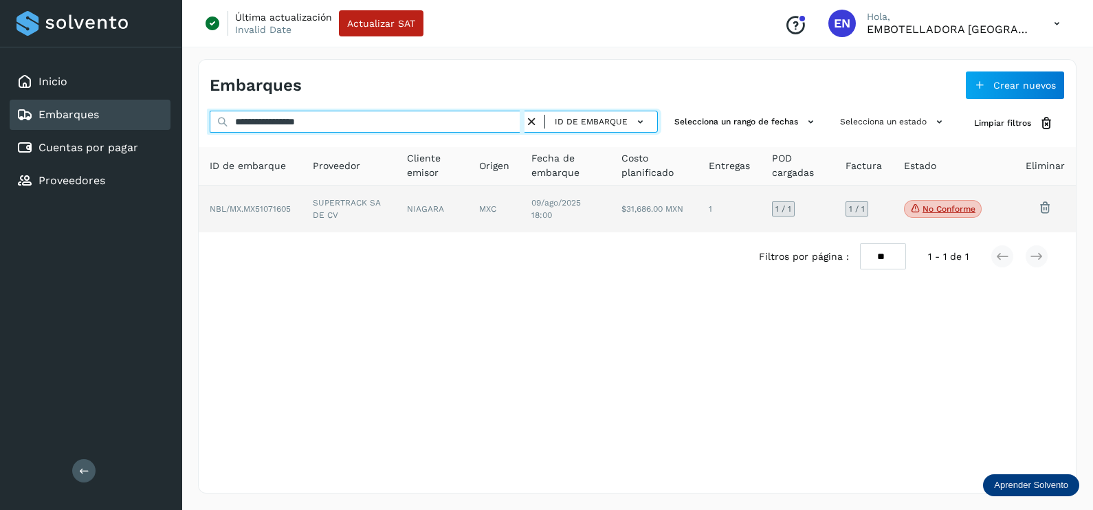
type input "**********"
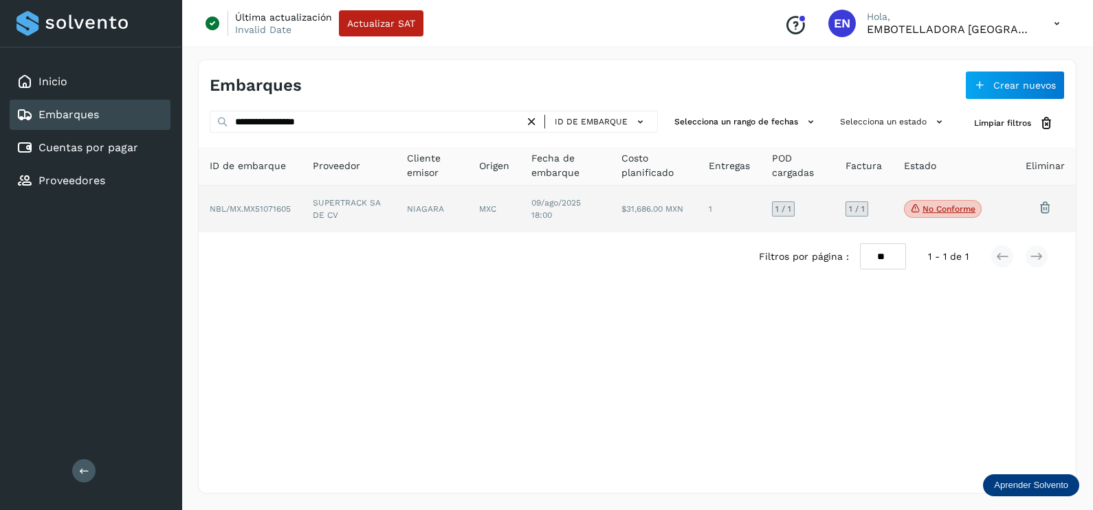
click at [396, 223] on td "SUPERTRACK SA DE CV" at bounding box center [432, 209] width 72 height 47
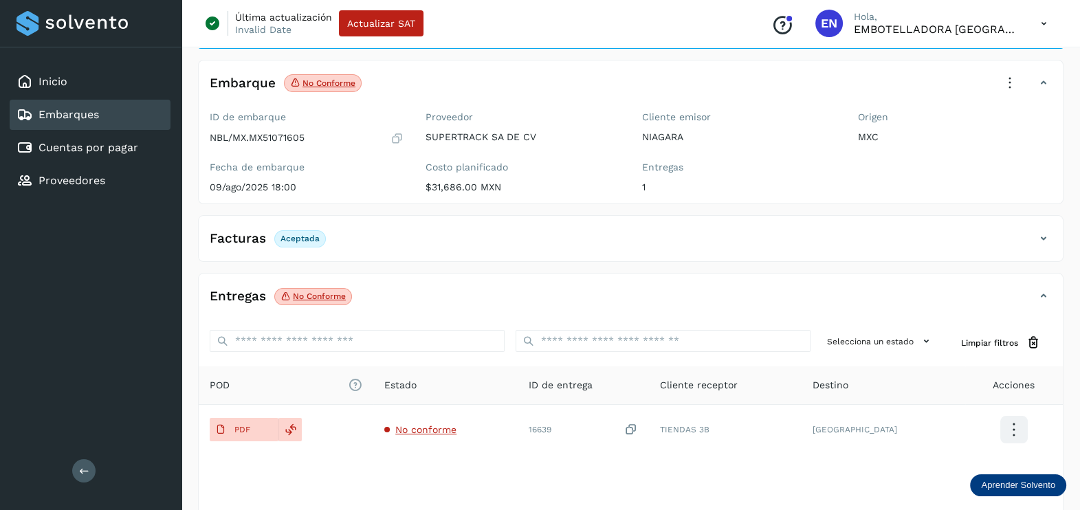
scroll to position [143, 0]
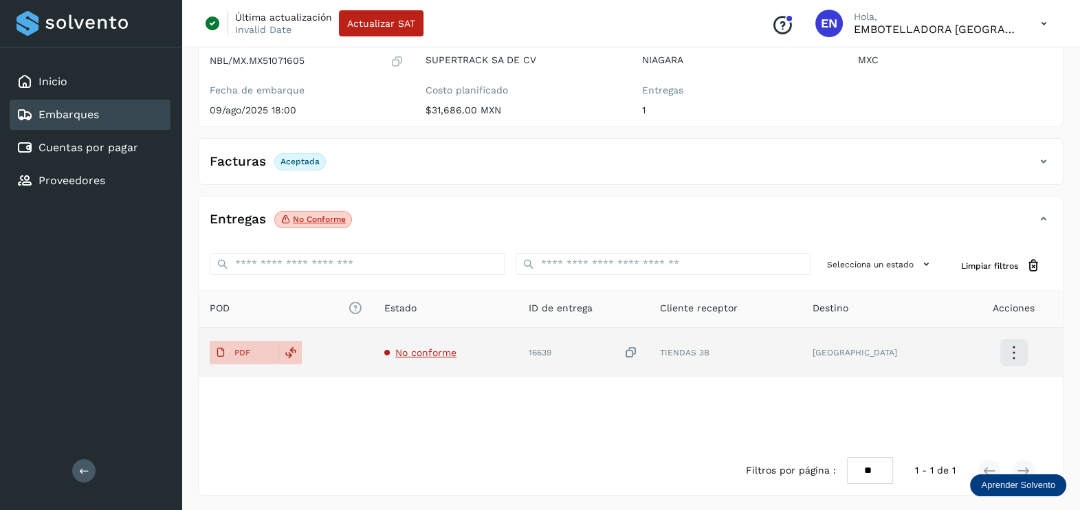
click at [448, 349] on span "No conforme" at bounding box center [425, 352] width 61 height 11
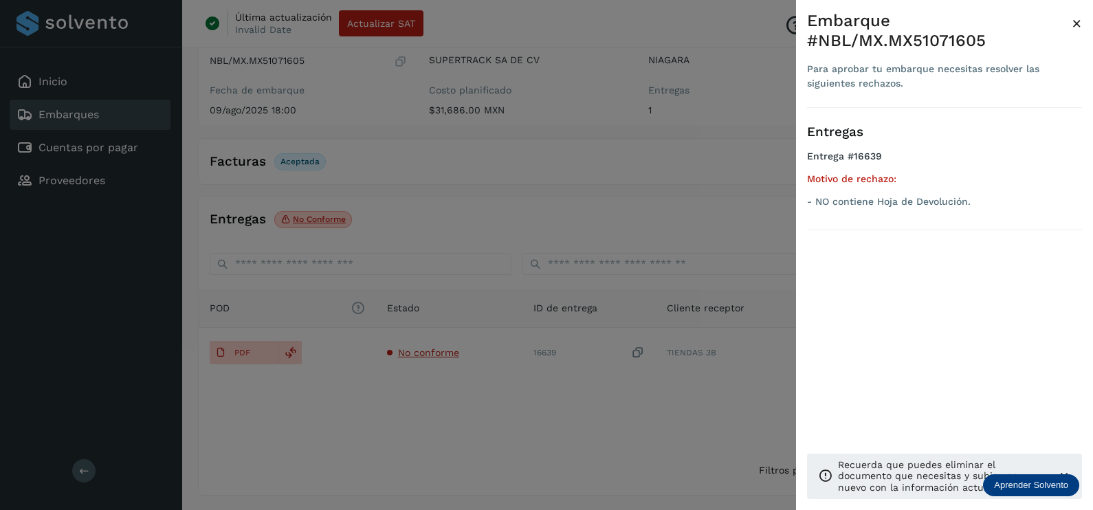
click at [629, 408] on div at bounding box center [546, 255] width 1093 height 510
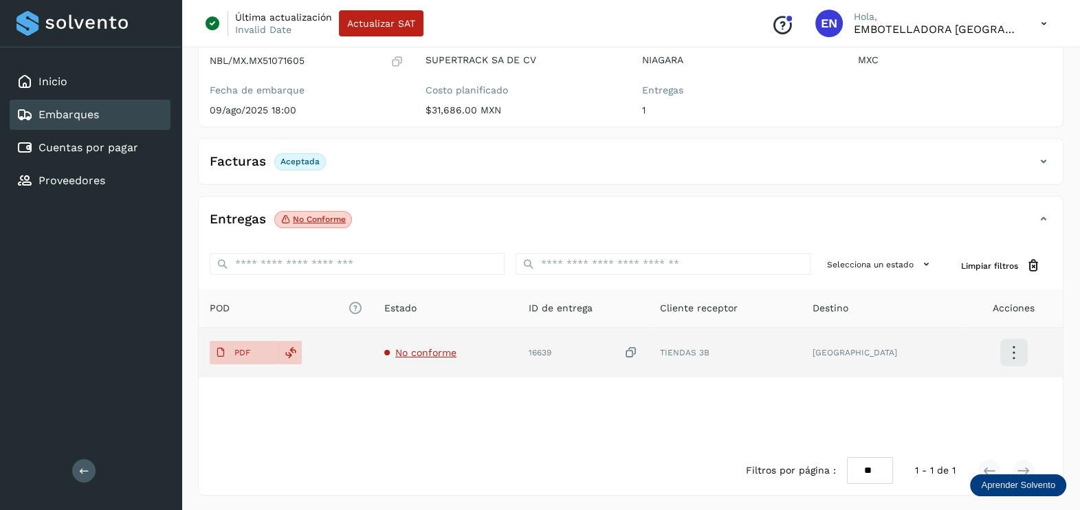
click at [638, 351] on icon at bounding box center [631, 353] width 14 height 14
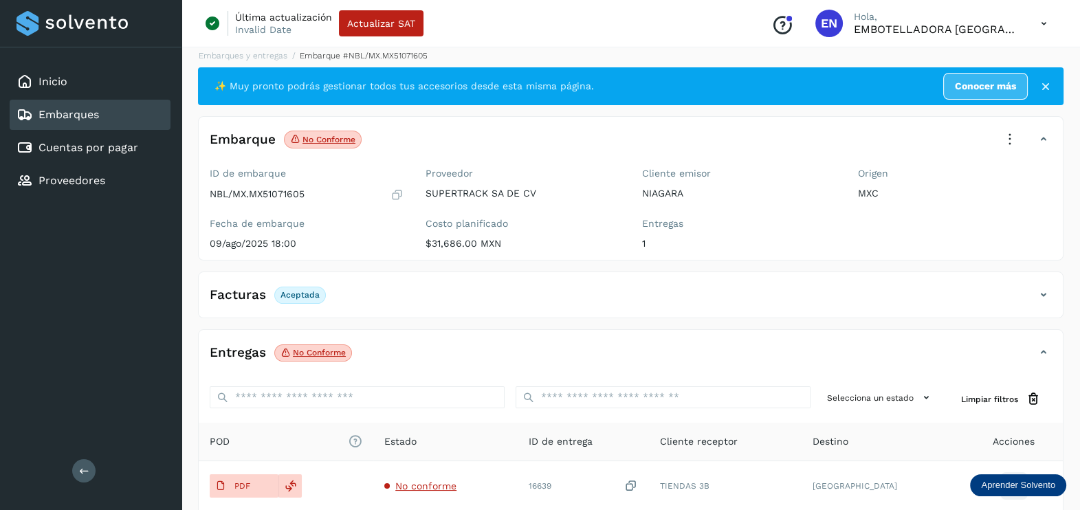
scroll to position [0, 0]
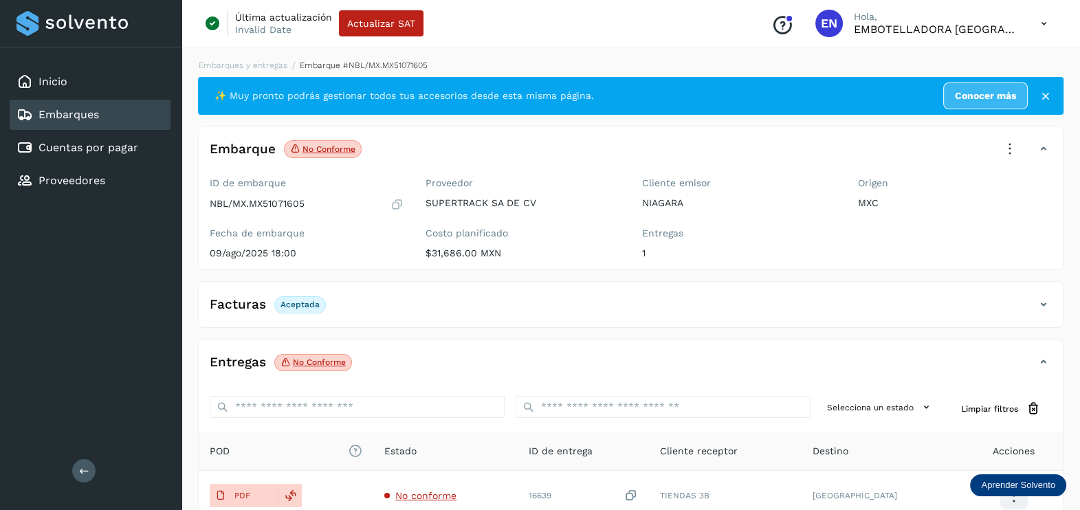
click at [1006, 153] on icon at bounding box center [1010, 149] width 30 height 30
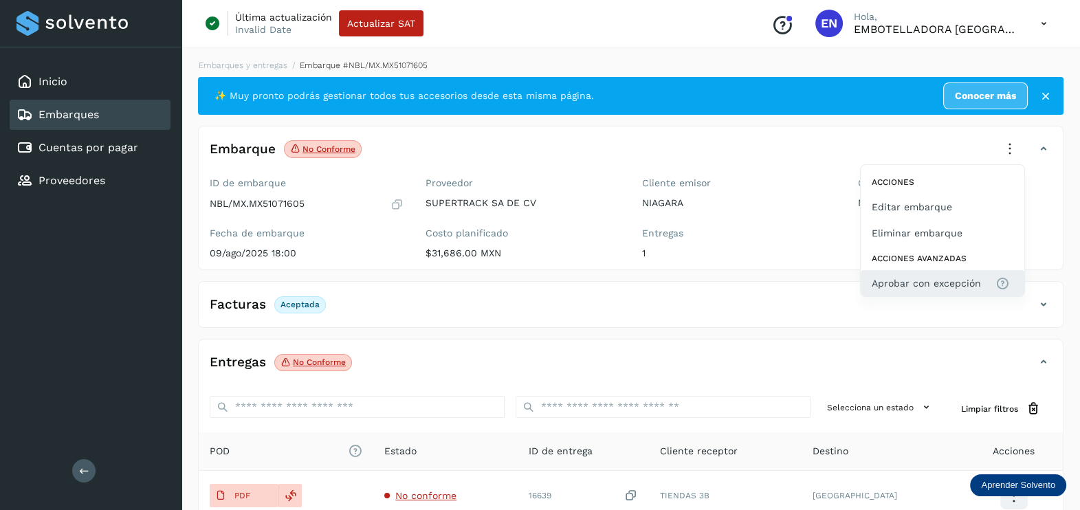
click at [914, 278] on span "Aprobar con excepción" at bounding box center [926, 283] width 109 height 15
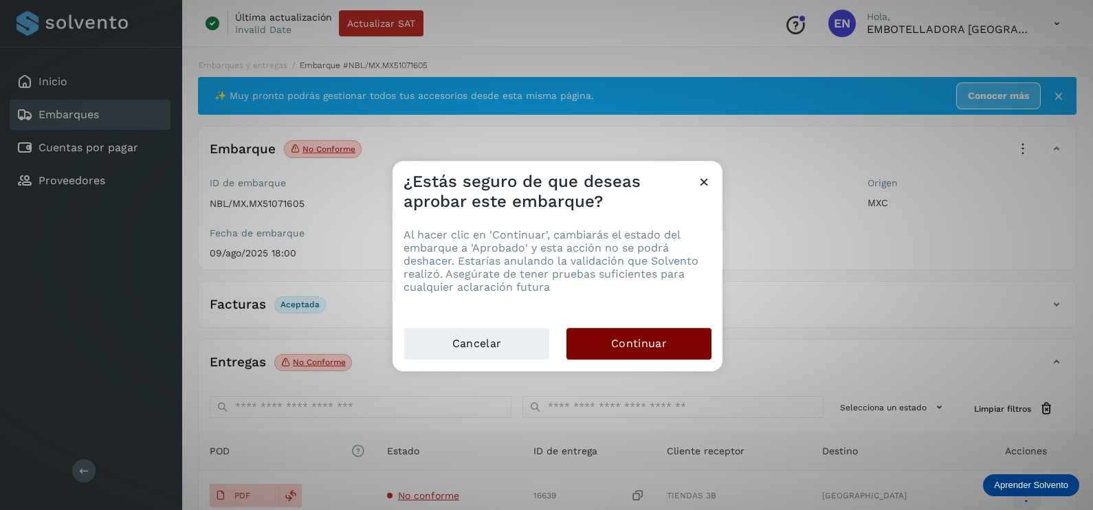
click at [667, 335] on button "Continuar" at bounding box center [639, 344] width 145 height 32
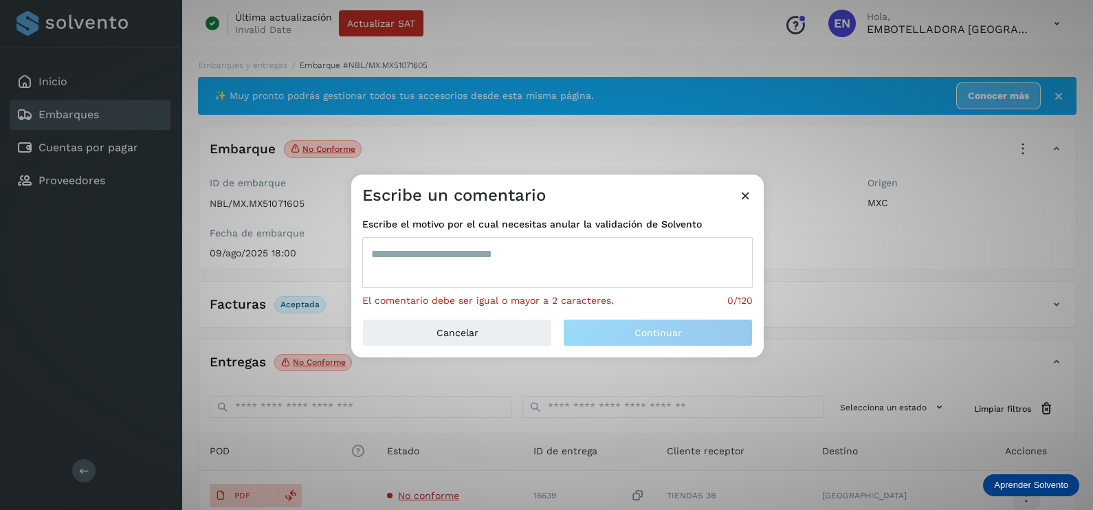
drag, startPoint x: 540, startPoint y: 272, endPoint x: 560, endPoint y: 284, distance: 24.1
click at [538, 271] on textarea at bounding box center [557, 262] width 391 height 51
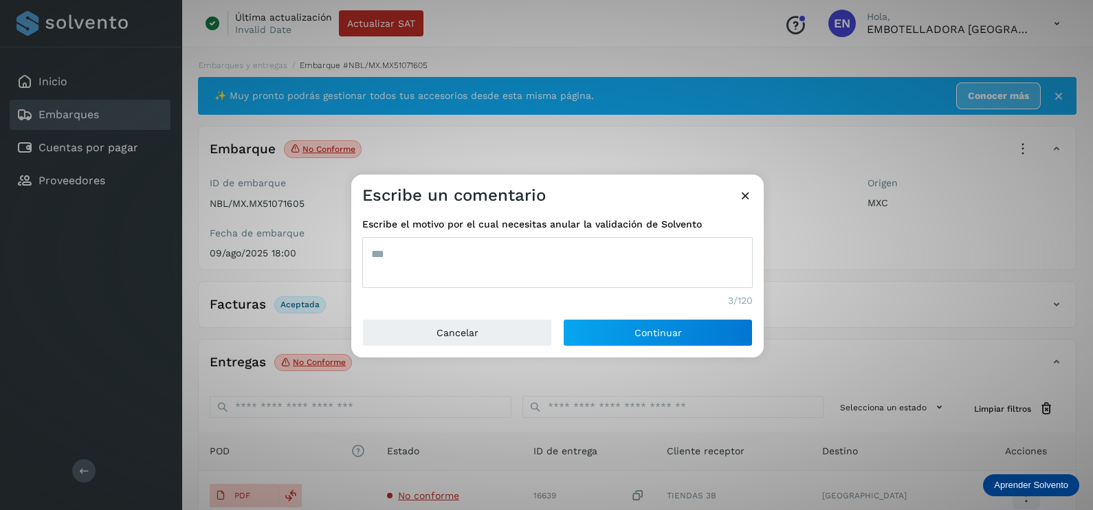
type textarea "***"
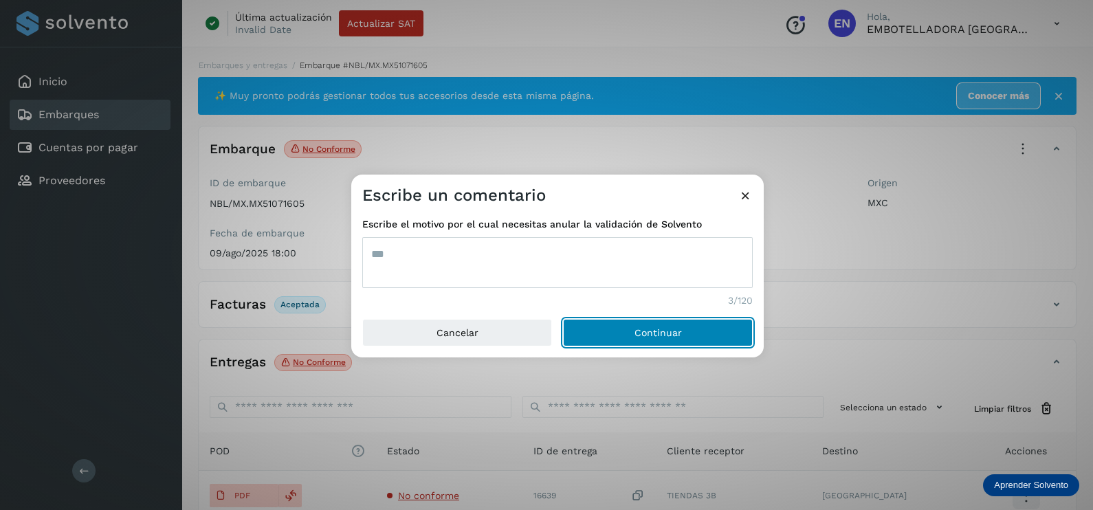
click at [732, 332] on button "Continuar" at bounding box center [658, 333] width 190 height 28
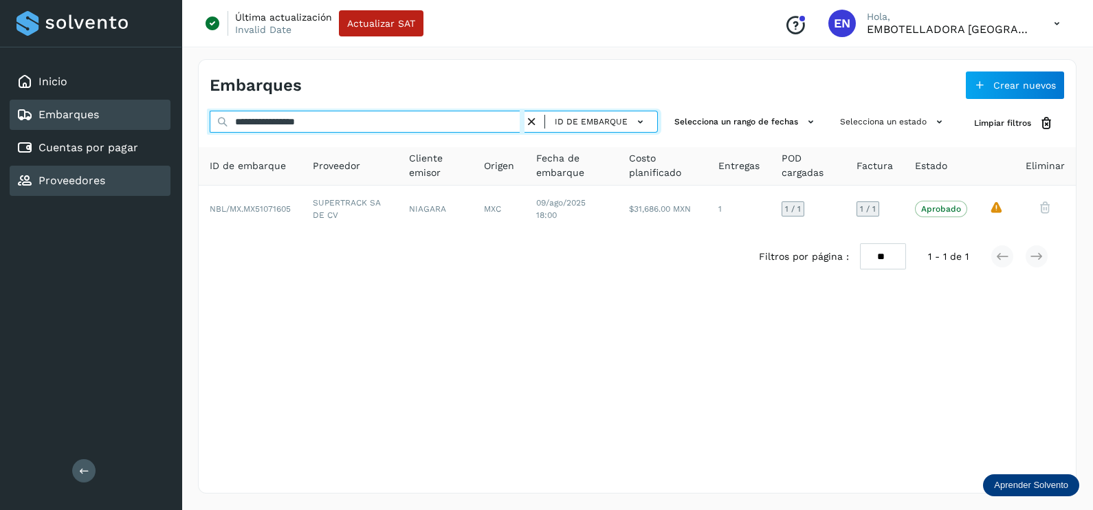
click at [61, 166] on div "**********" at bounding box center [546, 255] width 1093 height 510
paste input "text"
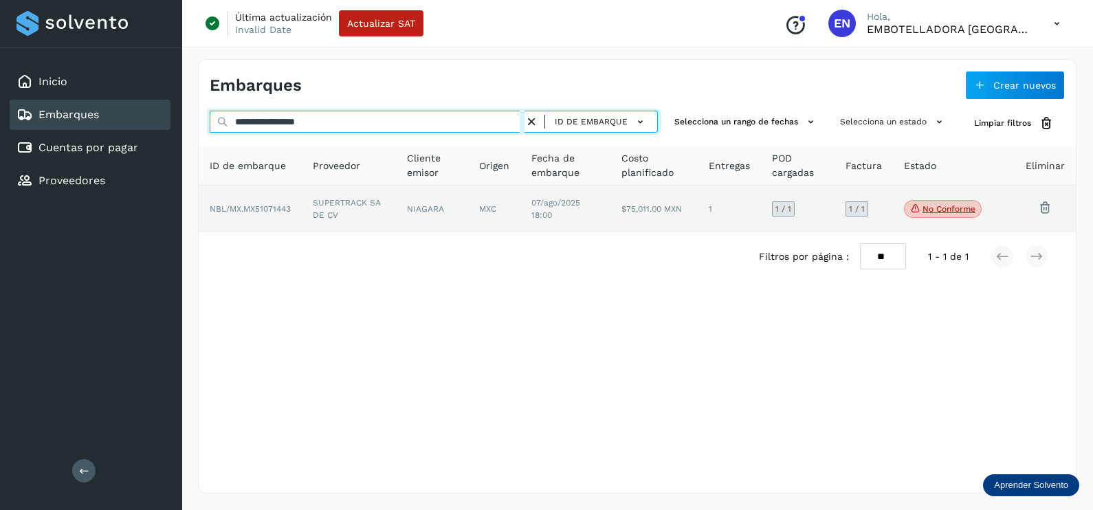
type input "**********"
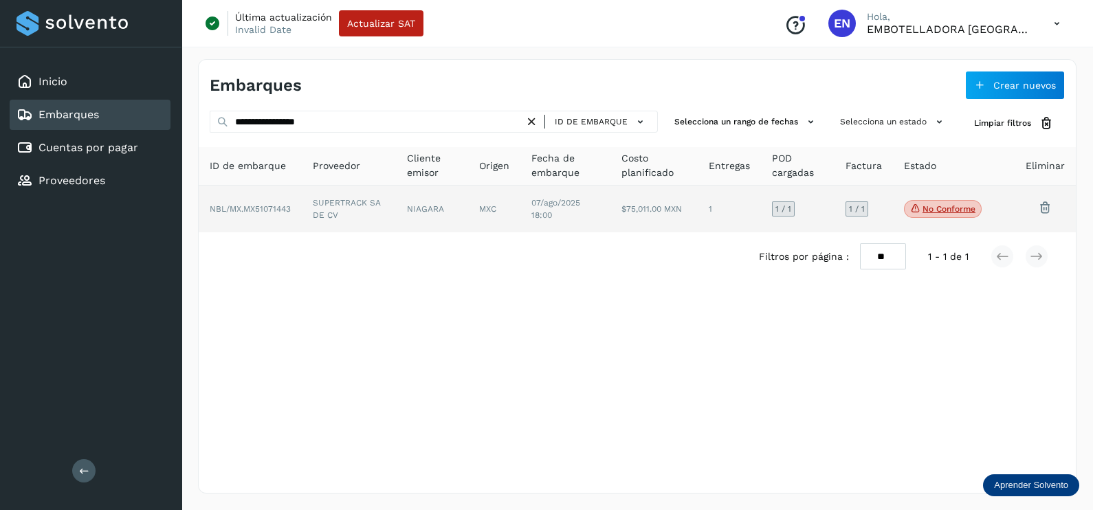
click at [396, 204] on td "SUPERTRACK SA DE CV" at bounding box center [432, 209] width 72 height 47
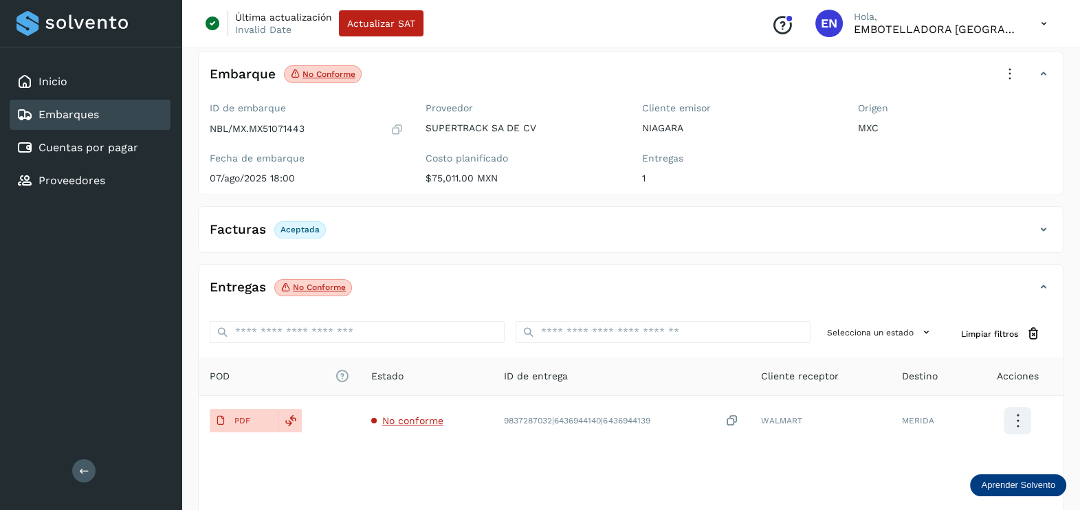
scroll to position [143, 0]
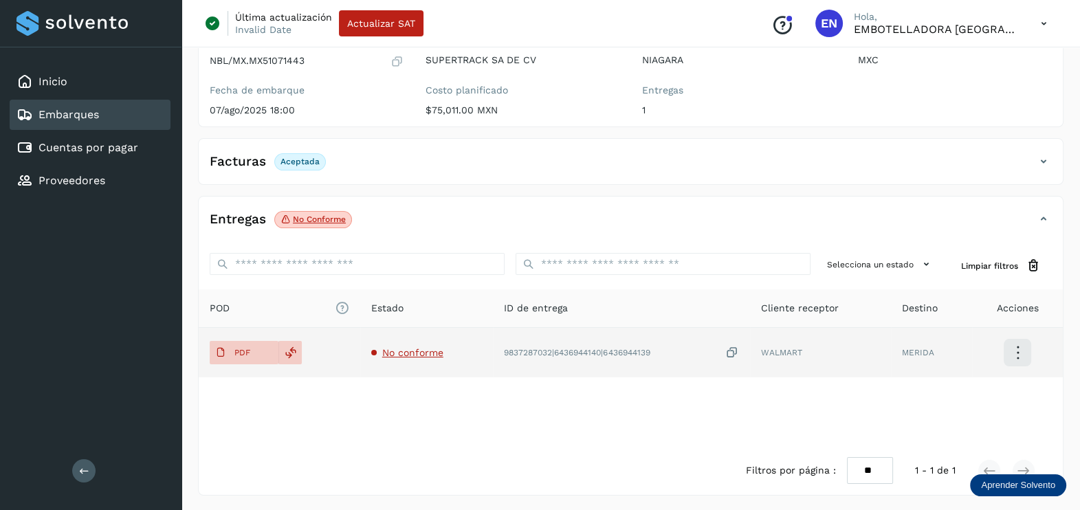
click at [419, 352] on span "No conforme" at bounding box center [412, 352] width 61 height 11
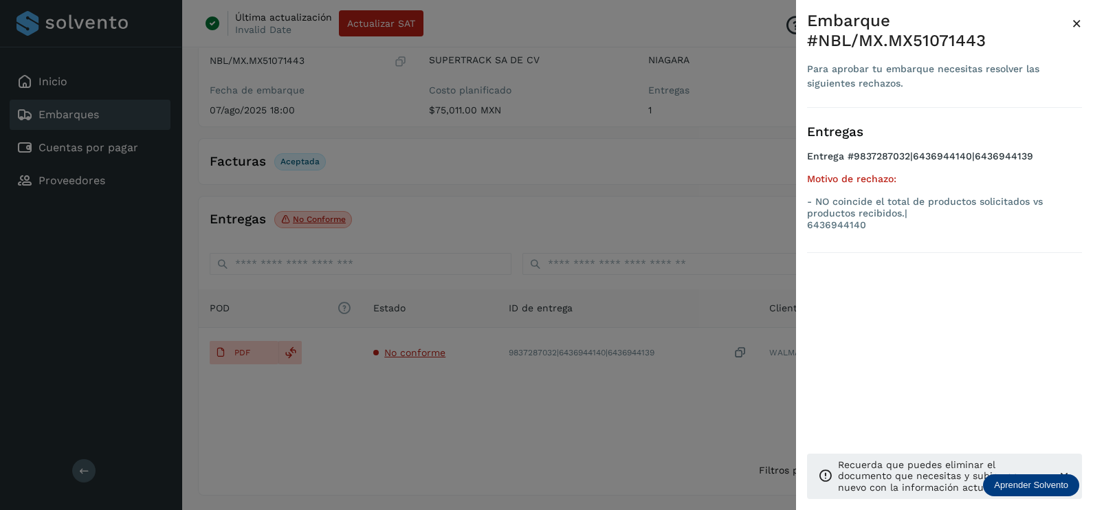
click at [462, 434] on div at bounding box center [546, 255] width 1093 height 510
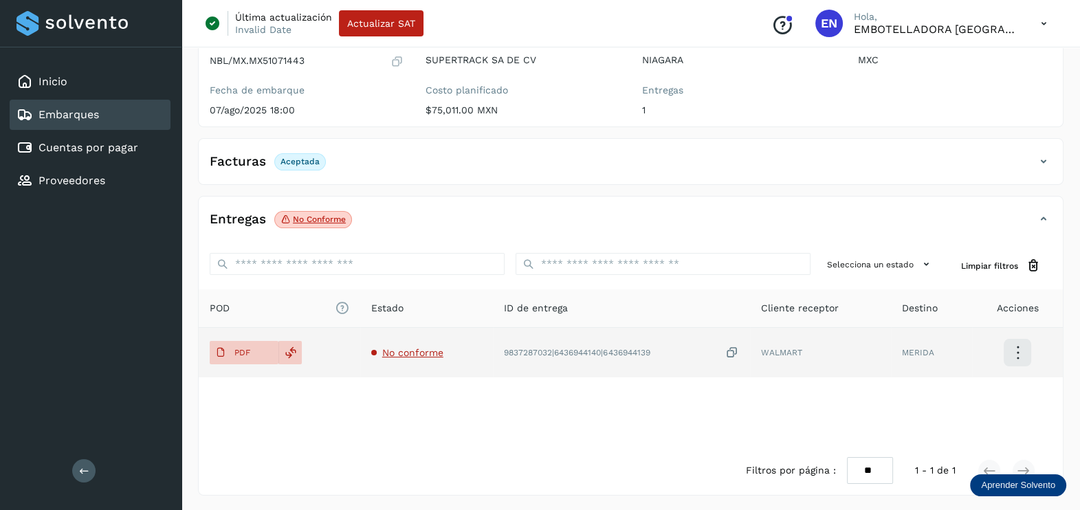
click at [737, 351] on icon at bounding box center [732, 353] width 14 height 14
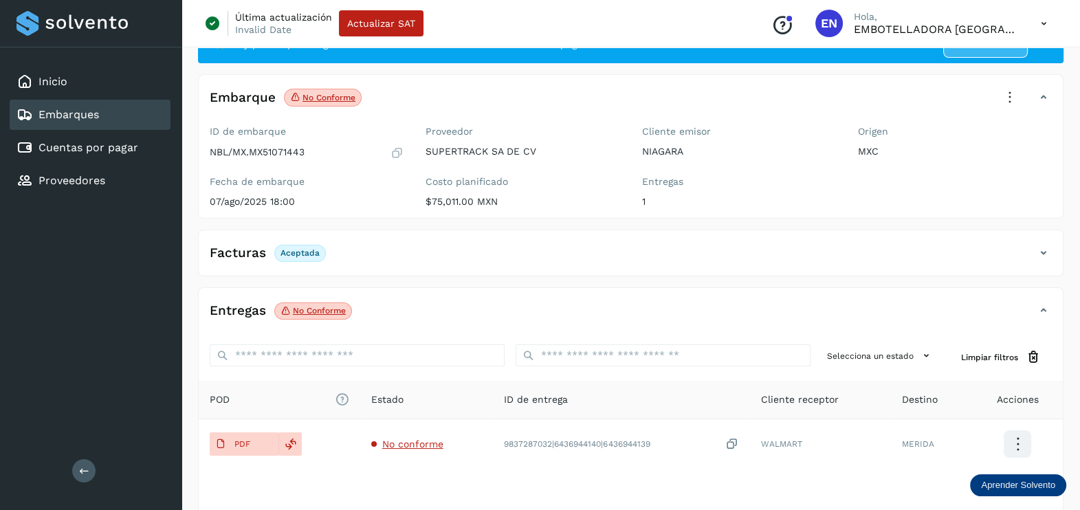
scroll to position [0, 0]
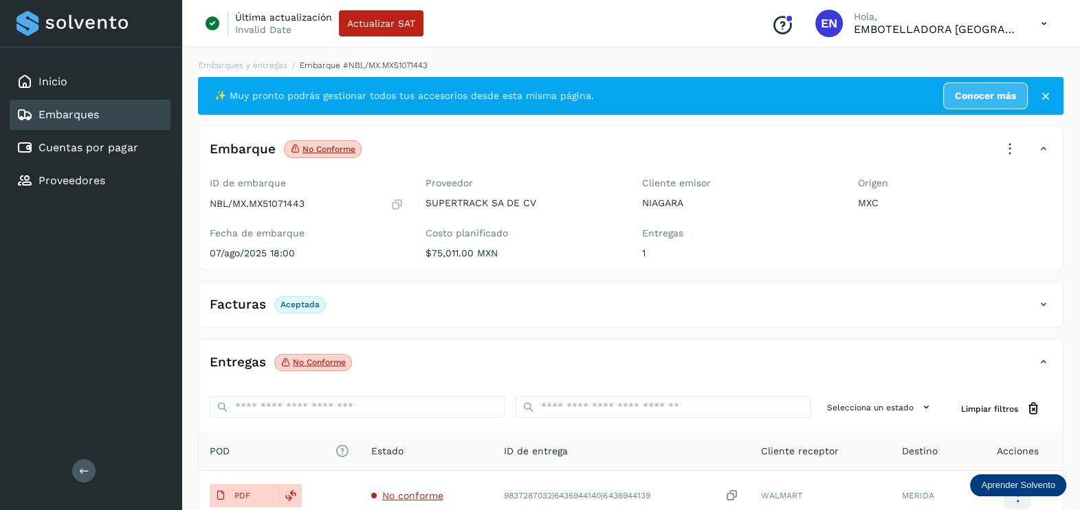
click at [999, 140] on icon at bounding box center [1010, 149] width 30 height 30
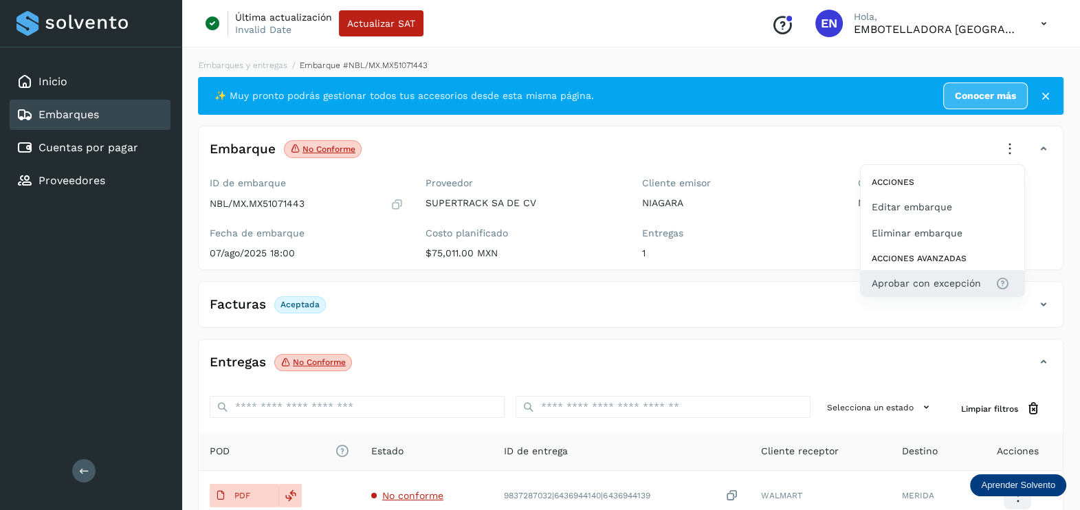
click at [958, 278] on span "Aprobar con excepción" at bounding box center [926, 283] width 109 height 15
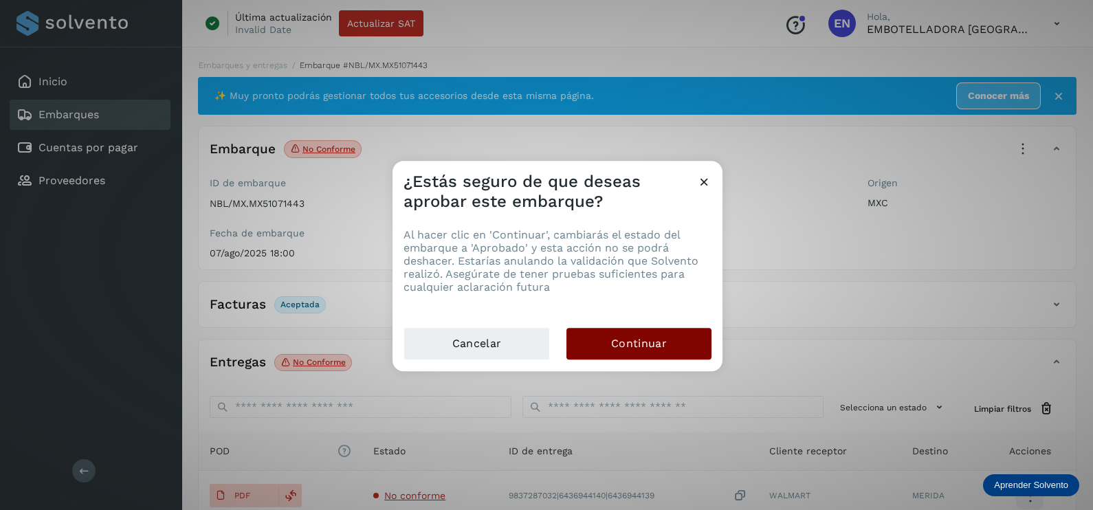
click at [679, 341] on button "Continuar" at bounding box center [639, 344] width 145 height 32
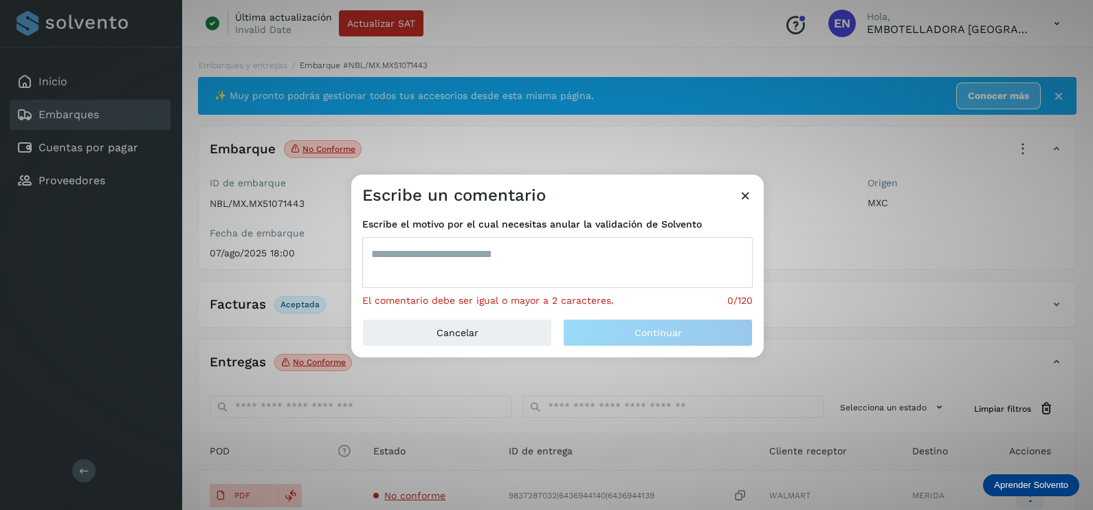
click at [493, 251] on textarea at bounding box center [557, 262] width 391 height 51
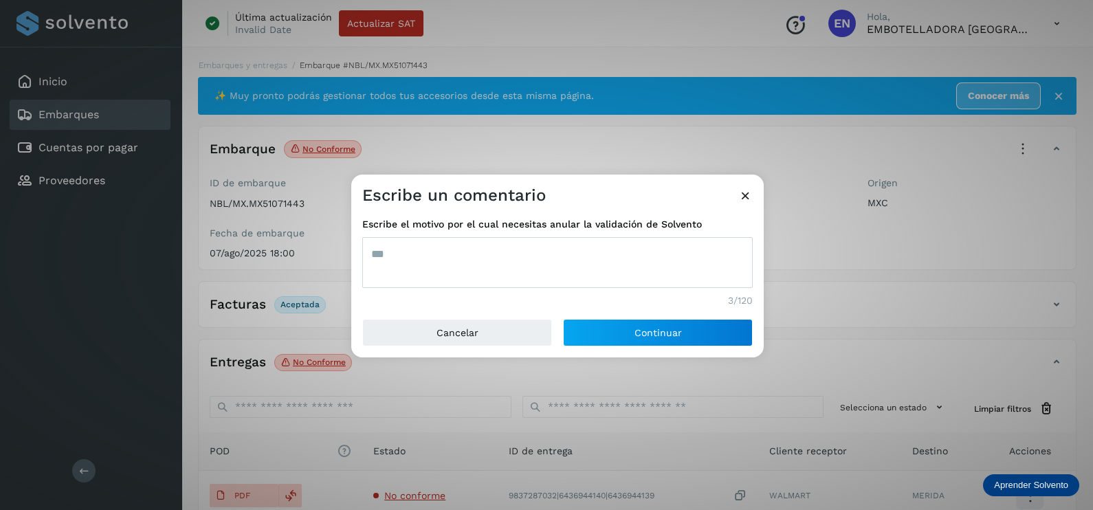
type textarea "***"
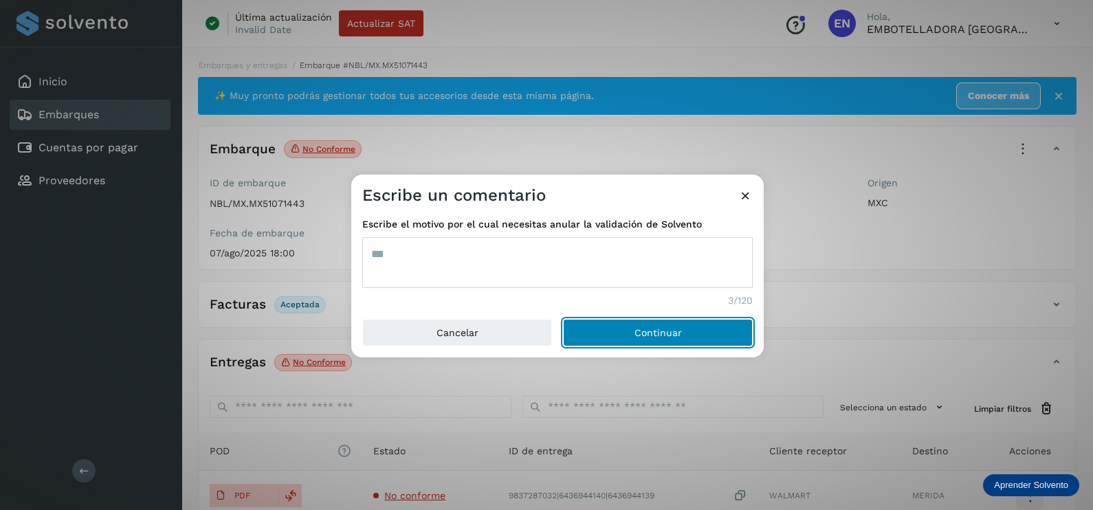
click at [563, 319] on button "Continuar" at bounding box center [658, 333] width 190 height 28
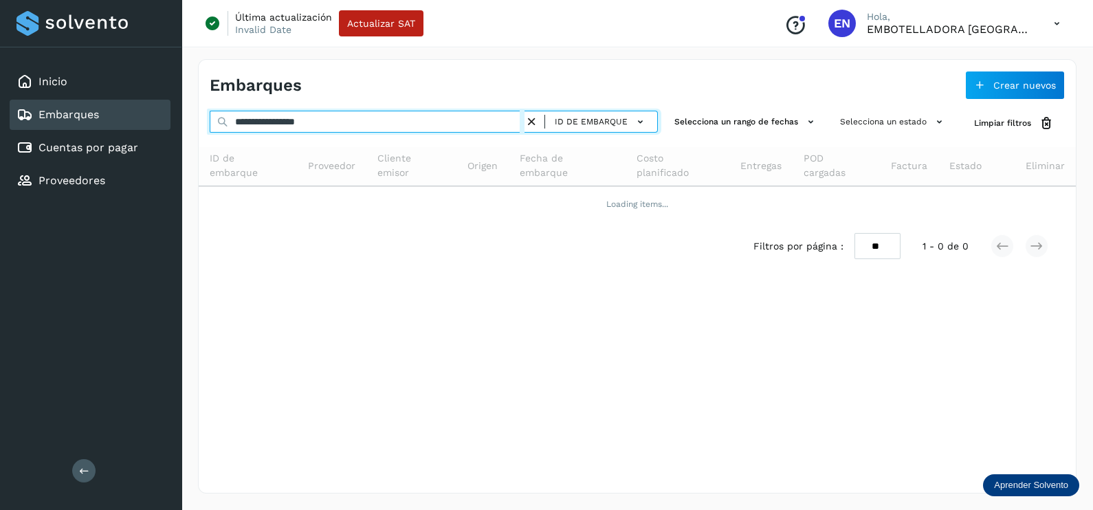
click at [50, 127] on div "**********" at bounding box center [546, 255] width 1093 height 510
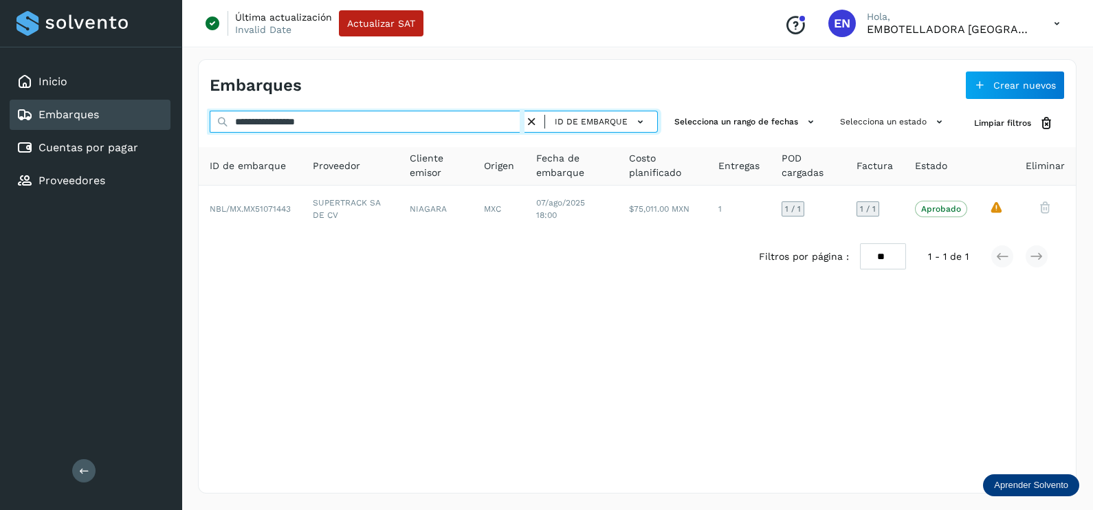
paste input "text"
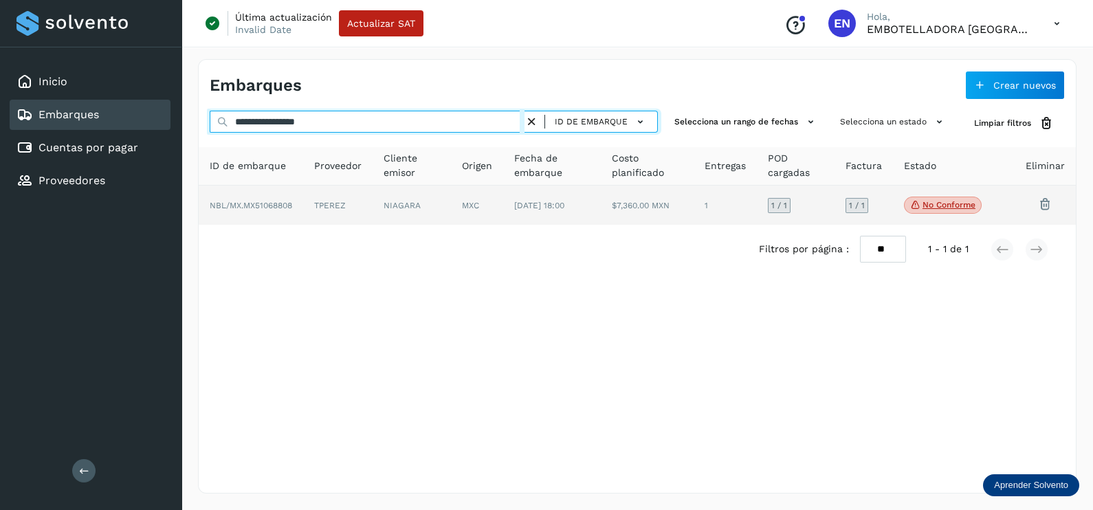
type input "**********"
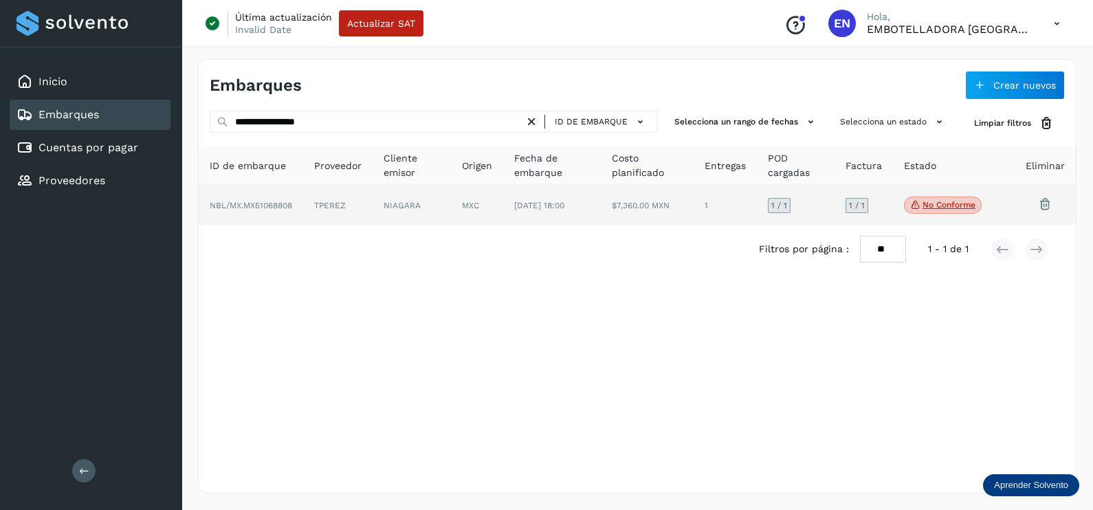
click at [451, 203] on td "NIAGARA" at bounding box center [477, 206] width 52 height 40
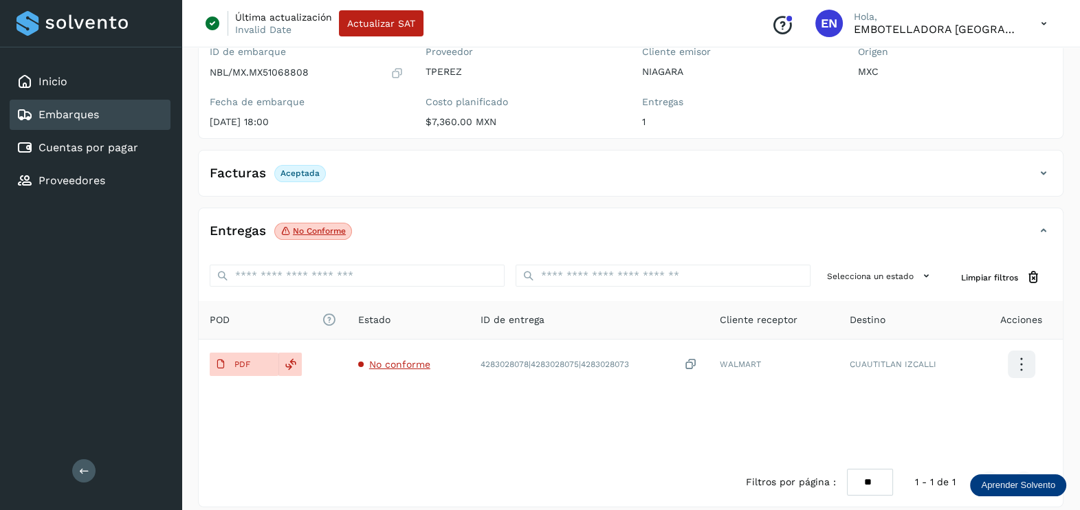
scroll to position [143, 0]
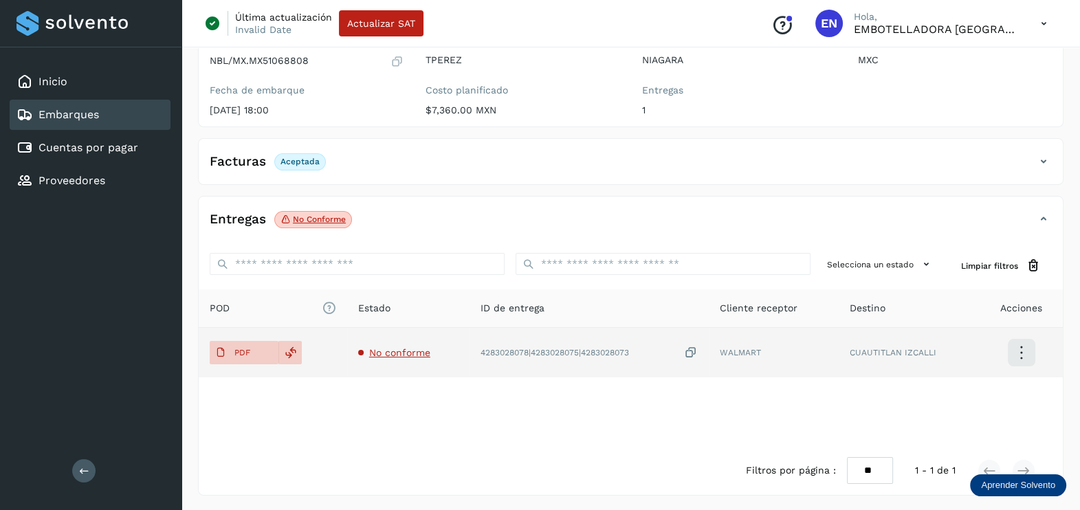
click at [403, 354] on span "No conforme" at bounding box center [399, 352] width 61 height 11
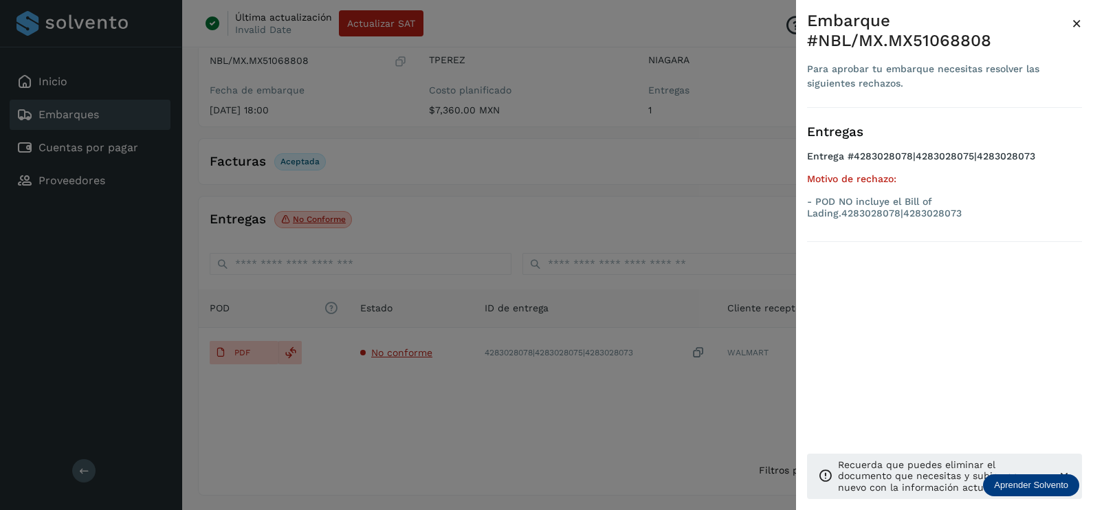
click at [465, 421] on div at bounding box center [546, 255] width 1093 height 510
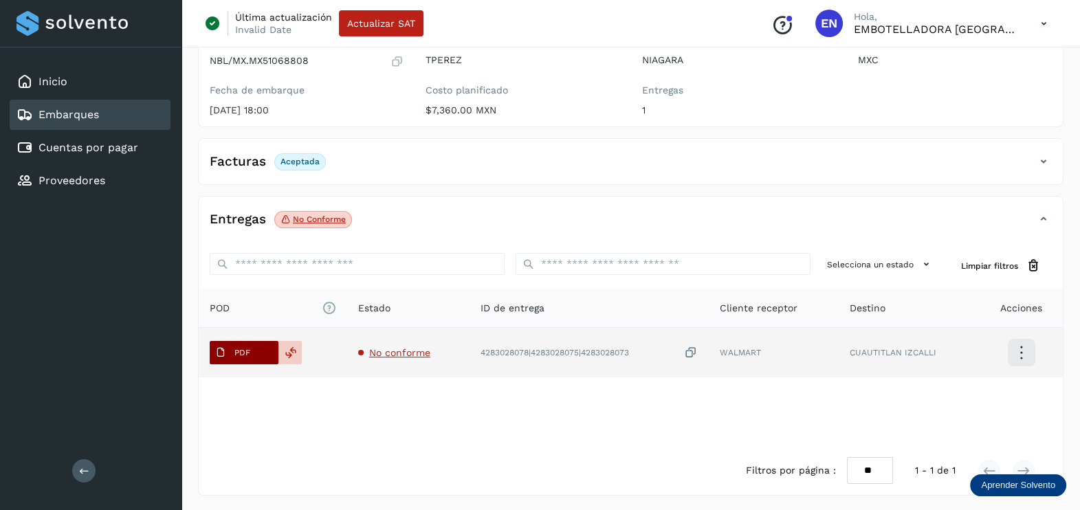
click at [245, 349] on p "PDF" at bounding box center [242, 353] width 16 height 10
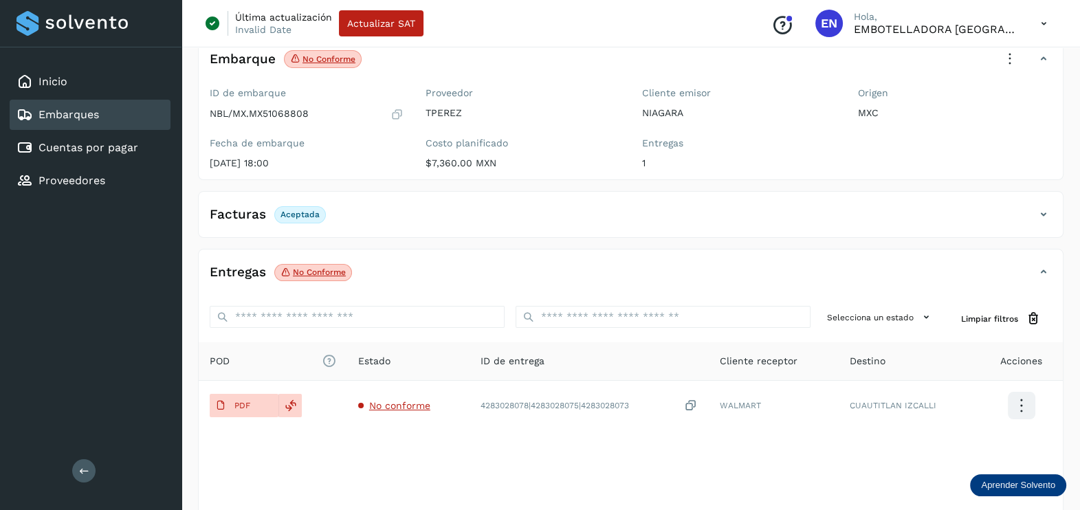
scroll to position [0, 0]
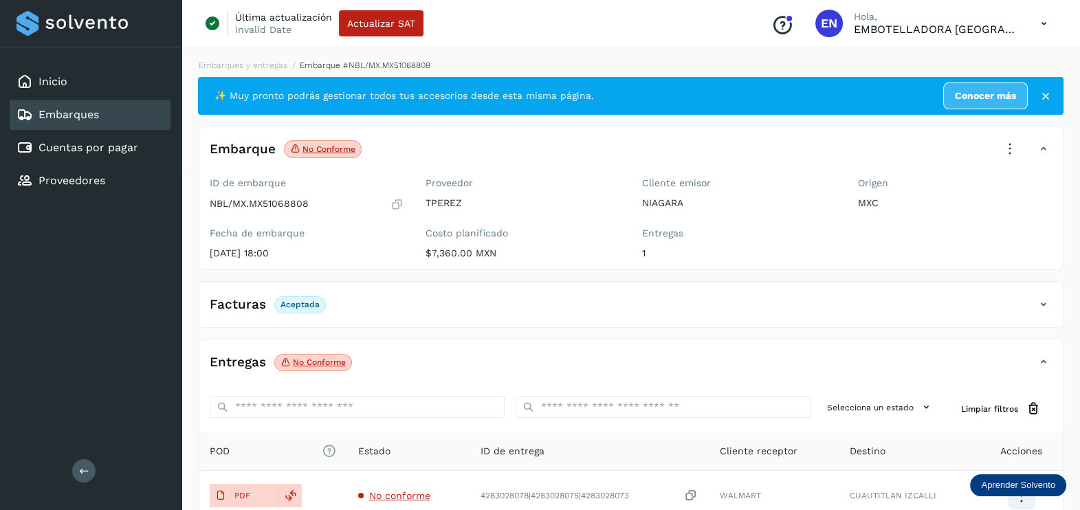
click at [960, 204] on p "MXC" at bounding box center [955, 203] width 194 height 12
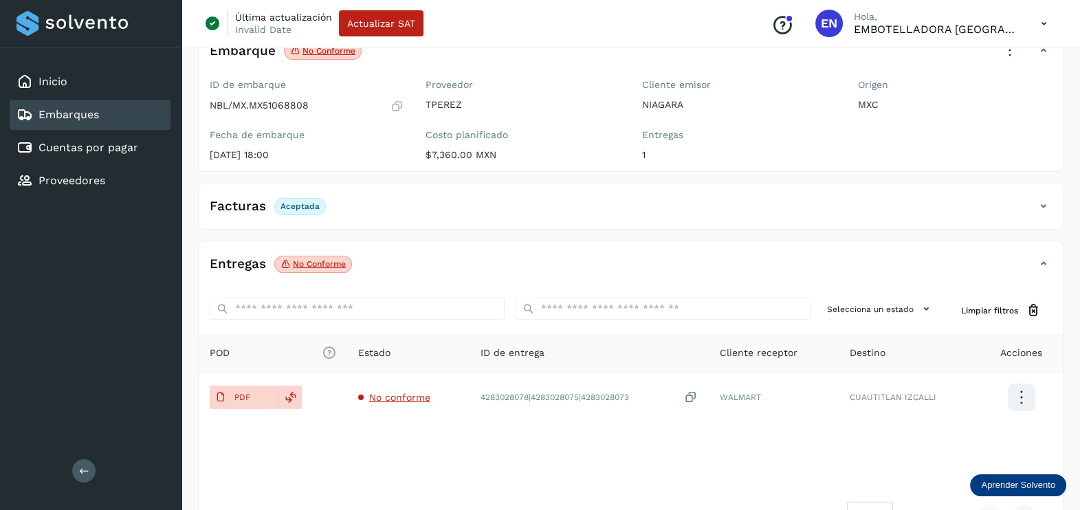
scroll to position [143, 0]
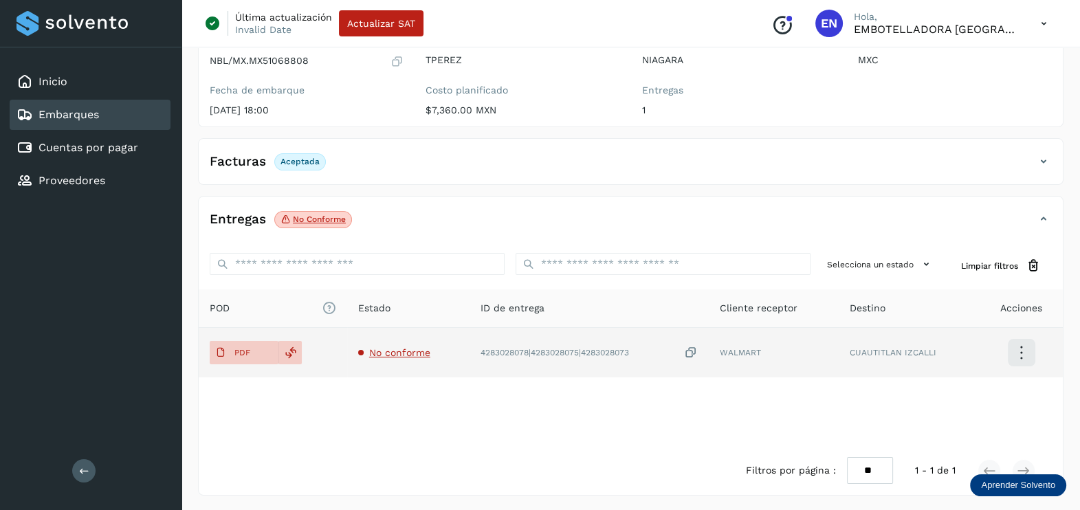
click at [403, 349] on span "No conforme" at bounding box center [399, 352] width 61 height 11
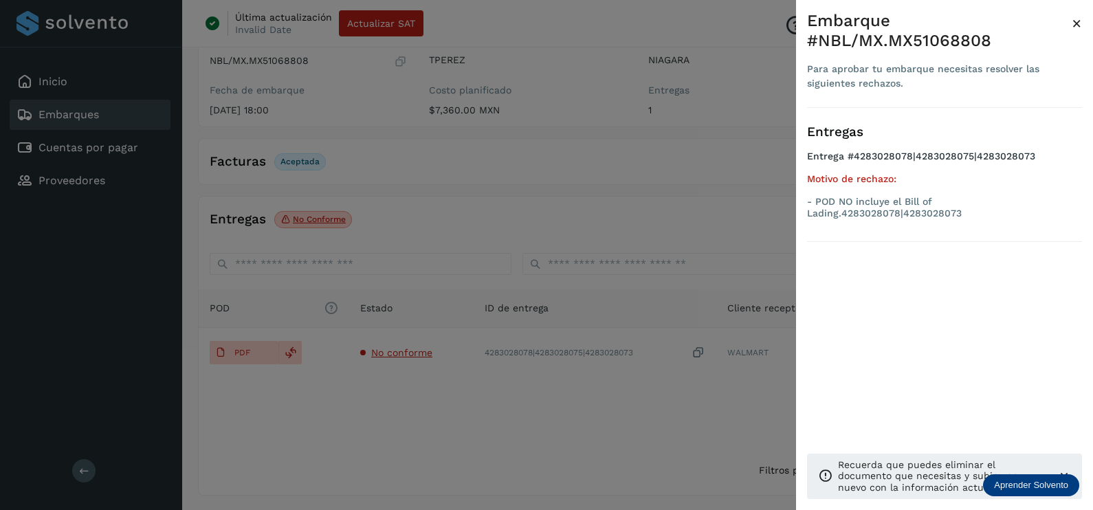
click at [434, 435] on div at bounding box center [546, 255] width 1093 height 510
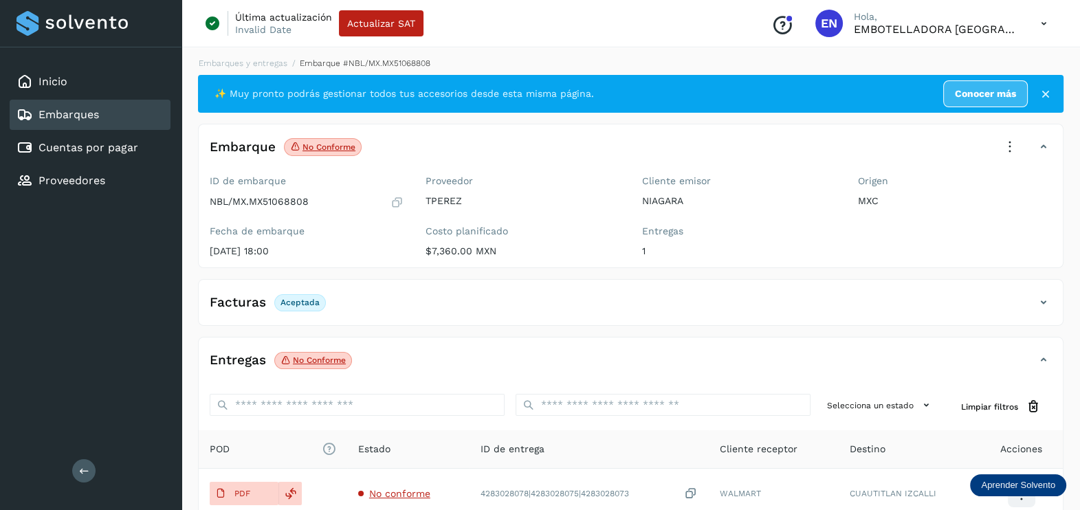
scroll to position [0, 0]
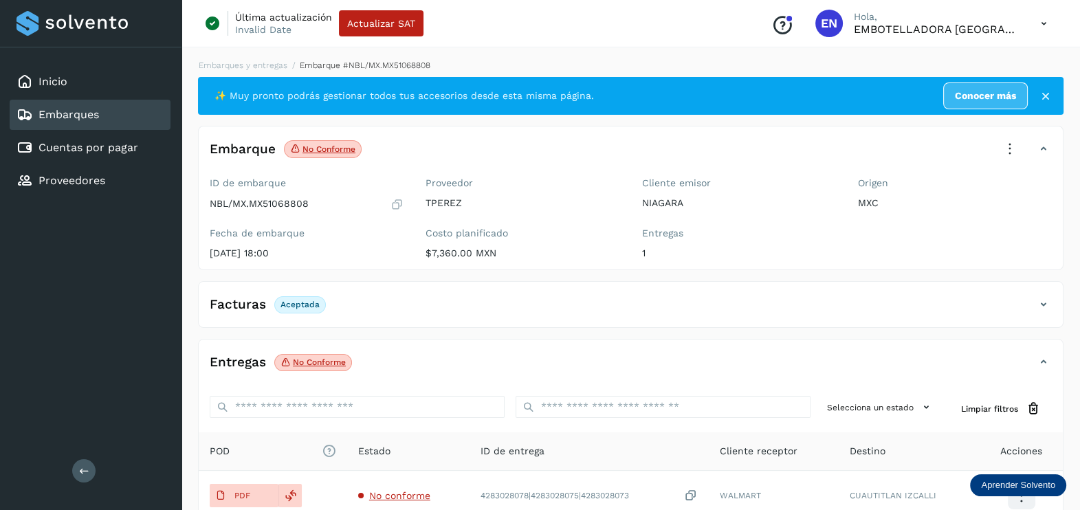
click at [1013, 143] on icon at bounding box center [1010, 149] width 30 height 30
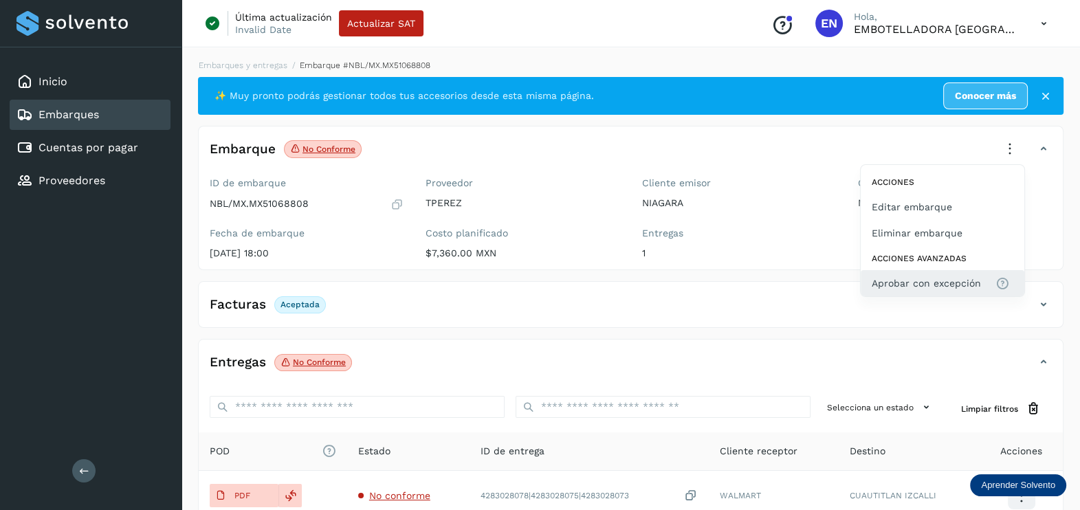
click at [925, 274] on button "Aprobar con excepción" at bounding box center [943, 283] width 164 height 26
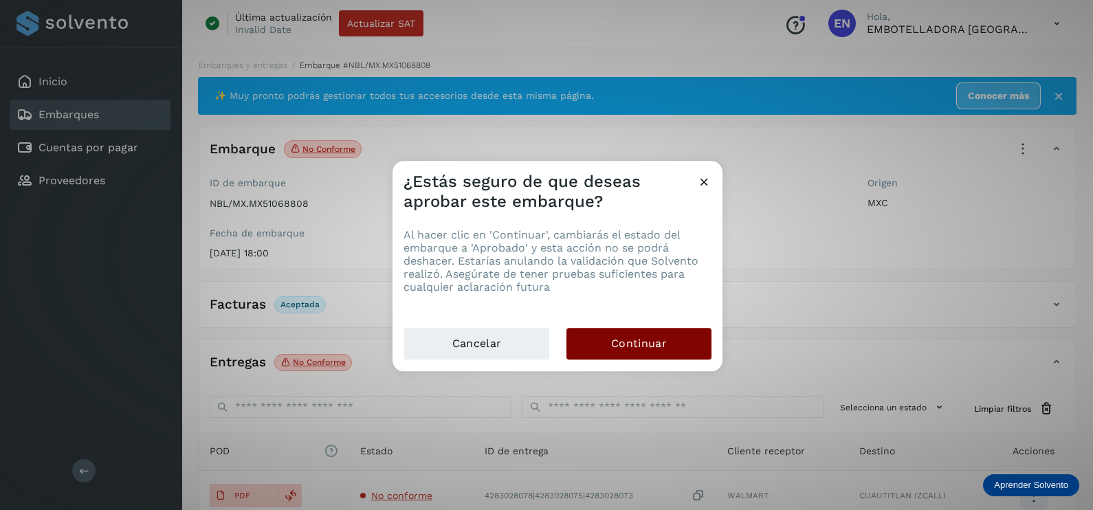
click at [676, 337] on button "Continuar" at bounding box center [639, 344] width 145 height 32
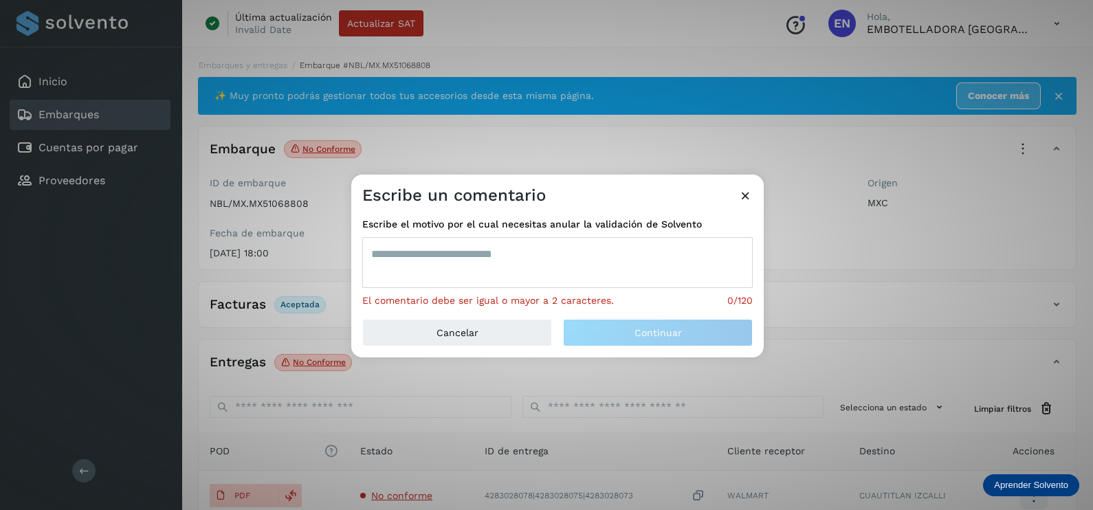
click at [437, 254] on textarea at bounding box center [557, 262] width 391 height 51
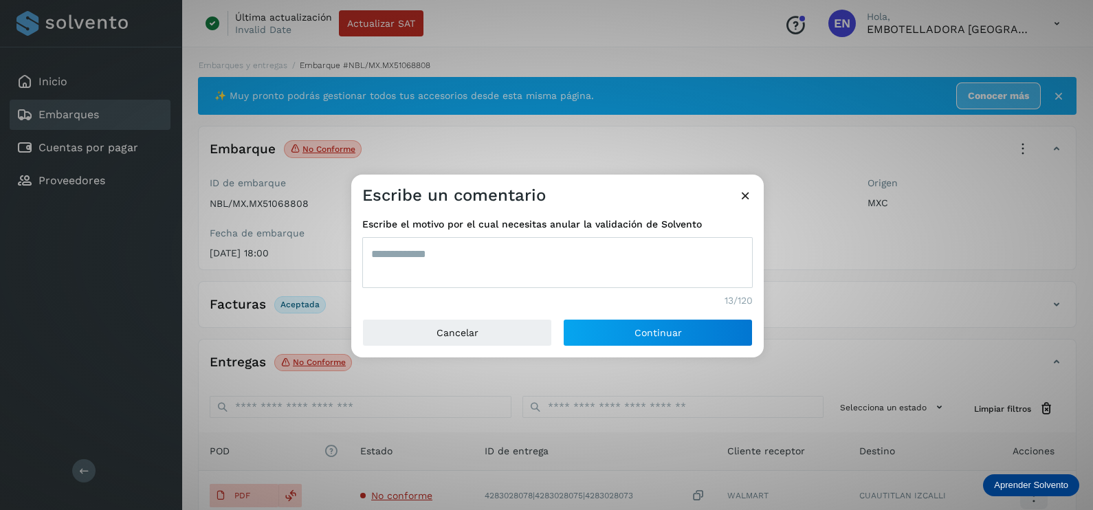
type textarea "**********"
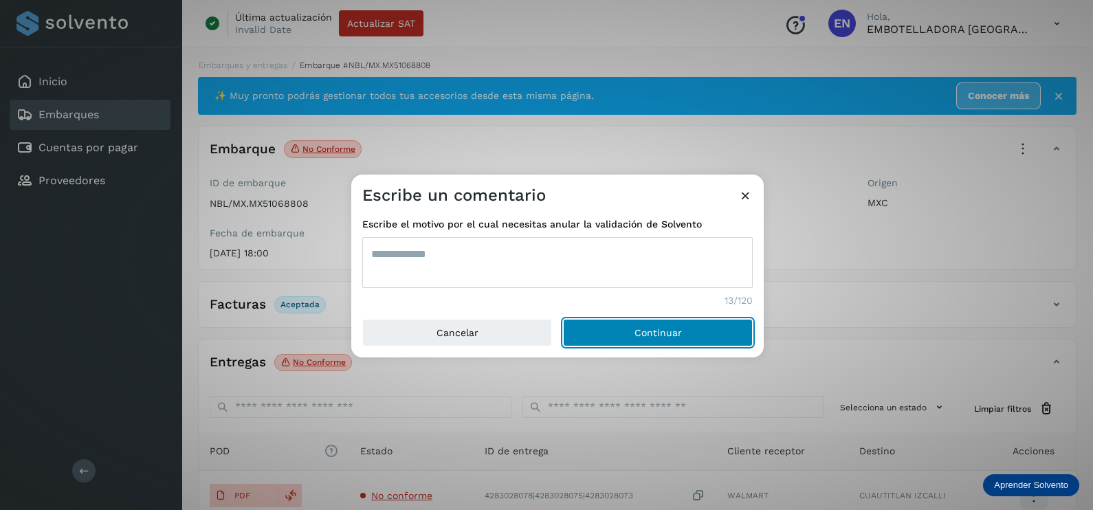
click at [563, 319] on button "Continuar" at bounding box center [658, 333] width 190 height 28
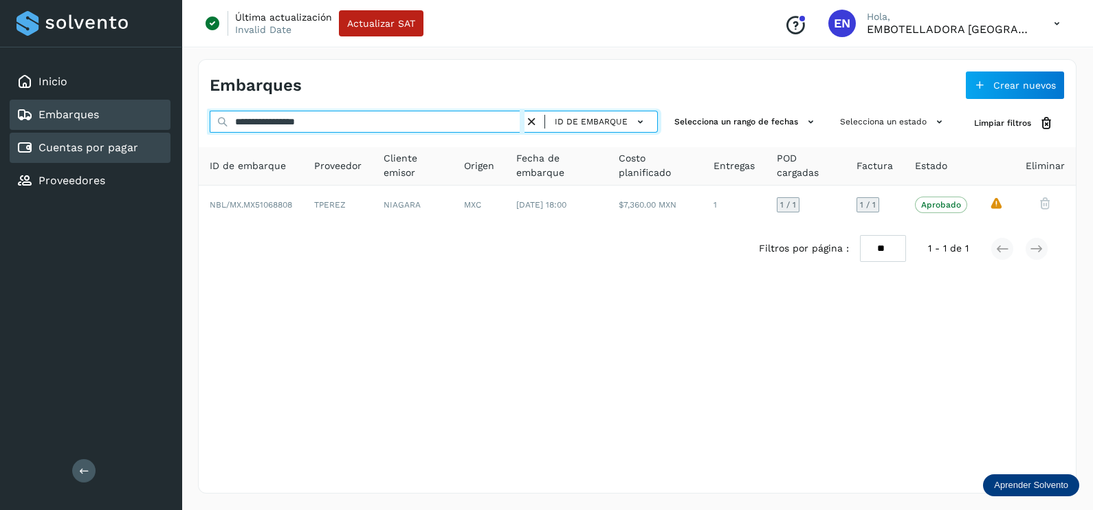
drag, startPoint x: 362, startPoint y: 126, endPoint x: 153, endPoint y: 132, distance: 209.1
click at [153, 132] on div "**********" at bounding box center [546, 255] width 1093 height 510
paste input "text"
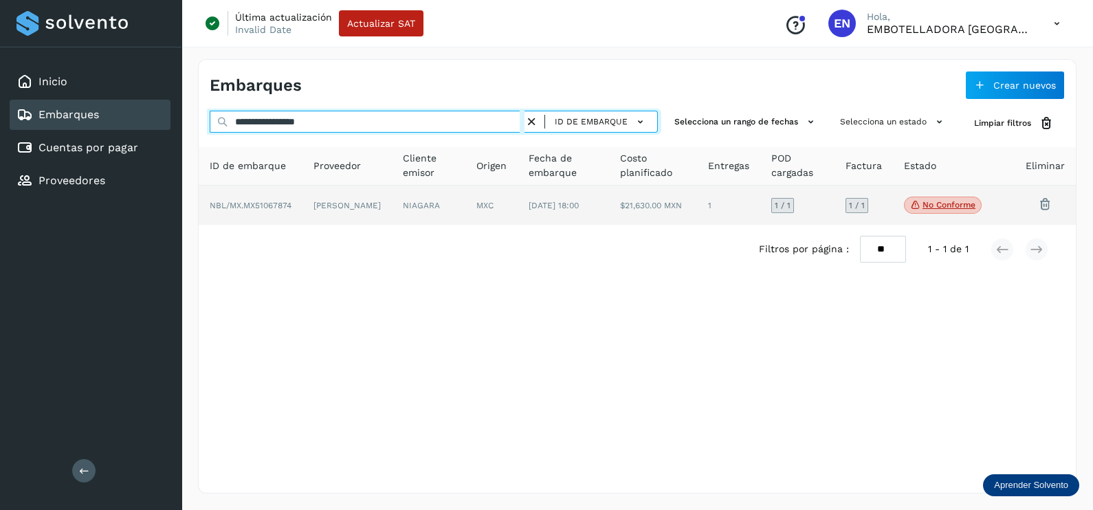
type input "**********"
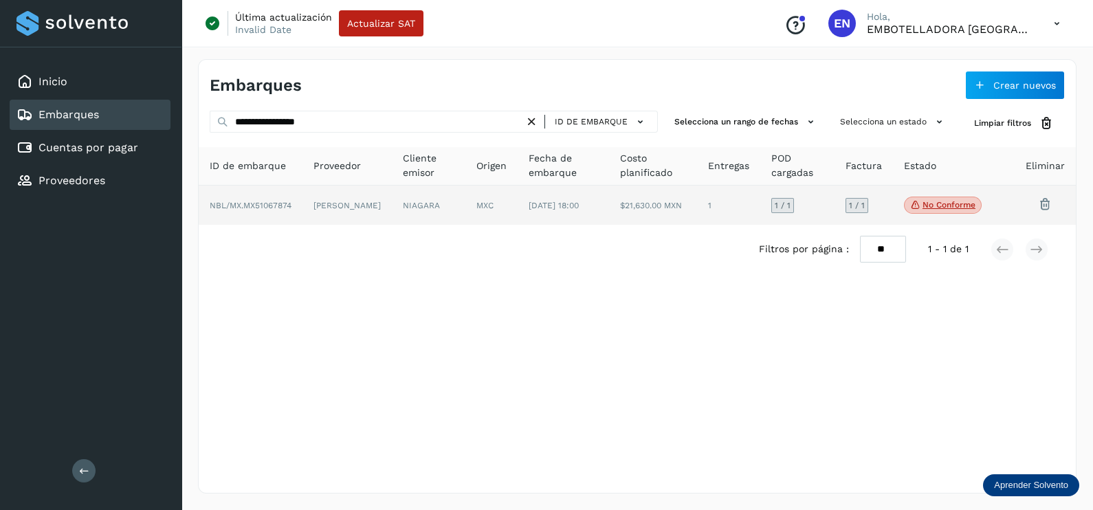
click at [303, 197] on td "NBL/MX.MX51067874" at bounding box center [347, 206] width 89 height 40
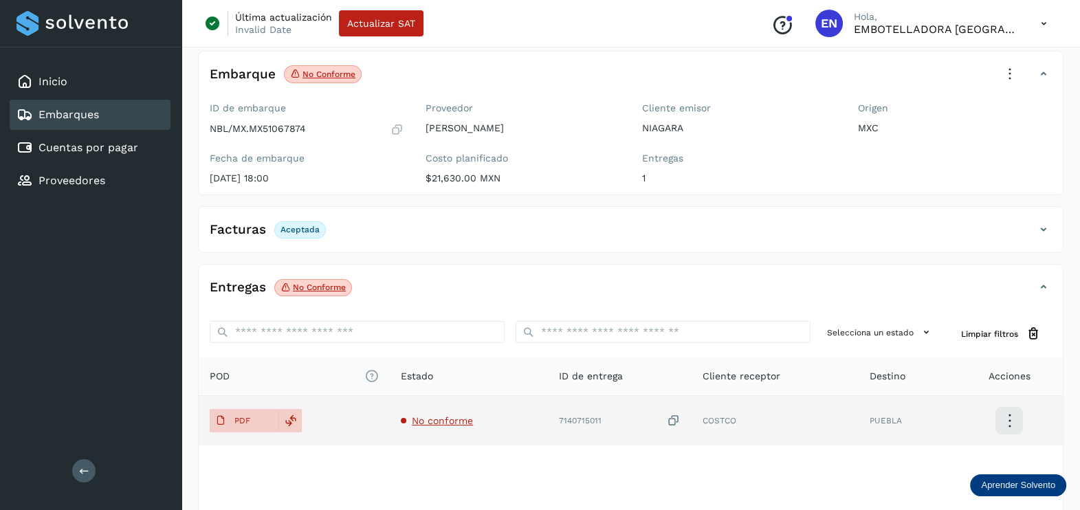
scroll to position [143, 0]
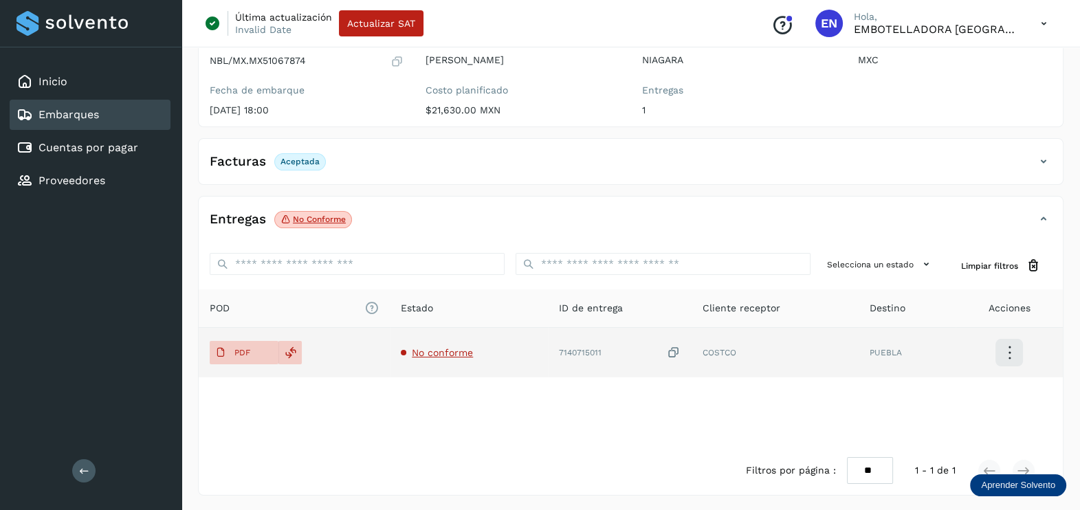
click at [675, 349] on icon at bounding box center [674, 353] width 14 height 14
